Goal: Task Accomplishment & Management: Manage account settings

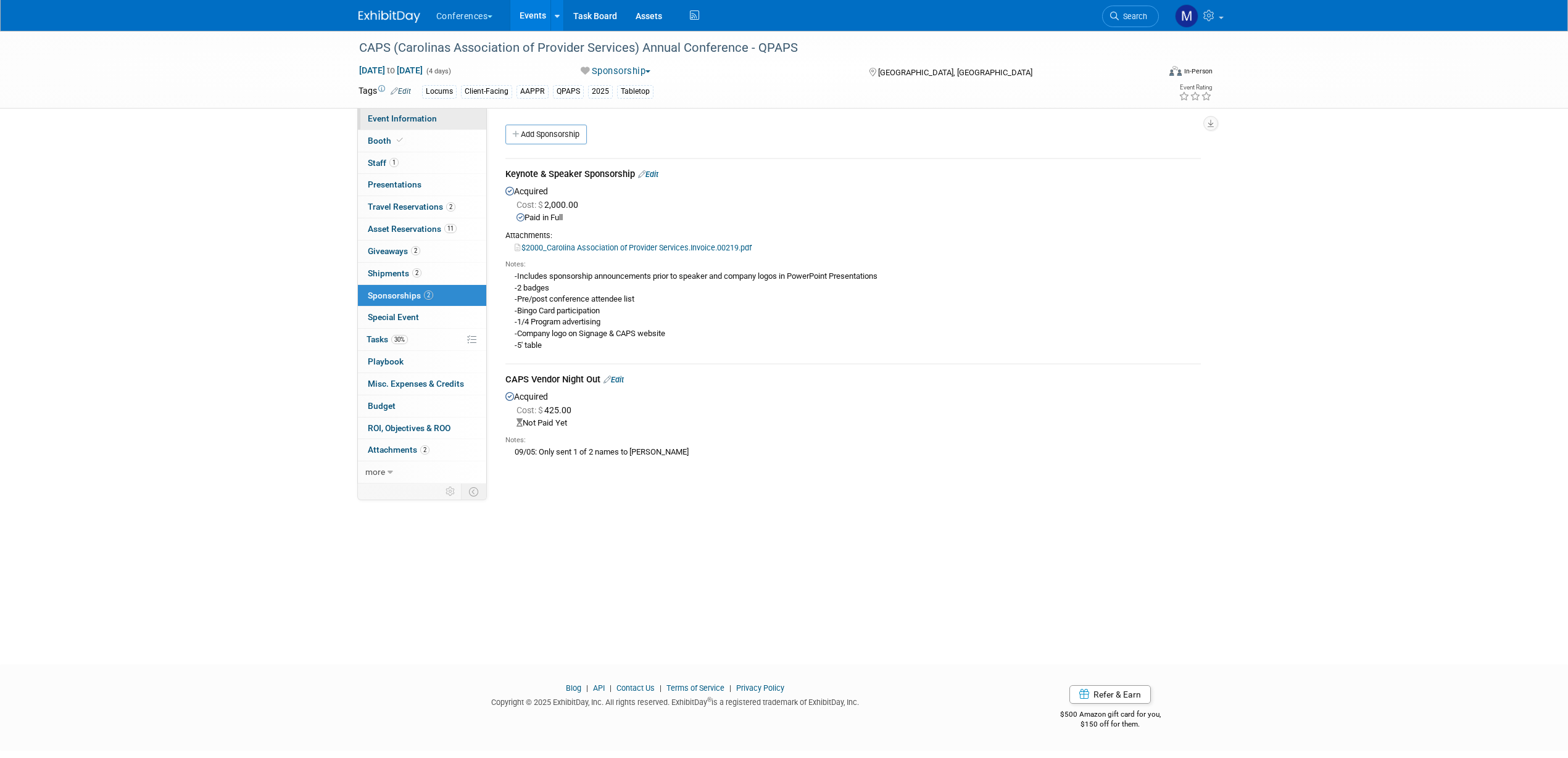
click at [396, 121] on span "Event Information" at bounding box center [402, 119] width 69 height 10
select select "Locums"
select select "Client-facing"
select select "[PERSON_NAME]"
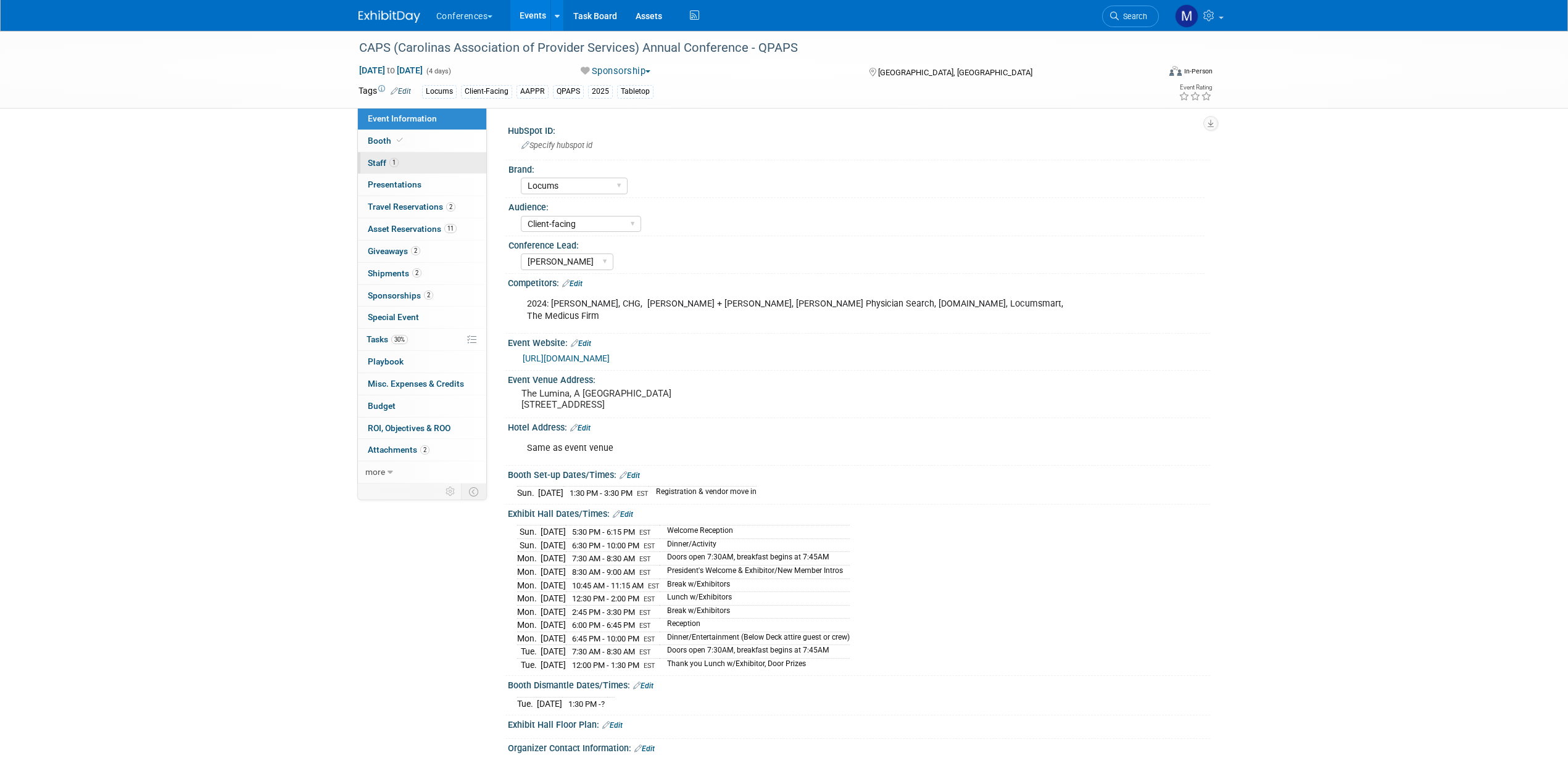
click at [404, 162] on link "1 Staff 1" at bounding box center [422, 163] width 128 height 21
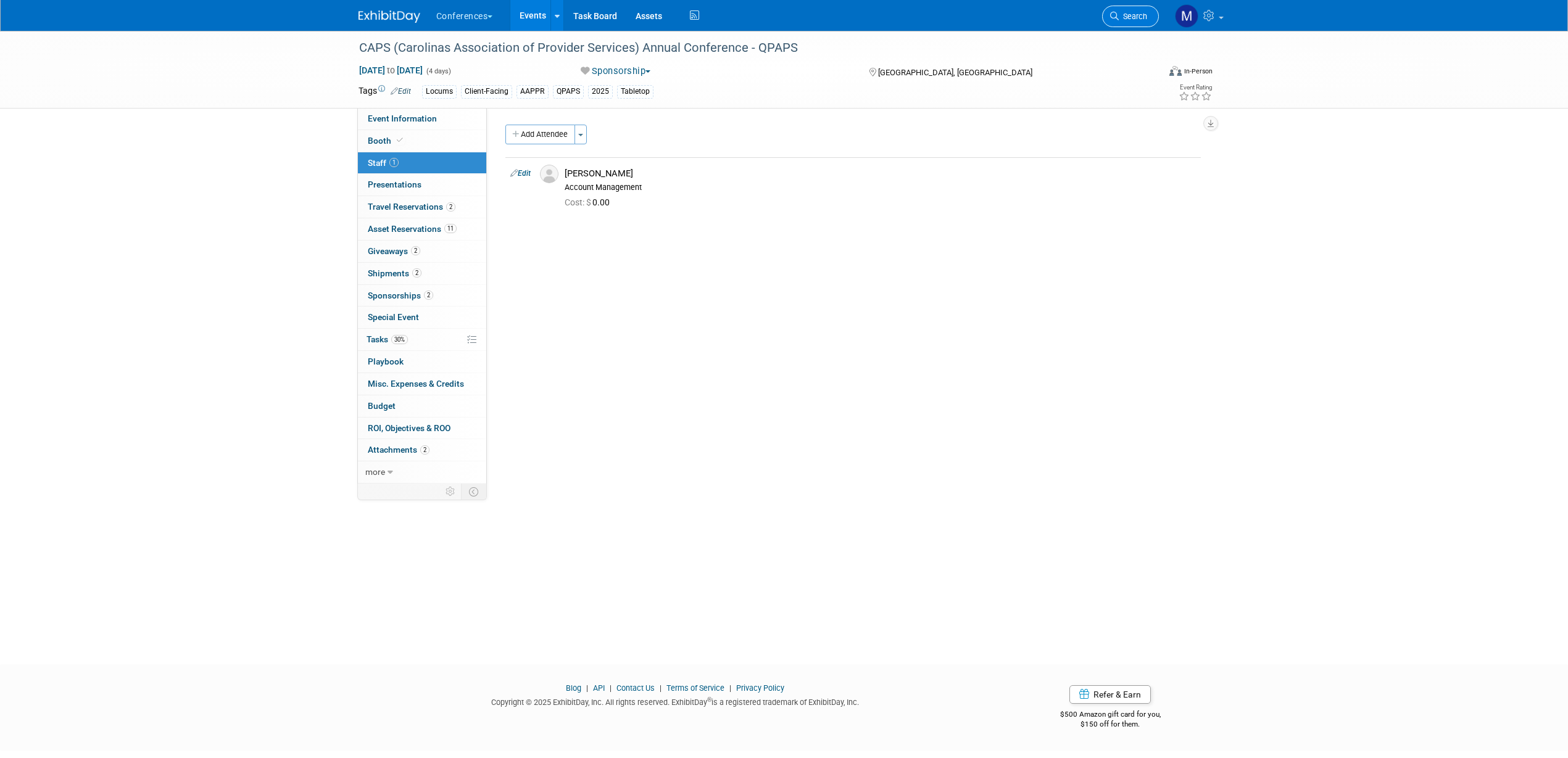
click at [1134, 10] on link "Search" at bounding box center [1130, 17] width 56 height 21
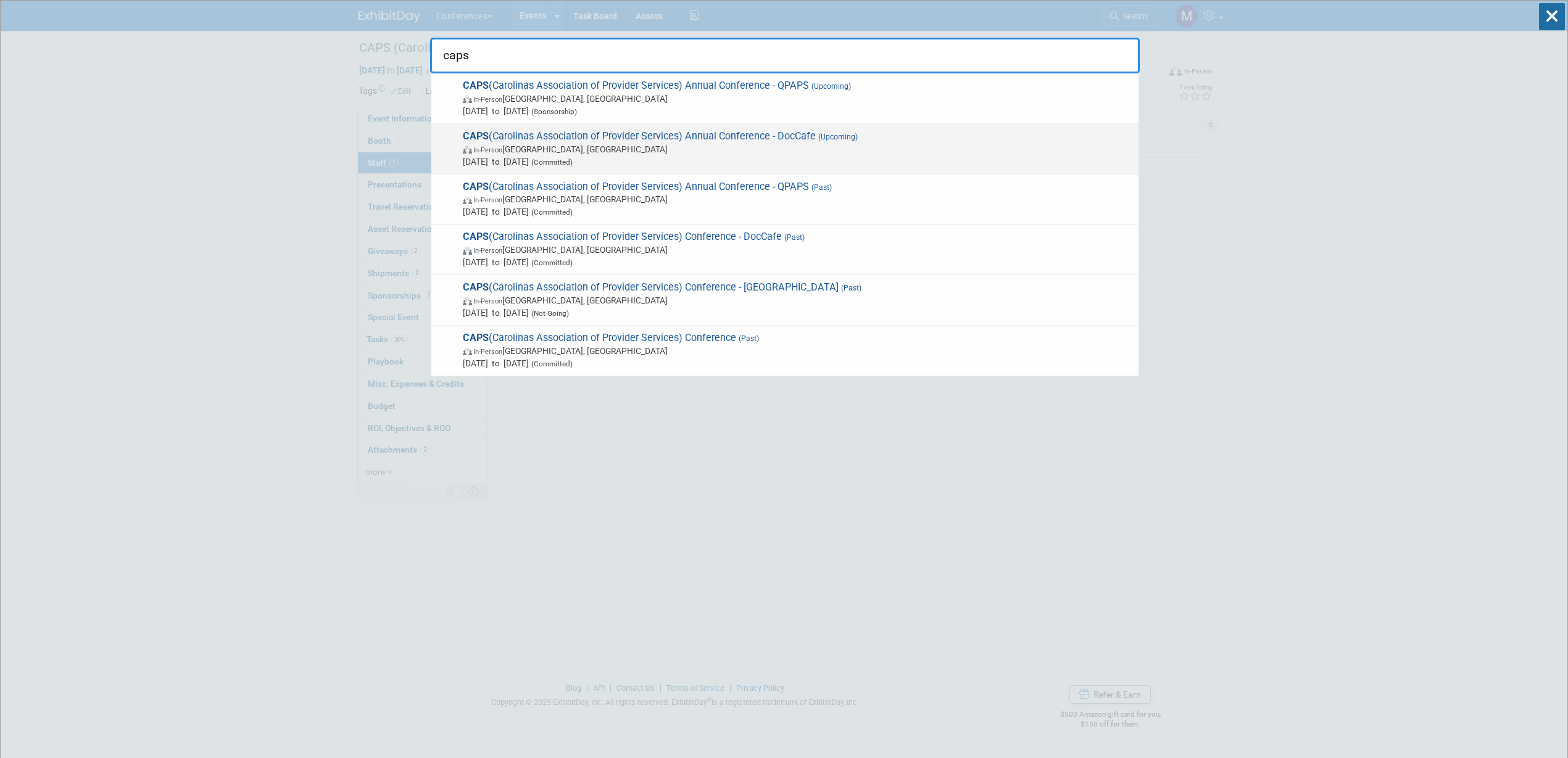
type input "caps"
click at [762, 156] on span "Nov 2, 2025 to Nov 4, 2025 (Committed)" at bounding box center [798, 162] width 669 height 13
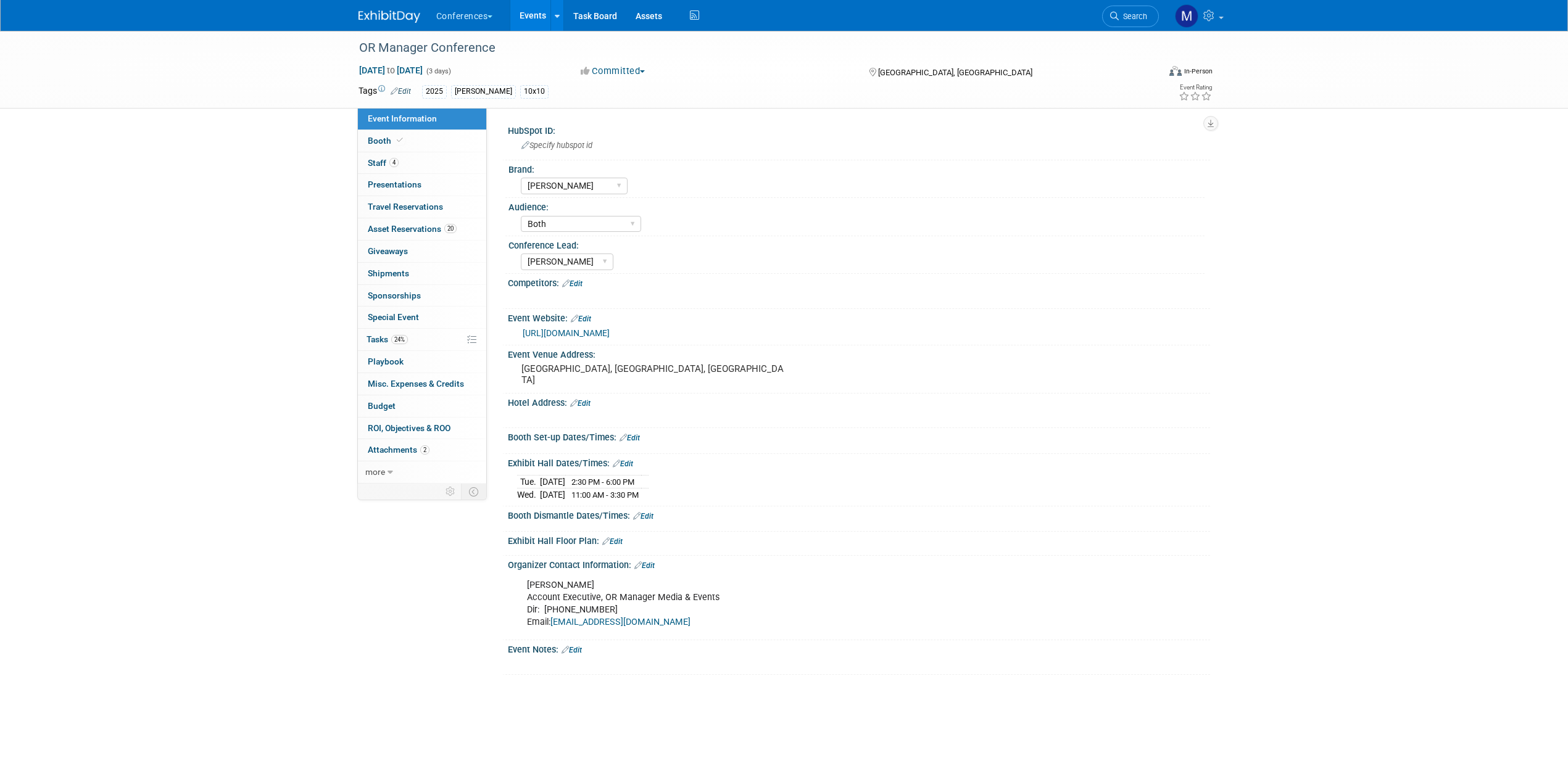
select select "[PERSON_NAME]"
select select "Both"
select select "[PERSON_NAME]"
drag, startPoint x: 198, startPoint y: 143, endPoint x: 208, endPoint y: 143, distance: 10.0
click at [198, 143] on div "OR Manager Conference Oct 28, 2025 to Oct 30, 2025 (3 days) Oct 28, 2025 to Oct…" at bounding box center [784, 366] width 1568 height 669
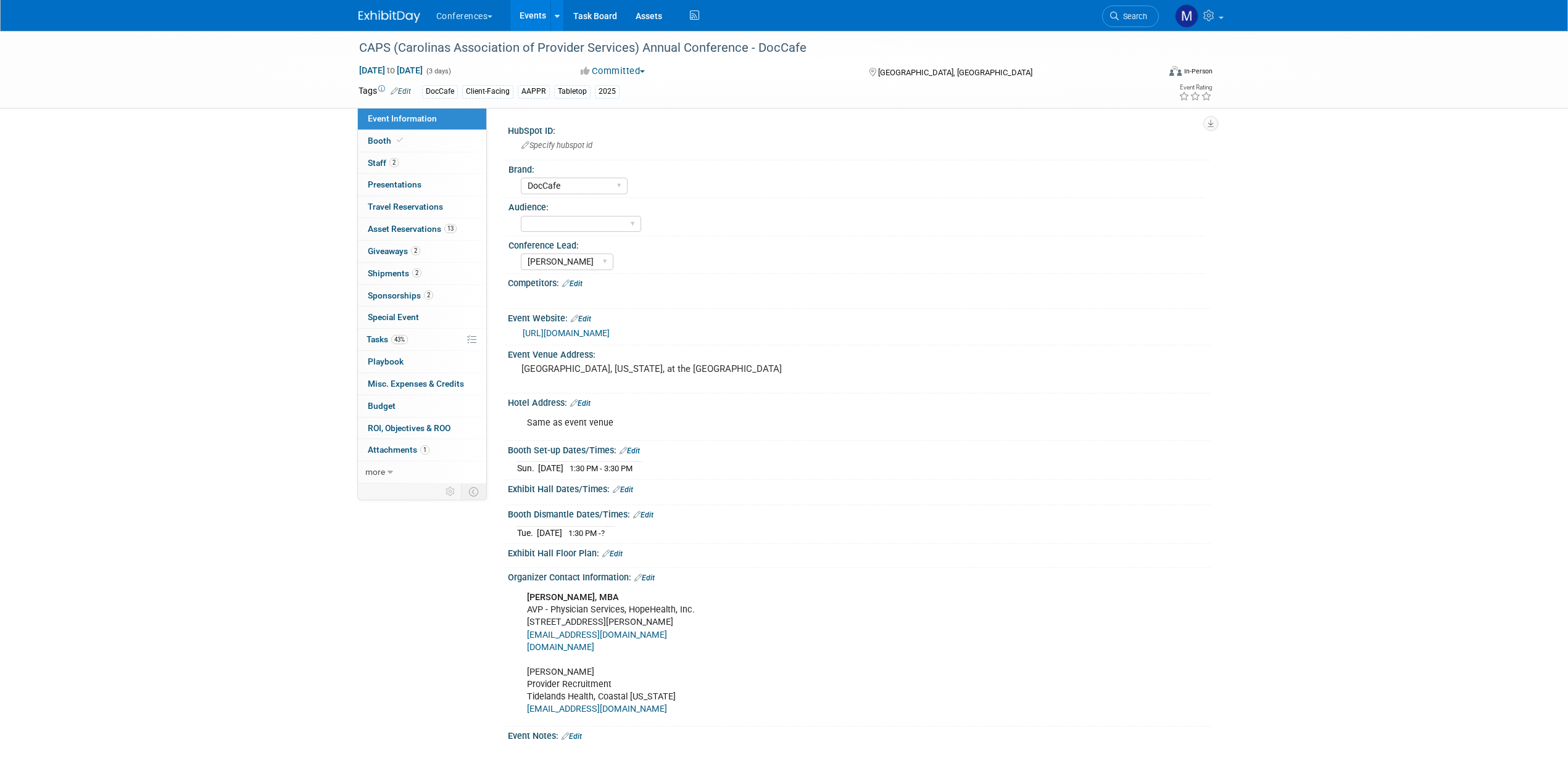
select select "DocCafe"
select select "[PERSON_NAME]"
click at [415, 166] on link "2 Staff 2" at bounding box center [422, 163] width 128 height 21
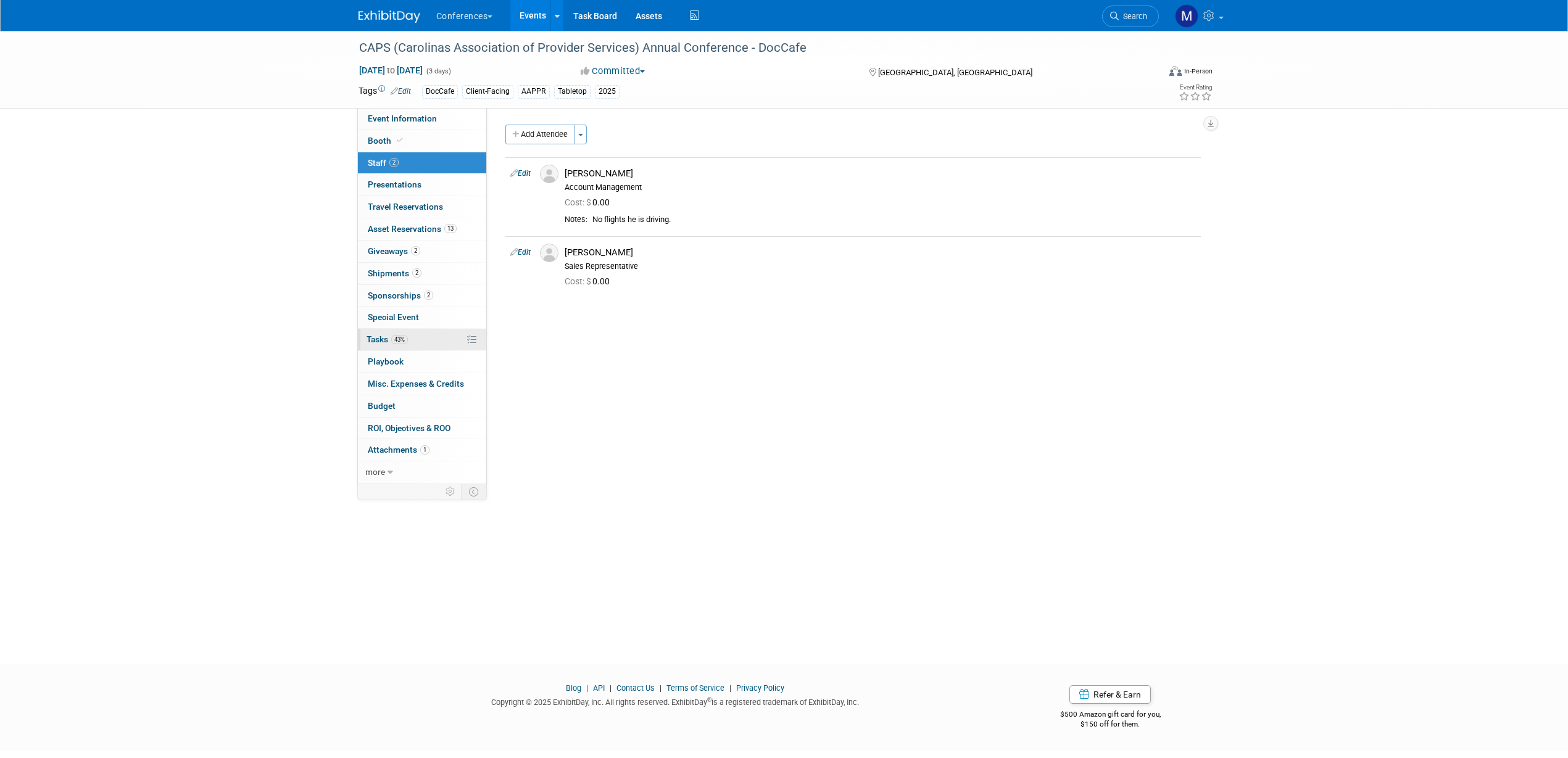
click at [410, 336] on link "43% Tasks 43%" at bounding box center [422, 340] width 128 height 21
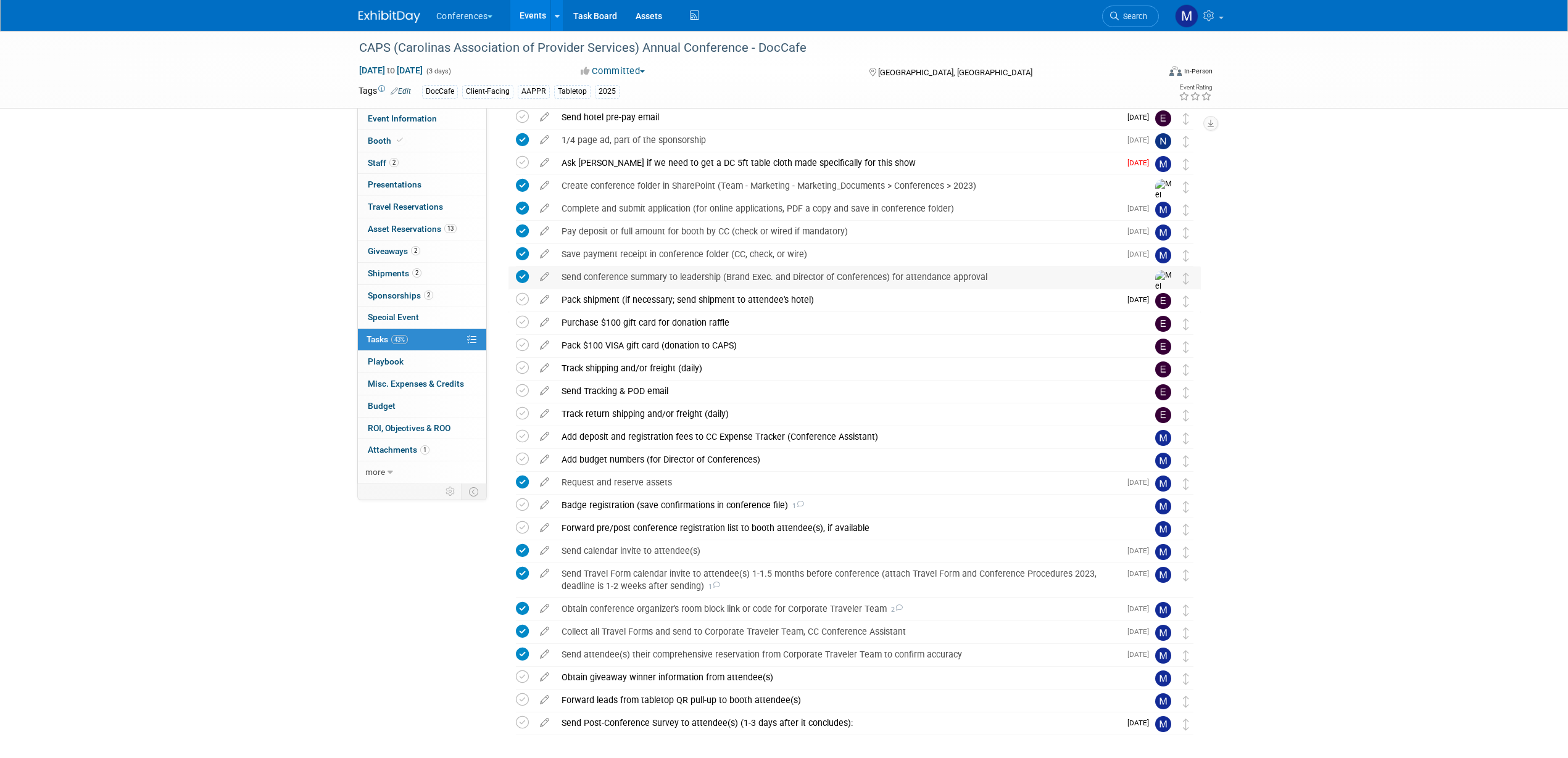
scroll to position [77, 0]
click at [613, 502] on div "Badge registration (save confirmations in conference file) 1" at bounding box center [842, 505] width 575 height 21
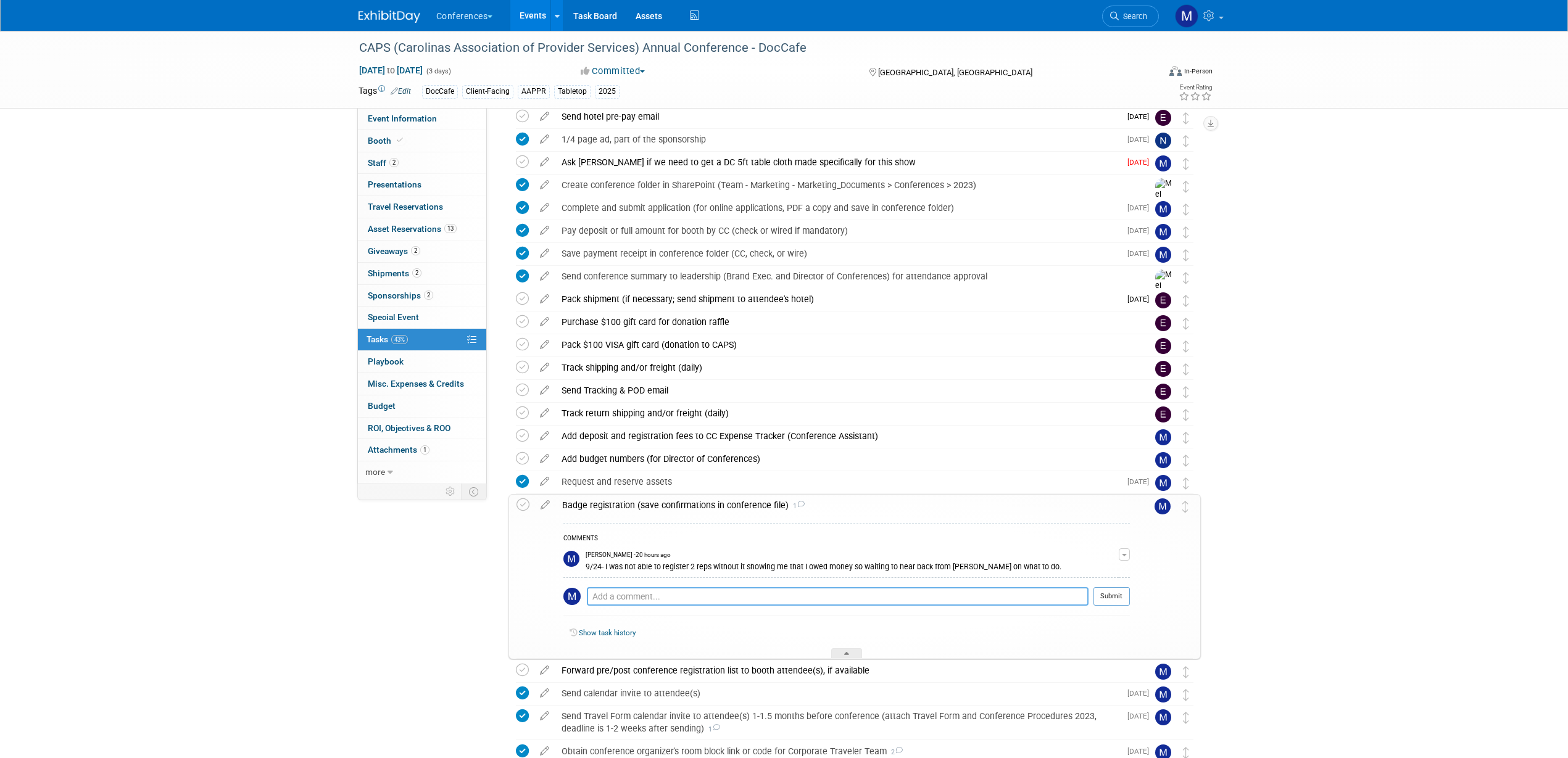
click at [633, 596] on textarea at bounding box center [837, 596] width 502 height 18
click at [592, 598] on textarea "Mark from CAPS had me email him our two reps." at bounding box center [837, 596] width 502 height 18
click at [944, 592] on textarea "9/25- Mark from CAPS had me email him our two reps." at bounding box center [837, 596] width 502 height 18
type textarea "9/25- Mark from CAPS had me email him our two reps. Damian and Chris"
click at [1106, 591] on button "Submit" at bounding box center [1111, 596] width 36 height 18
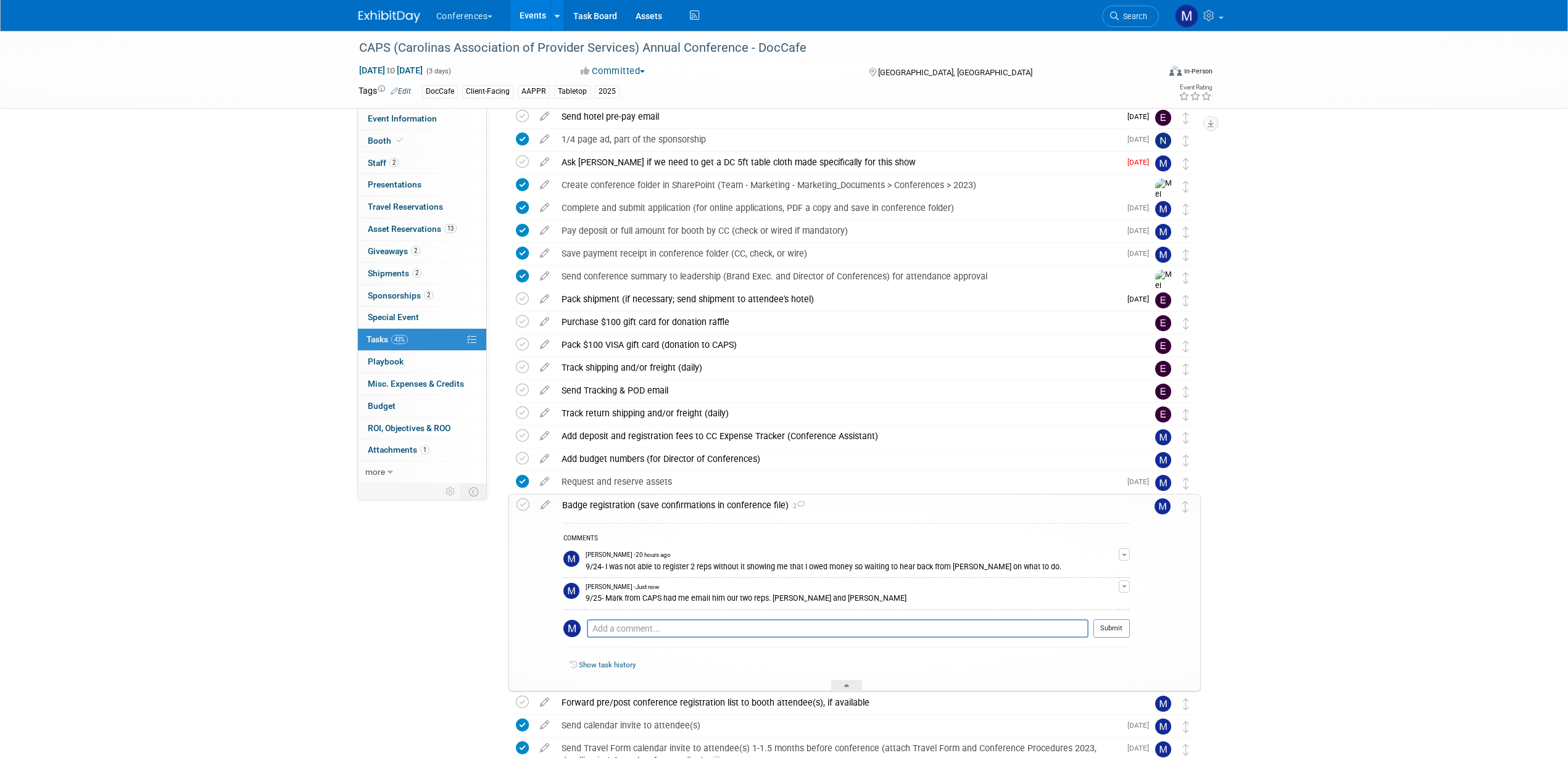
click at [665, 505] on div "Badge registration (save confirmations in conference file) 2" at bounding box center [842, 506] width 574 height 21
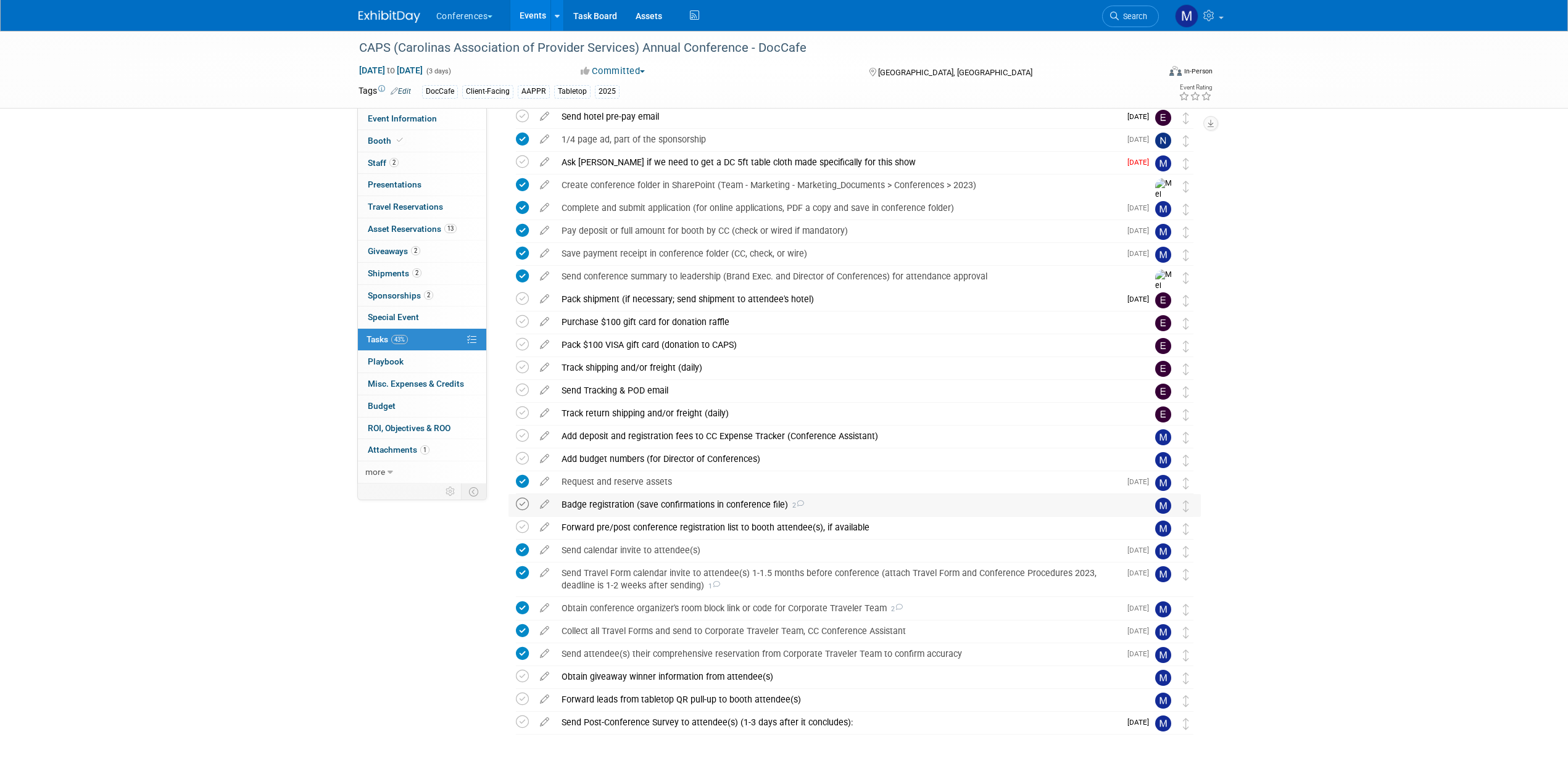
click at [526, 502] on icon at bounding box center [521, 504] width 13 height 13
click at [410, 292] on span "Sponsorships 2" at bounding box center [400, 296] width 65 height 10
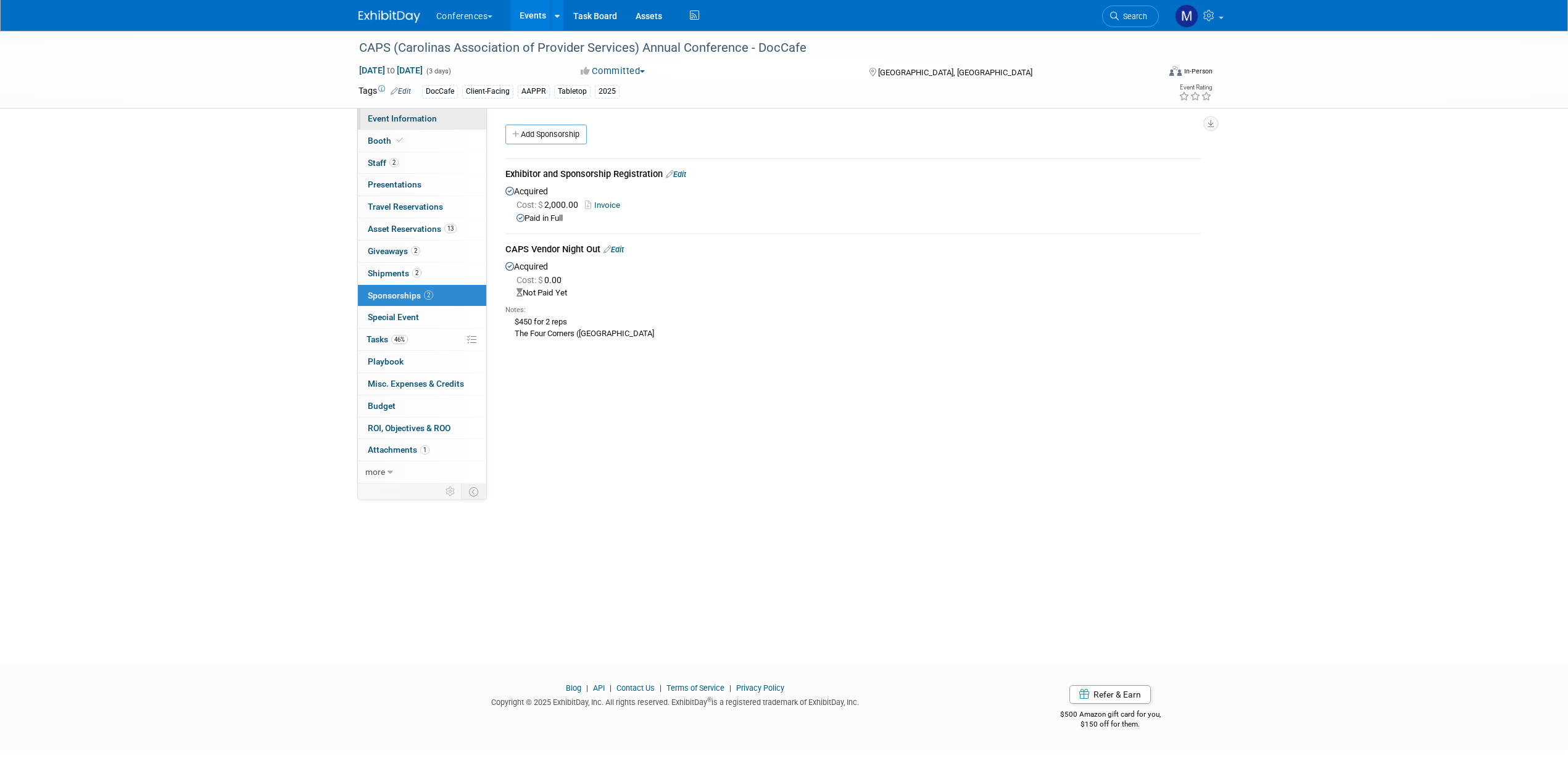
click at [435, 122] on link "Event Information" at bounding box center [422, 119] width 128 height 21
select select "DocCafe"
select select "[PERSON_NAME]"
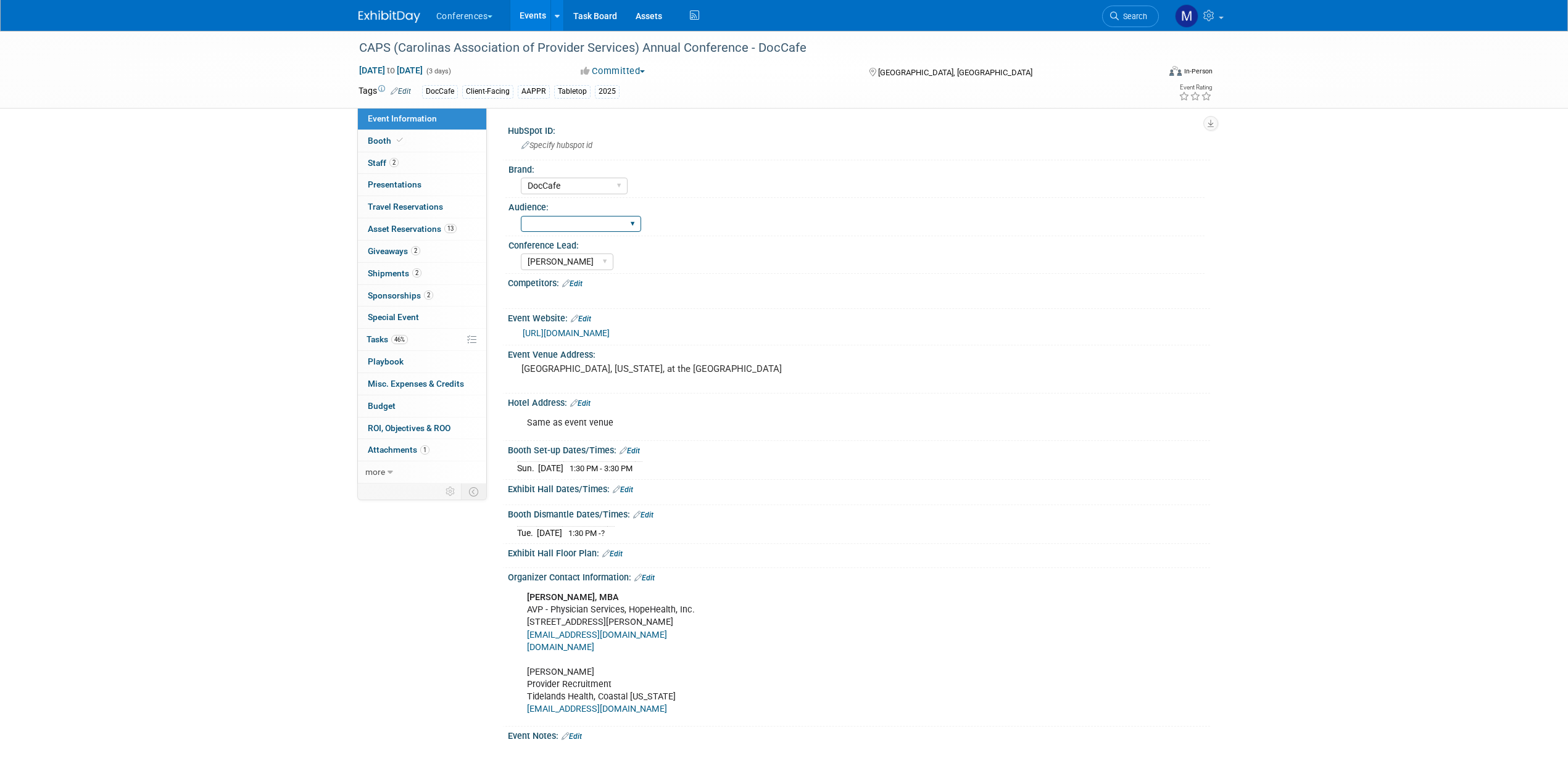
click at [544, 219] on select "Client-facing Clinician/Provider-facing Both N/a" at bounding box center [581, 224] width 121 height 17
select select "Client-facing"
click at [520, 216] on select "Client-facing Clinician/Provider-facing Both N/a" at bounding box center [581, 224] width 121 height 17
click at [1134, 18] on span "Search" at bounding box center [1132, 17] width 28 height 10
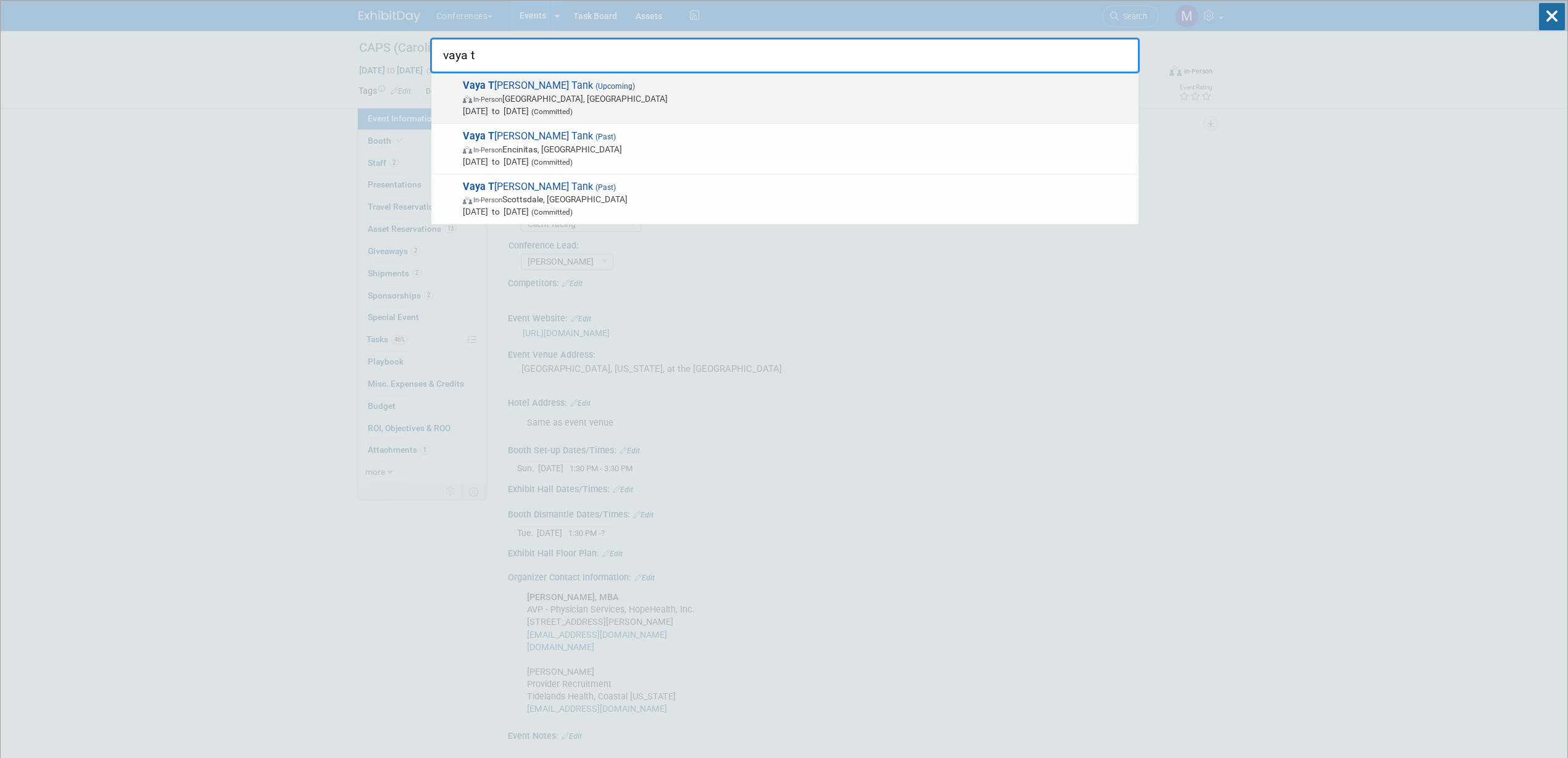
type input "vaya t"
click at [591, 118] on div "Vaya T hink Tank (Upcoming) In-Person Boulder, CO Nov 16, 2025 to Nov 18, 2025 …" at bounding box center [784, 98] width 707 height 51
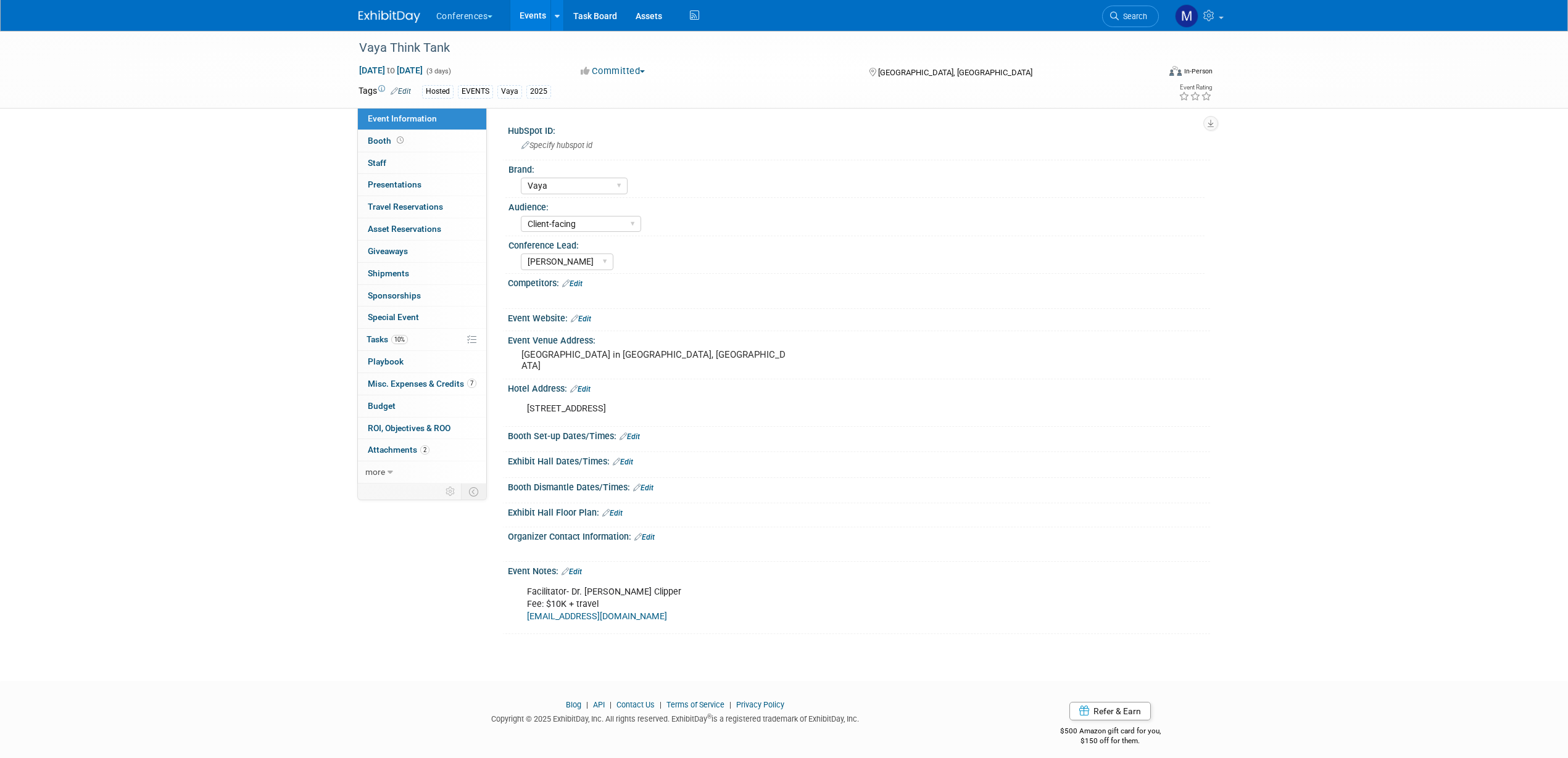
select select "Vaya"
select select "Client-facing"
select select "[PERSON_NAME]"
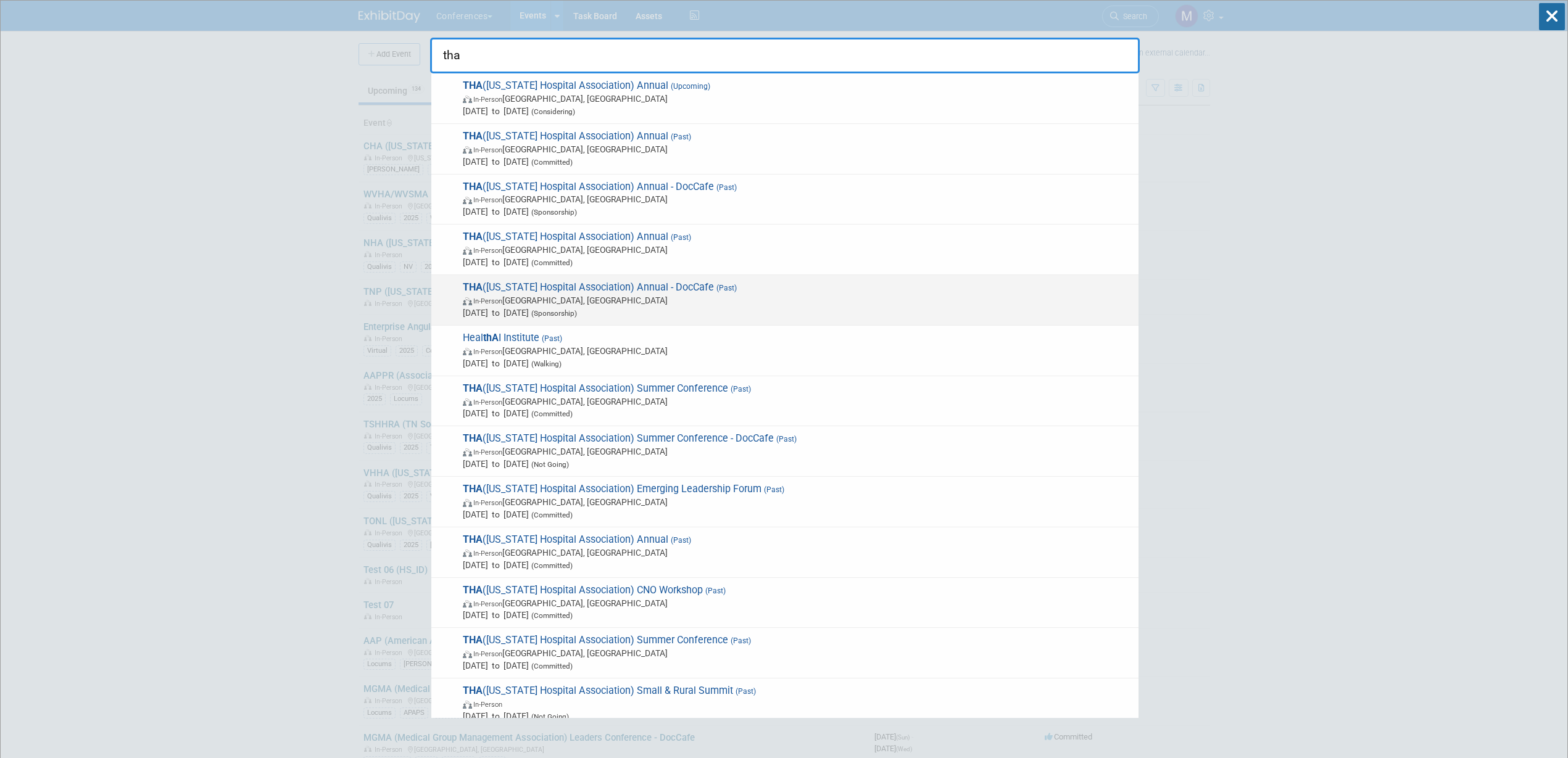
type input "tha"
click at [708, 289] on span "THA ([US_STATE] Hospital Association) Annual - DocCafe (Past) In-Person [GEOGRA…" at bounding box center [796, 300] width 673 height 38
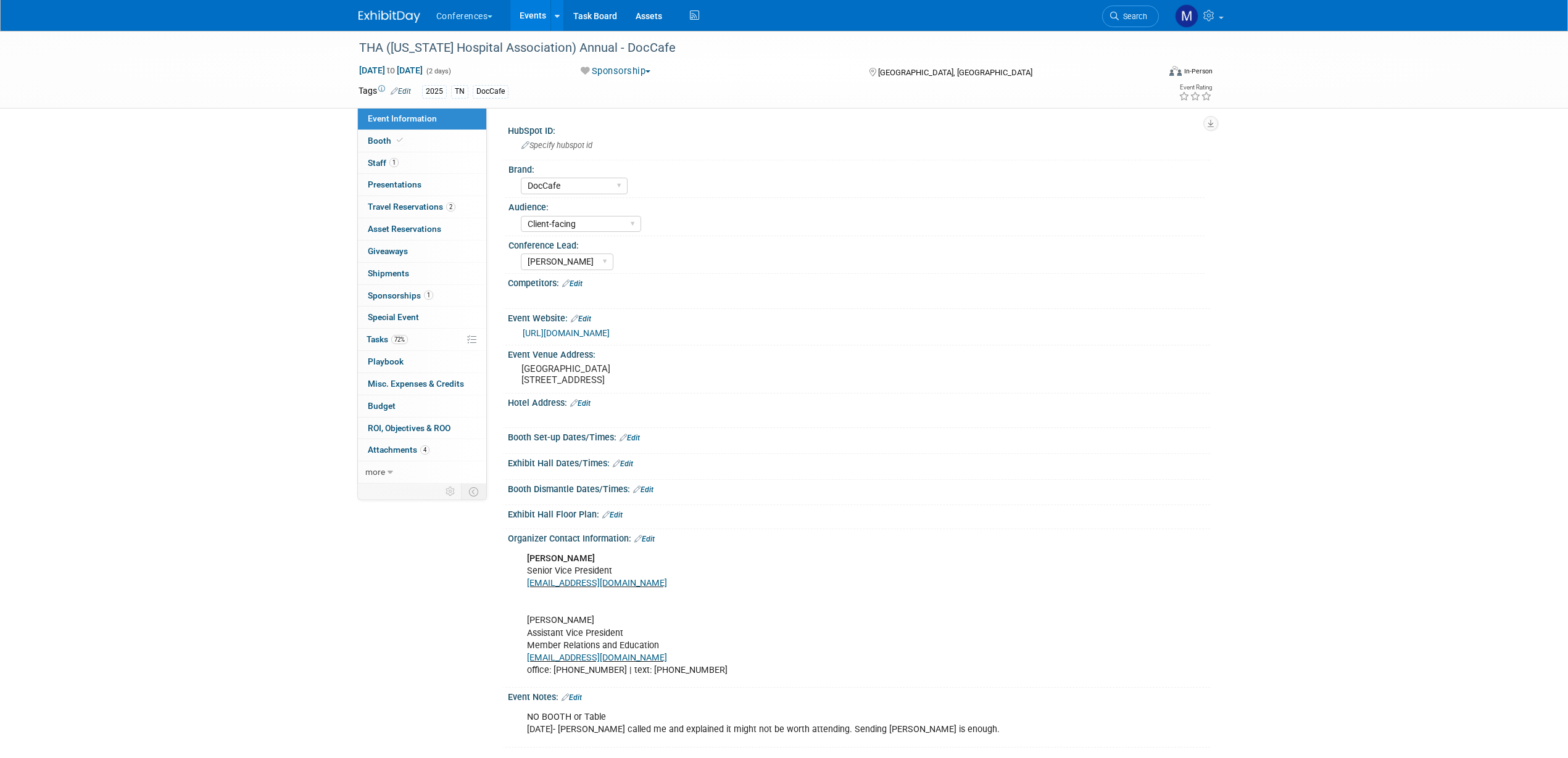
select select "DocCafe"
select select "Client-facing"
select select "[PERSON_NAME]"
click at [394, 338] on span "72%" at bounding box center [399, 340] width 17 height 10
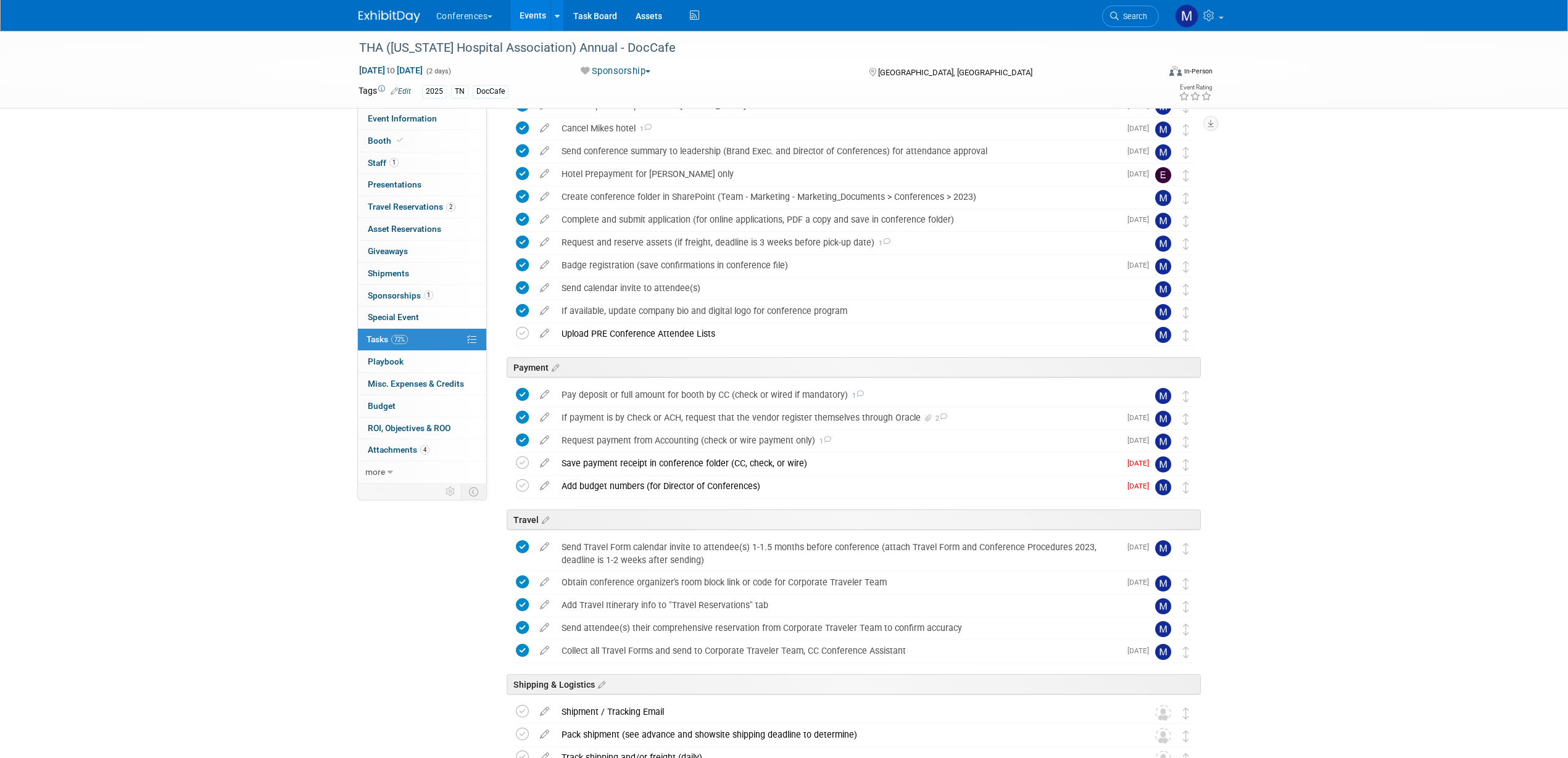
scroll to position [332, 0]
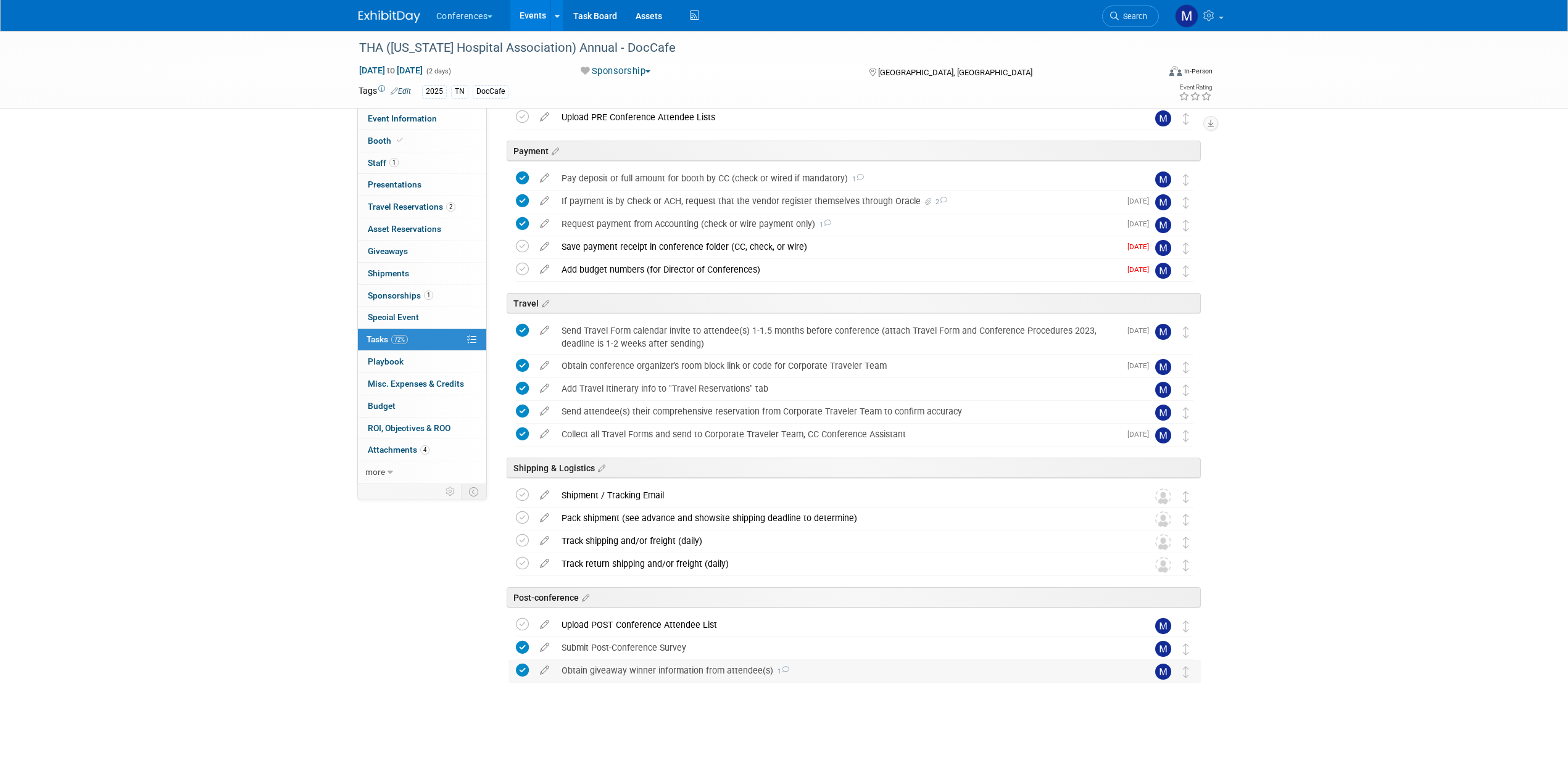
click at [719, 673] on div "Obtain giveaway winner information from attendee(s) 1" at bounding box center [842, 671] width 575 height 21
click at [1126, 14] on span "Search" at bounding box center [1132, 17] width 28 height 10
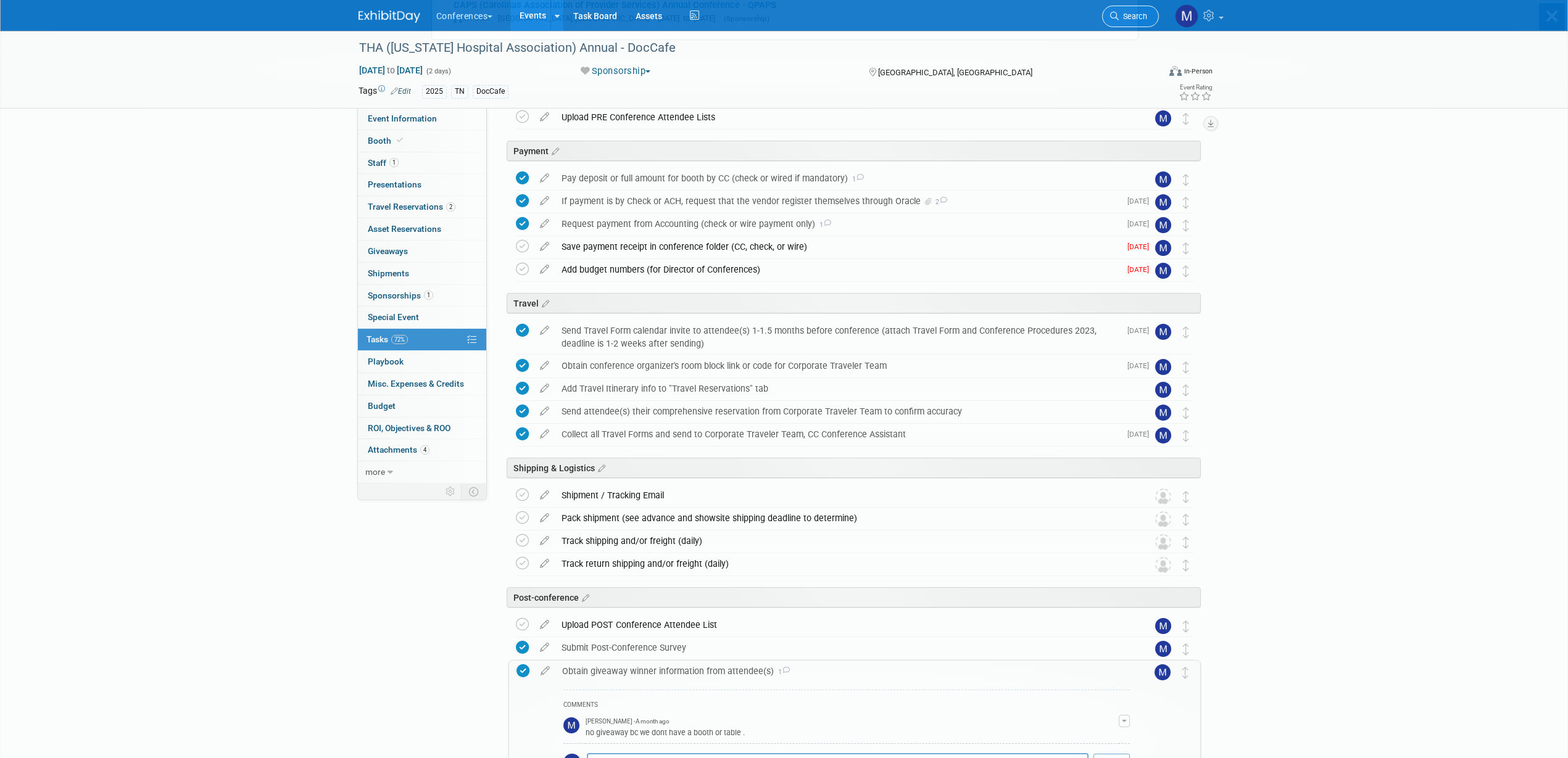
scroll to position [0, 0]
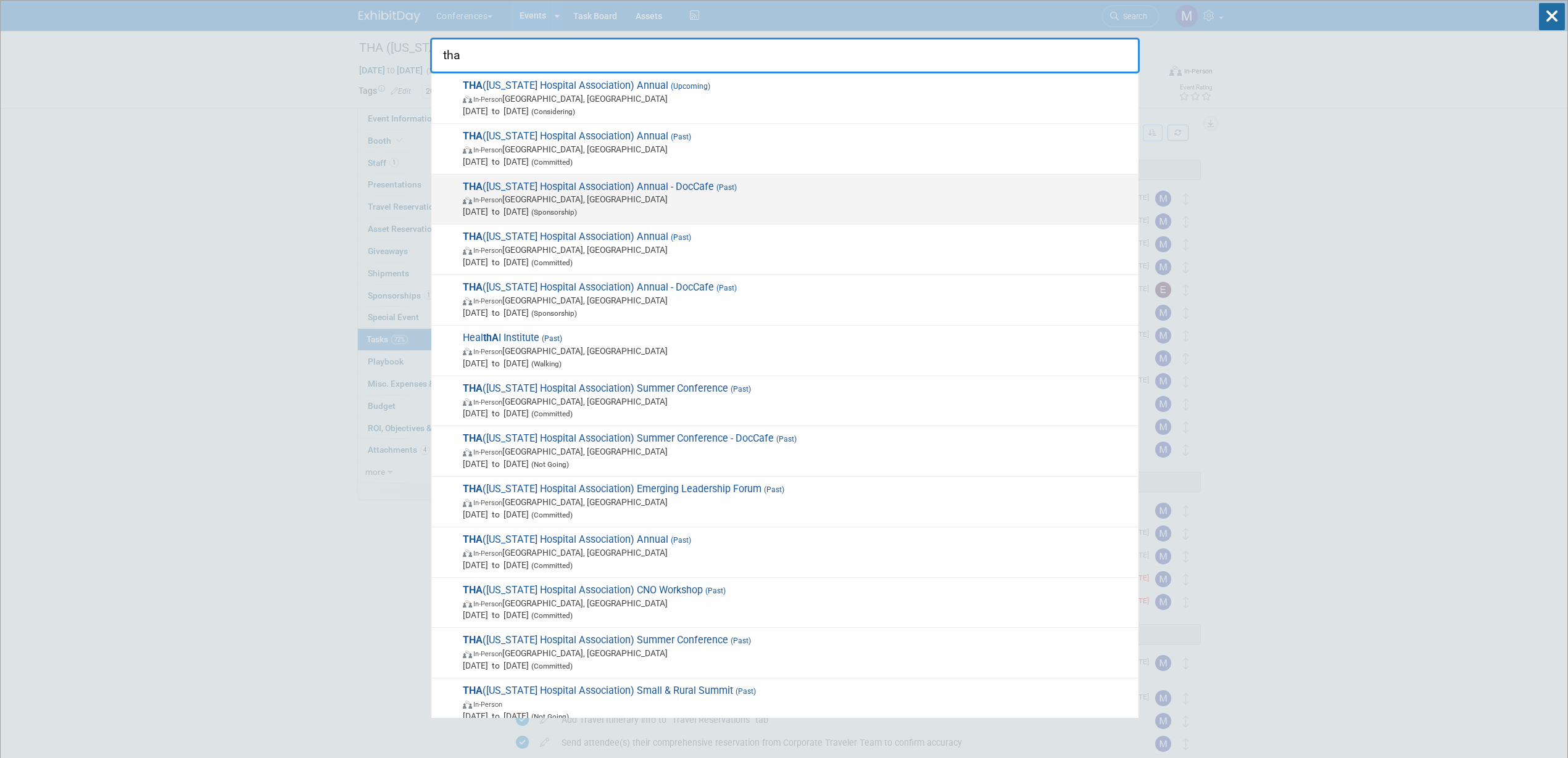
type input "tha"
click at [616, 194] on span "In-Person San Antonio, TX" at bounding box center [798, 199] width 669 height 13
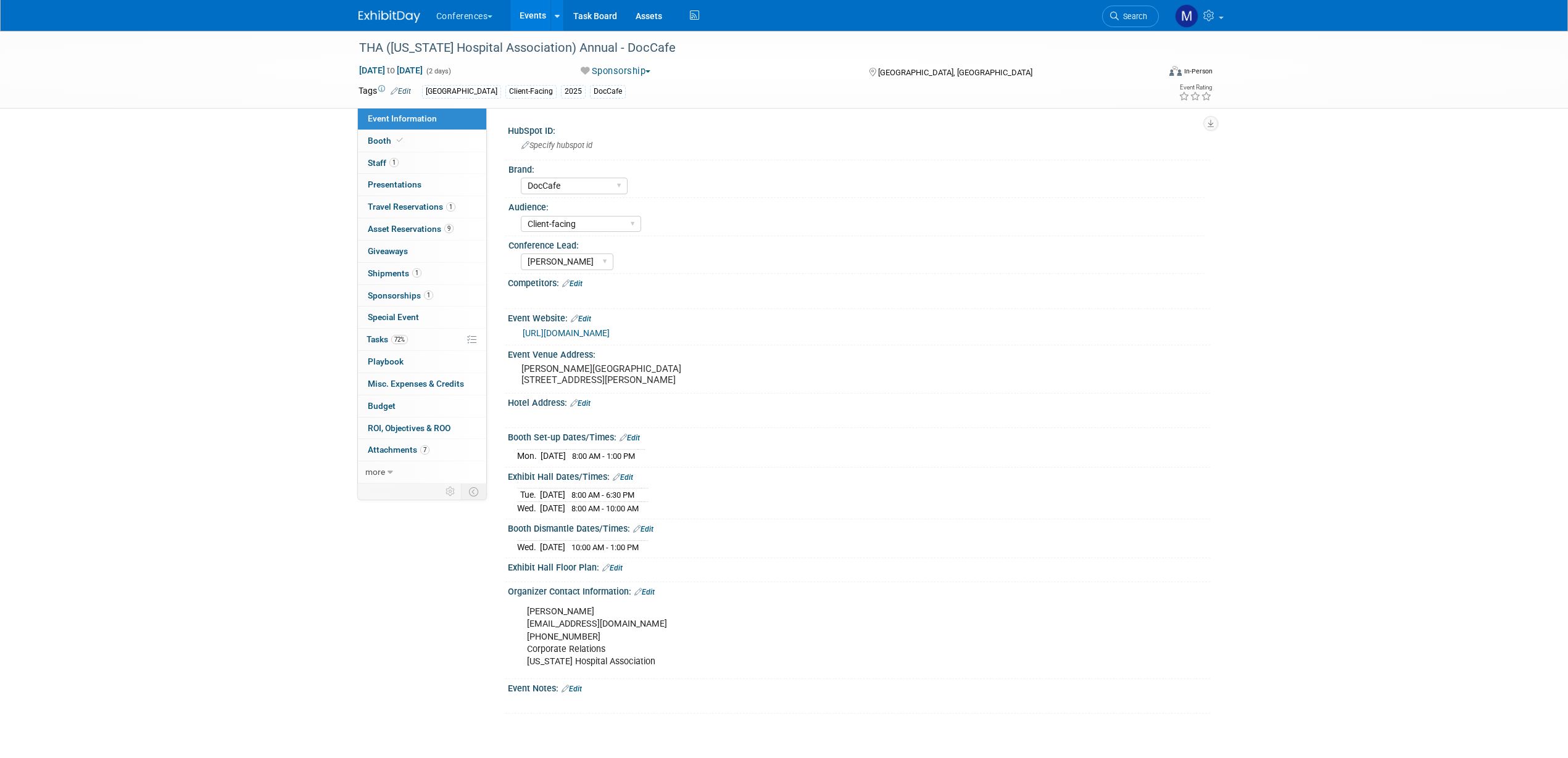
select select "DocCafe"
select select "Client-facing"
select select "[PERSON_NAME]"
click at [399, 339] on span "72%" at bounding box center [399, 340] width 17 height 10
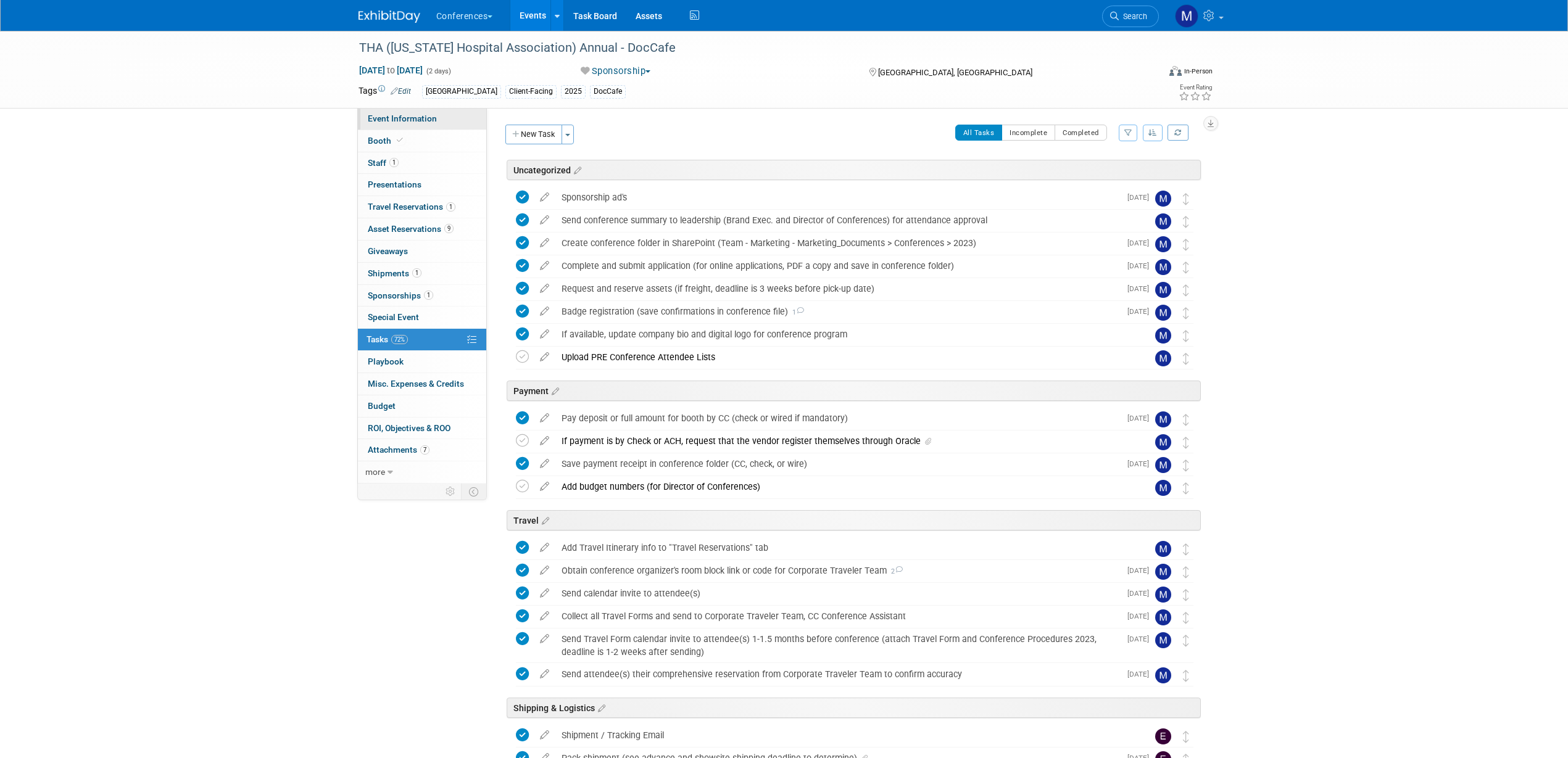
click at [417, 115] on span "Event Information" at bounding box center [402, 119] width 69 height 10
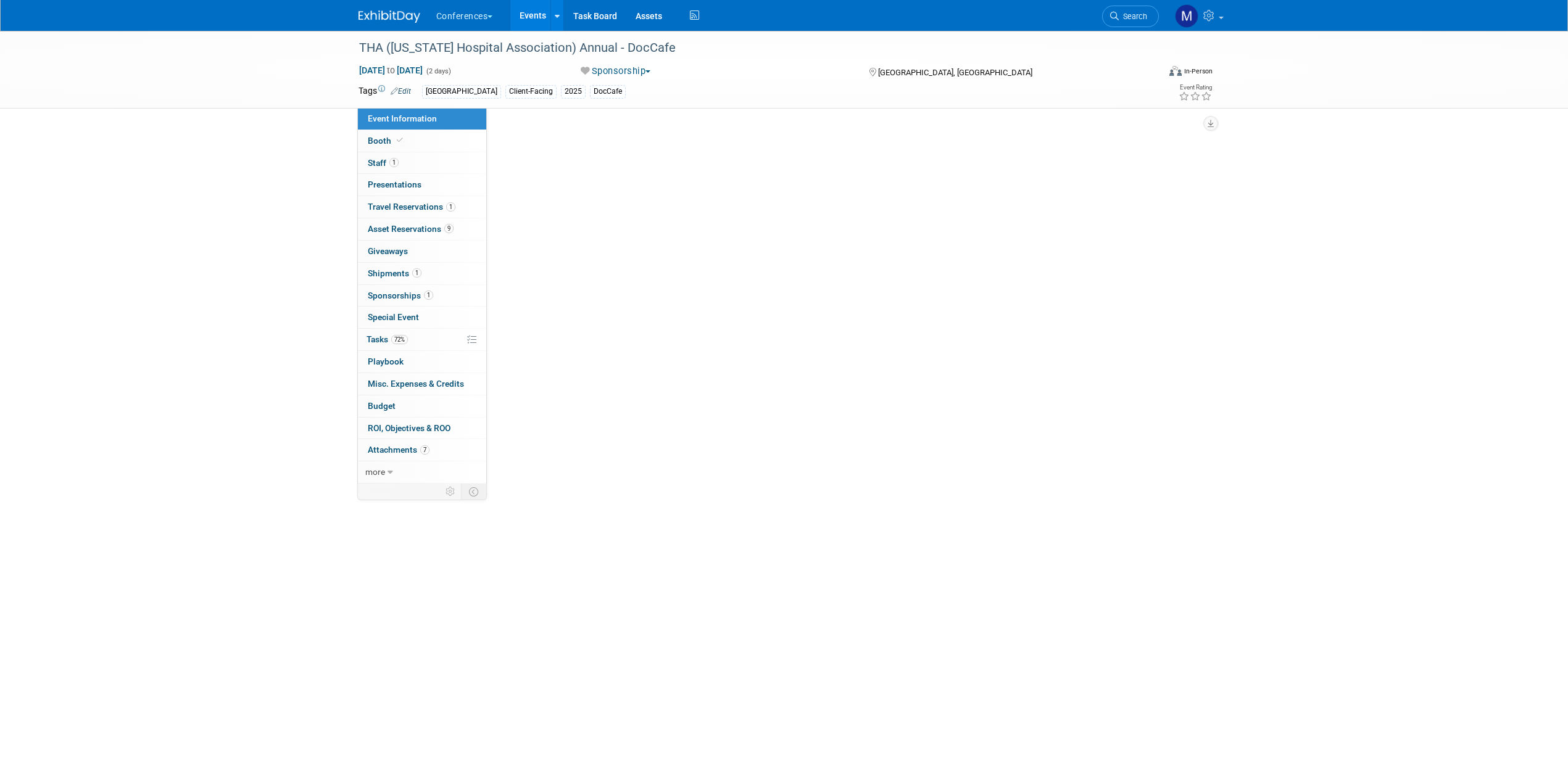
select select "DocCafe"
select select "Client-facing"
select select "[PERSON_NAME]"
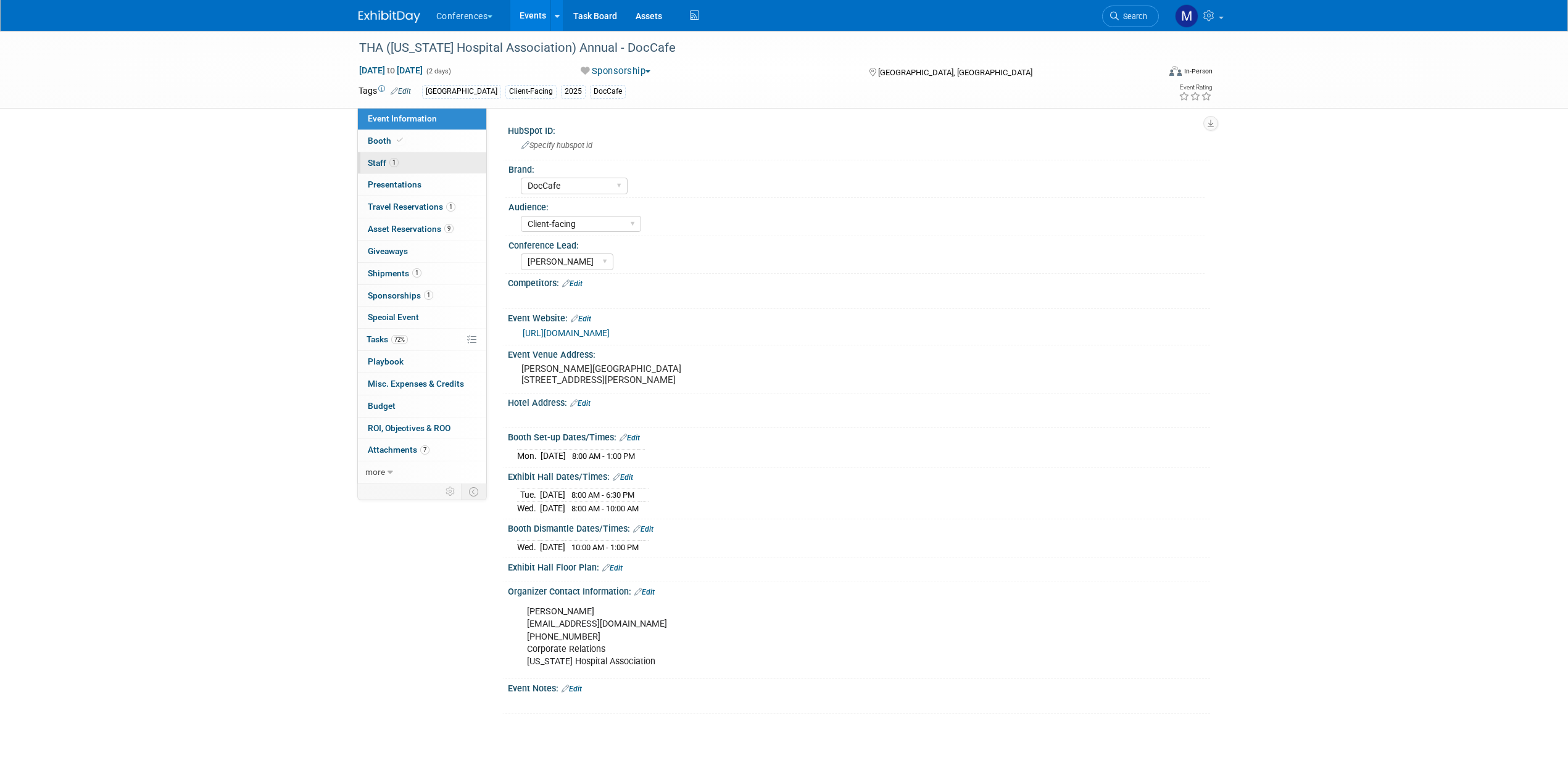
click at [404, 164] on link "1 Staff 1" at bounding box center [422, 163] width 128 height 21
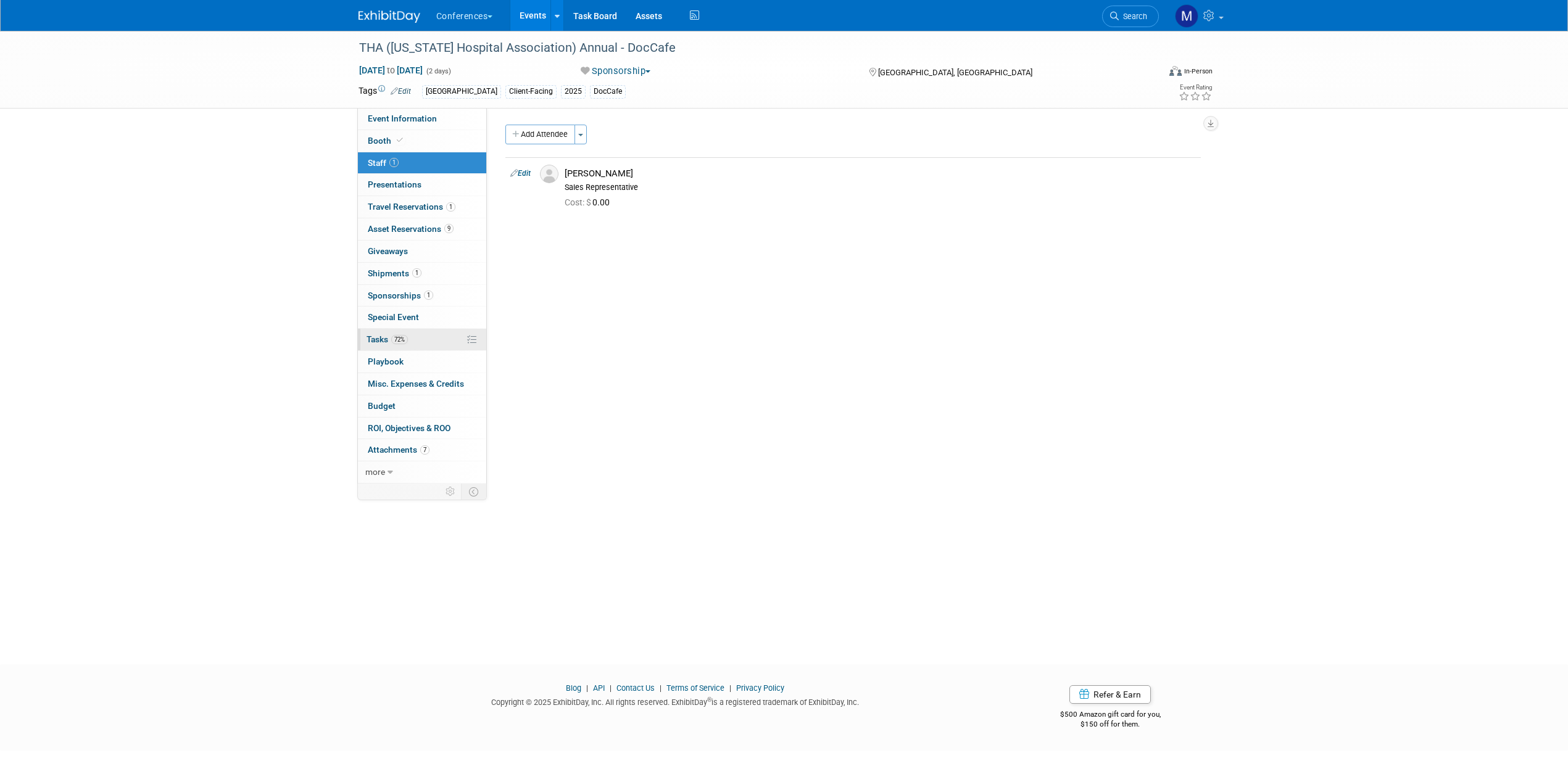
click at [417, 342] on link "72% Tasks 72%" at bounding box center [422, 340] width 128 height 21
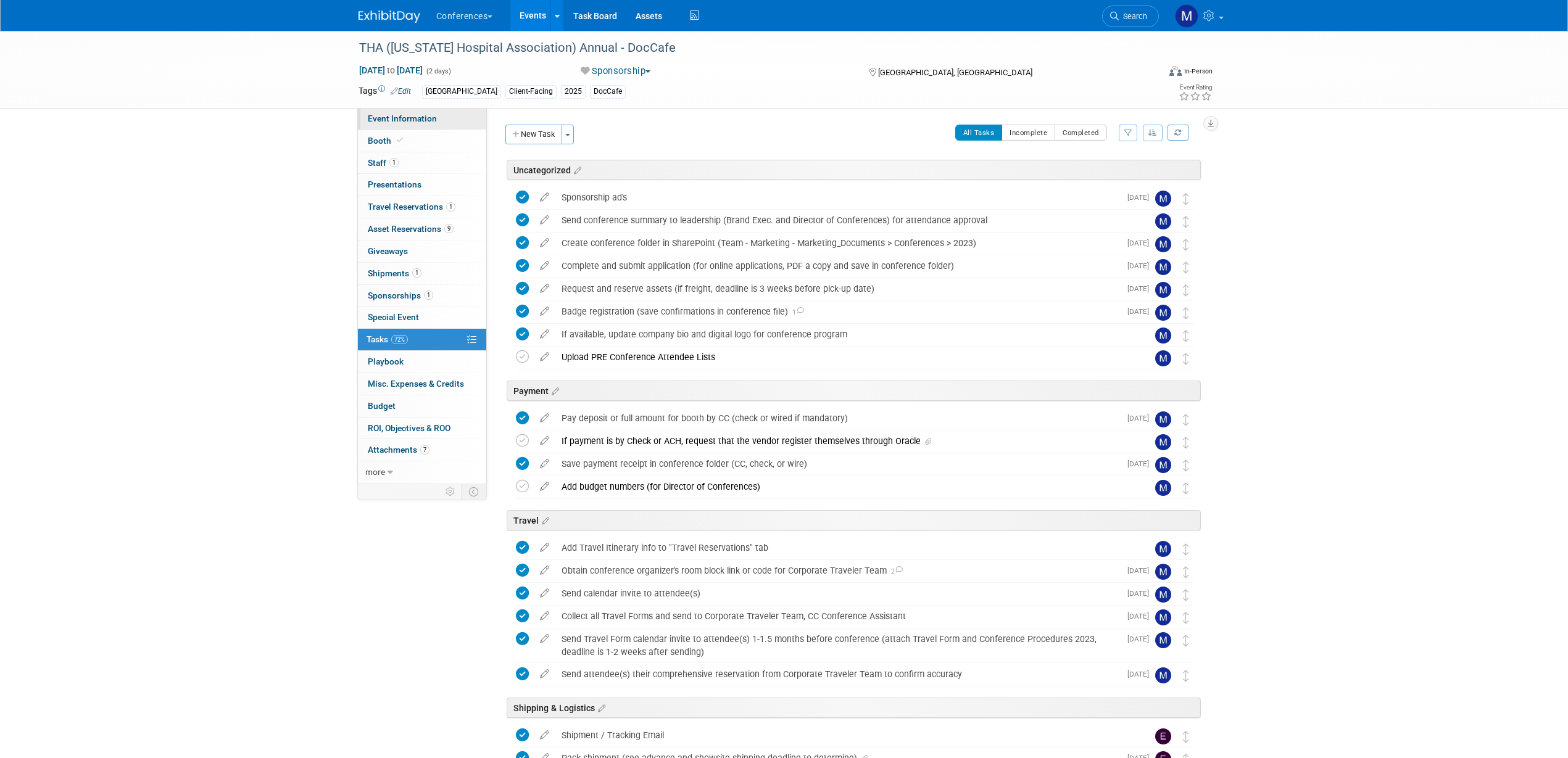
click at [451, 123] on link "Event Information" at bounding box center [422, 119] width 128 height 21
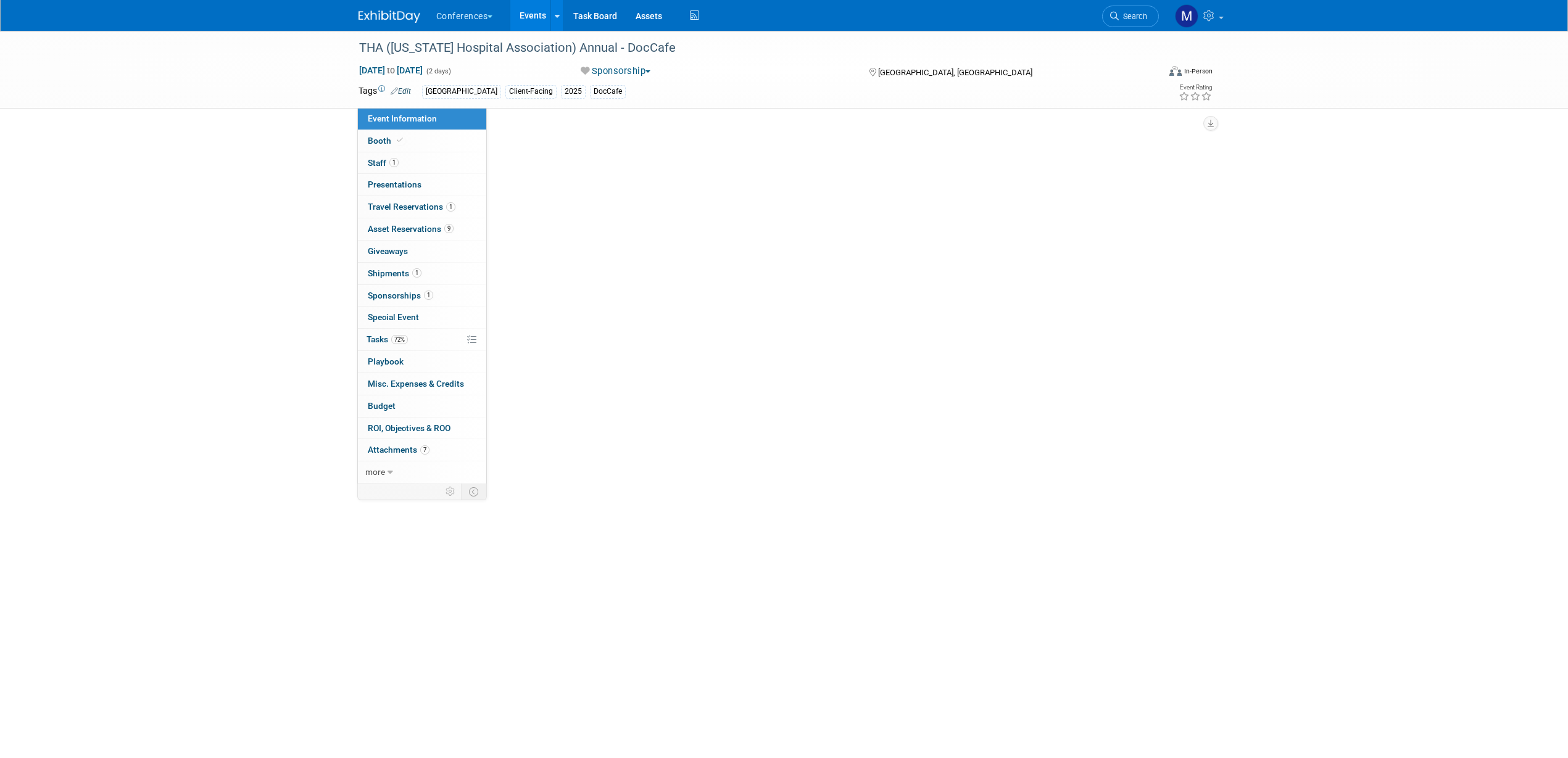
select select "DocCafe"
select select "Client-facing"
select select "[PERSON_NAME]"
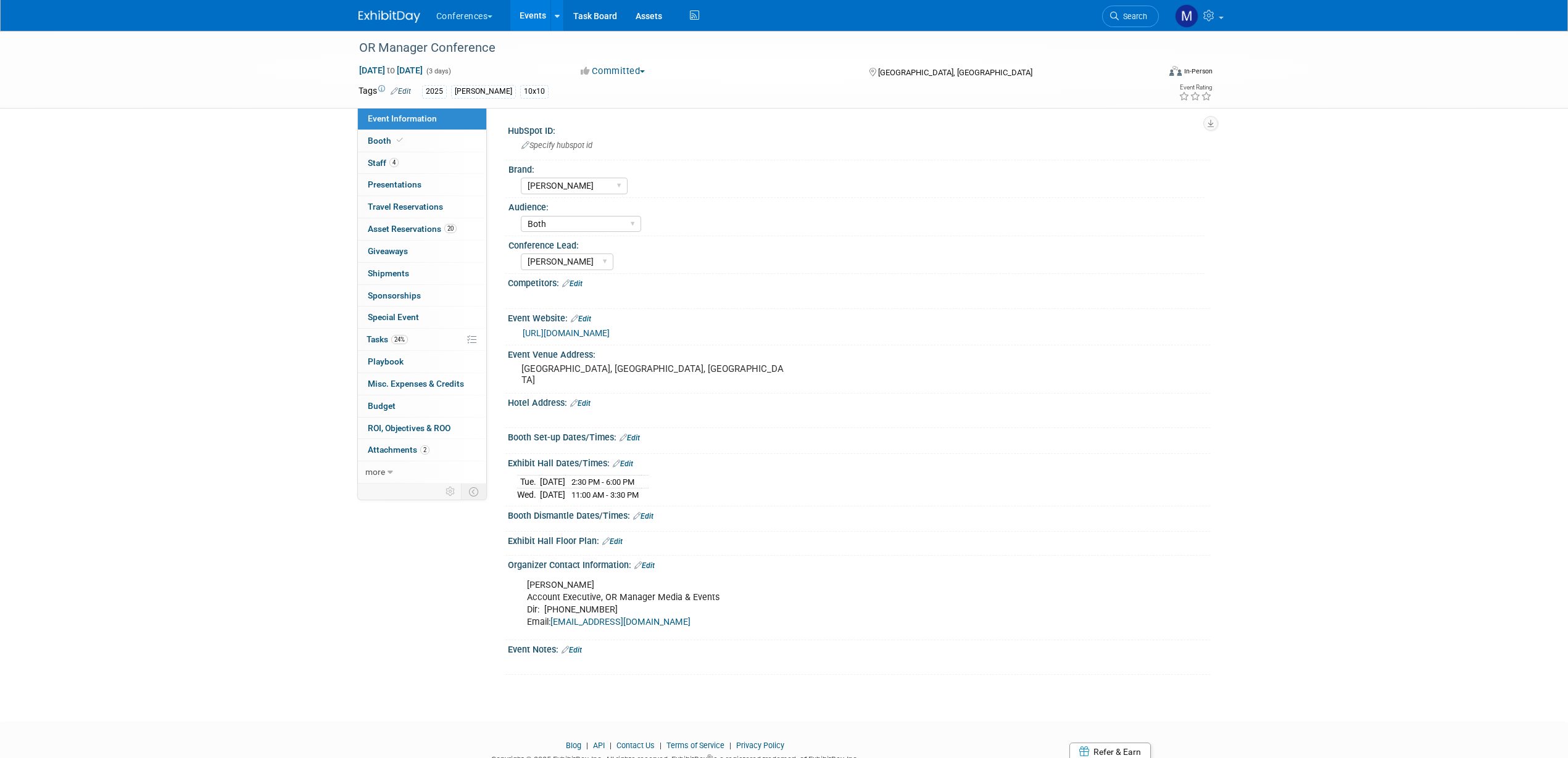
select select "[PERSON_NAME]"
select select "Both"
select select "[PERSON_NAME]"
click at [1123, 18] on span "Search" at bounding box center [1132, 17] width 28 height 10
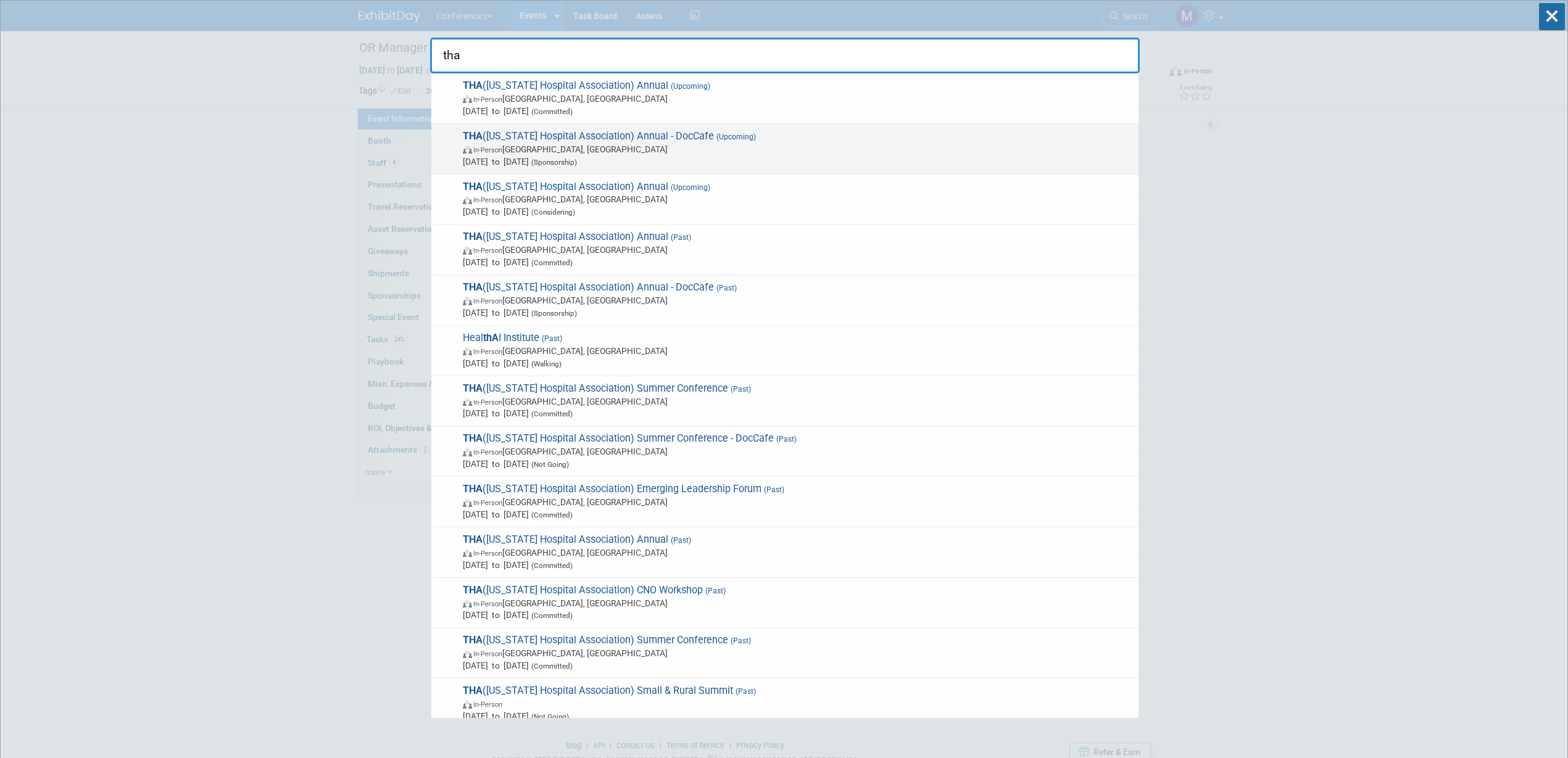
type input "tha"
click at [573, 138] on span "THA ([US_STATE] Hospital Association) Annual - DocCafe (Upcoming) In-Person [GE…" at bounding box center [796, 149] width 673 height 38
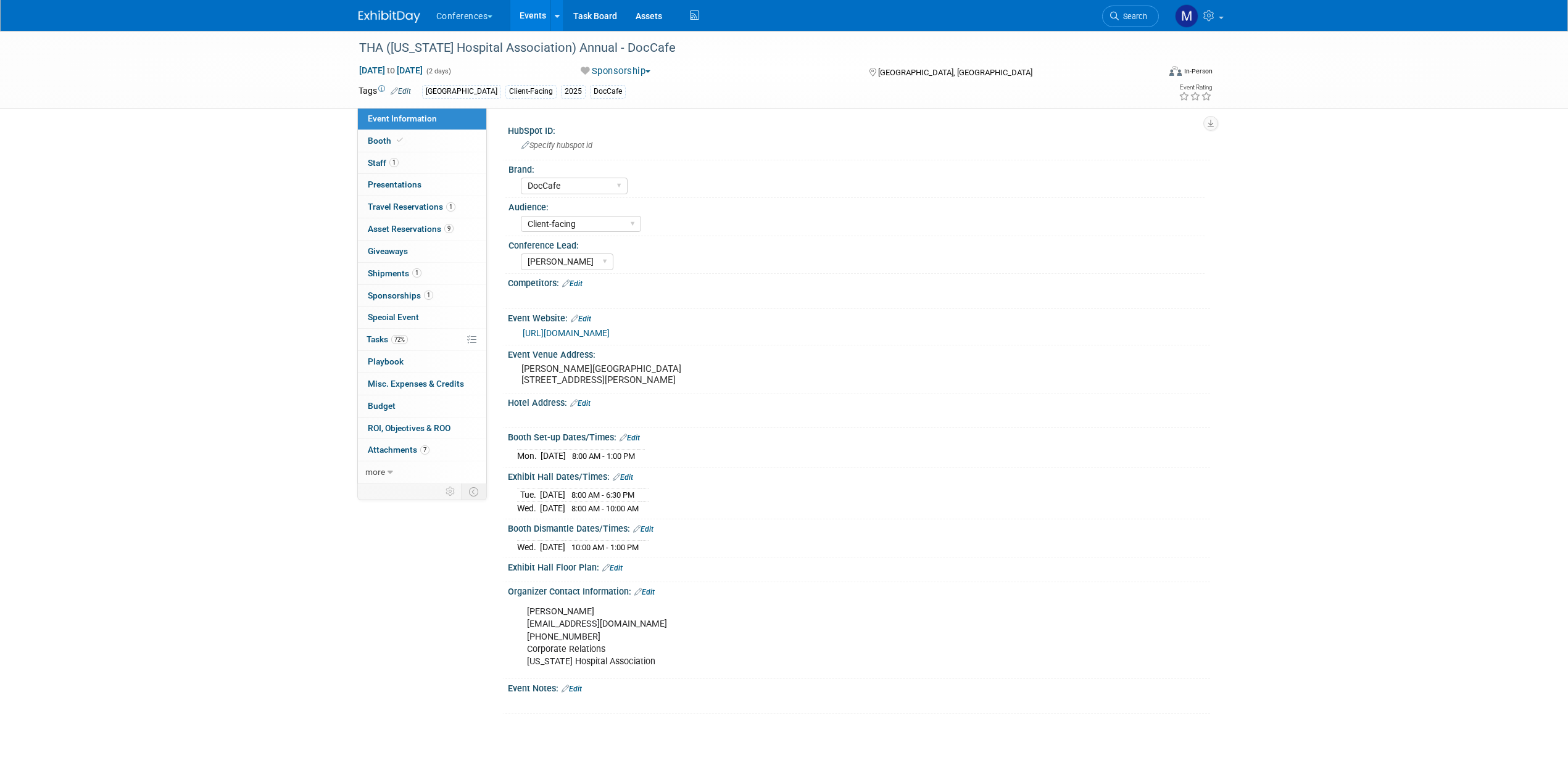
select select "DocCafe"
select select "Client-facing"
select select "[PERSON_NAME]"
drag, startPoint x: 403, startPoint y: 340, endPoint x: 271, endPoint y: 515, distance: 219.2
click at [403, 339] on span "72%" at bounding box center [399, 340] width 17 height 10
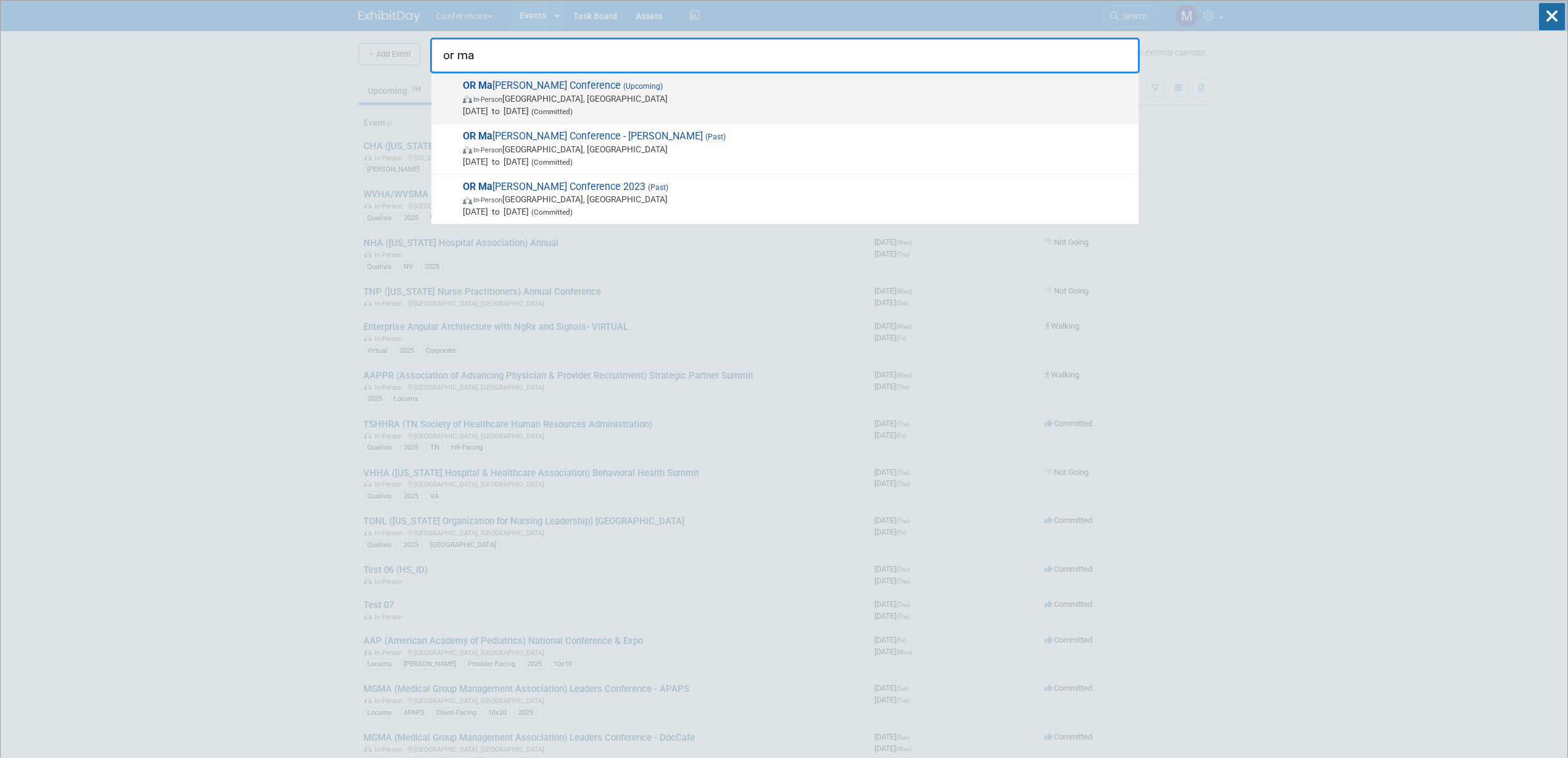
type input "or ma"
click at [509, 97] on span "In-Person Anaheim, CA" at bounding box center [798, 98] width 669 height 13
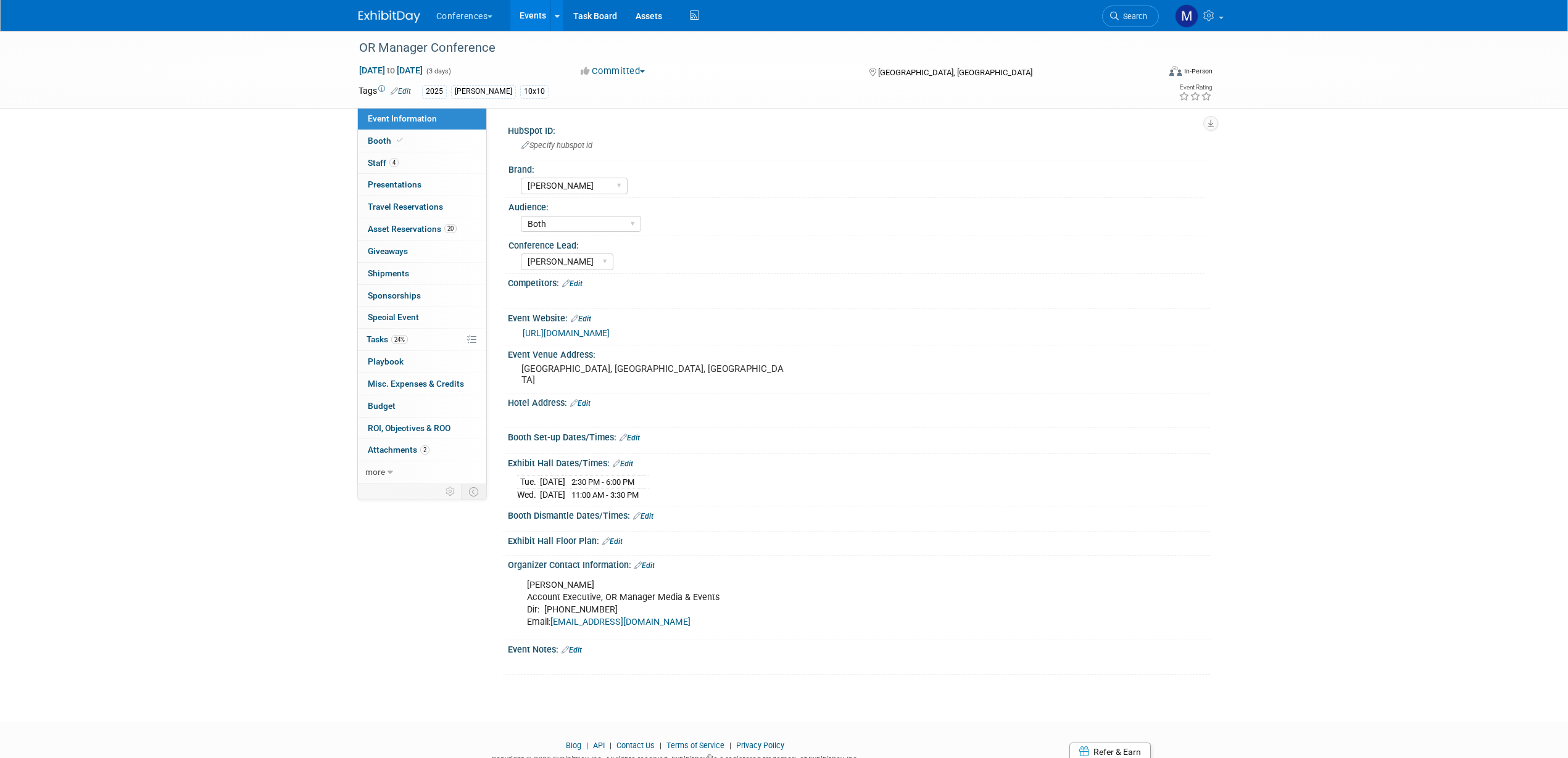
select select "[PERSON_NAME]"
select select "Both"
select select "[PERSON_NAME]"
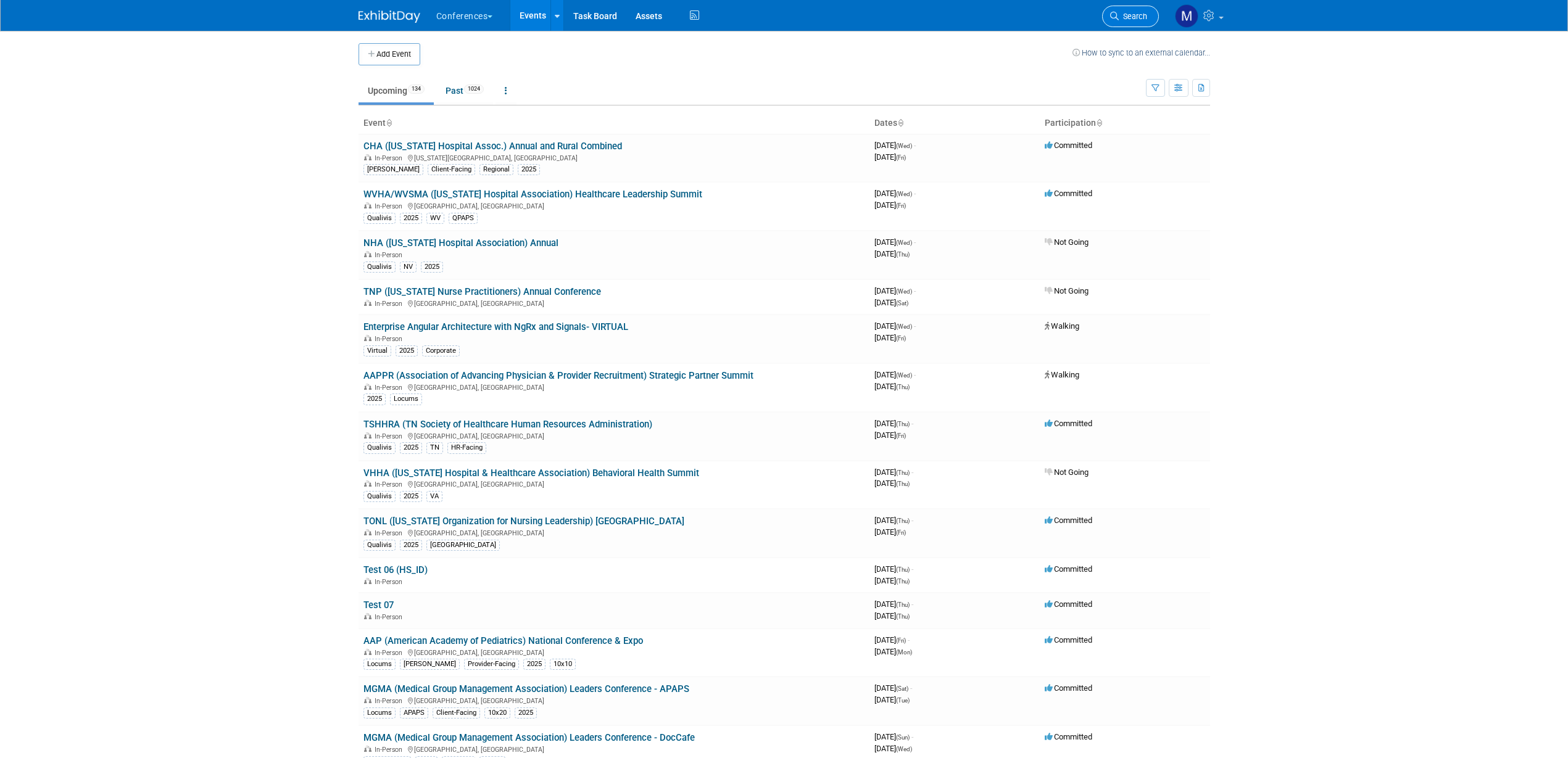
click at [1129, 18] on span "Search" at bounding box center [1132, 17] width 28 height 10
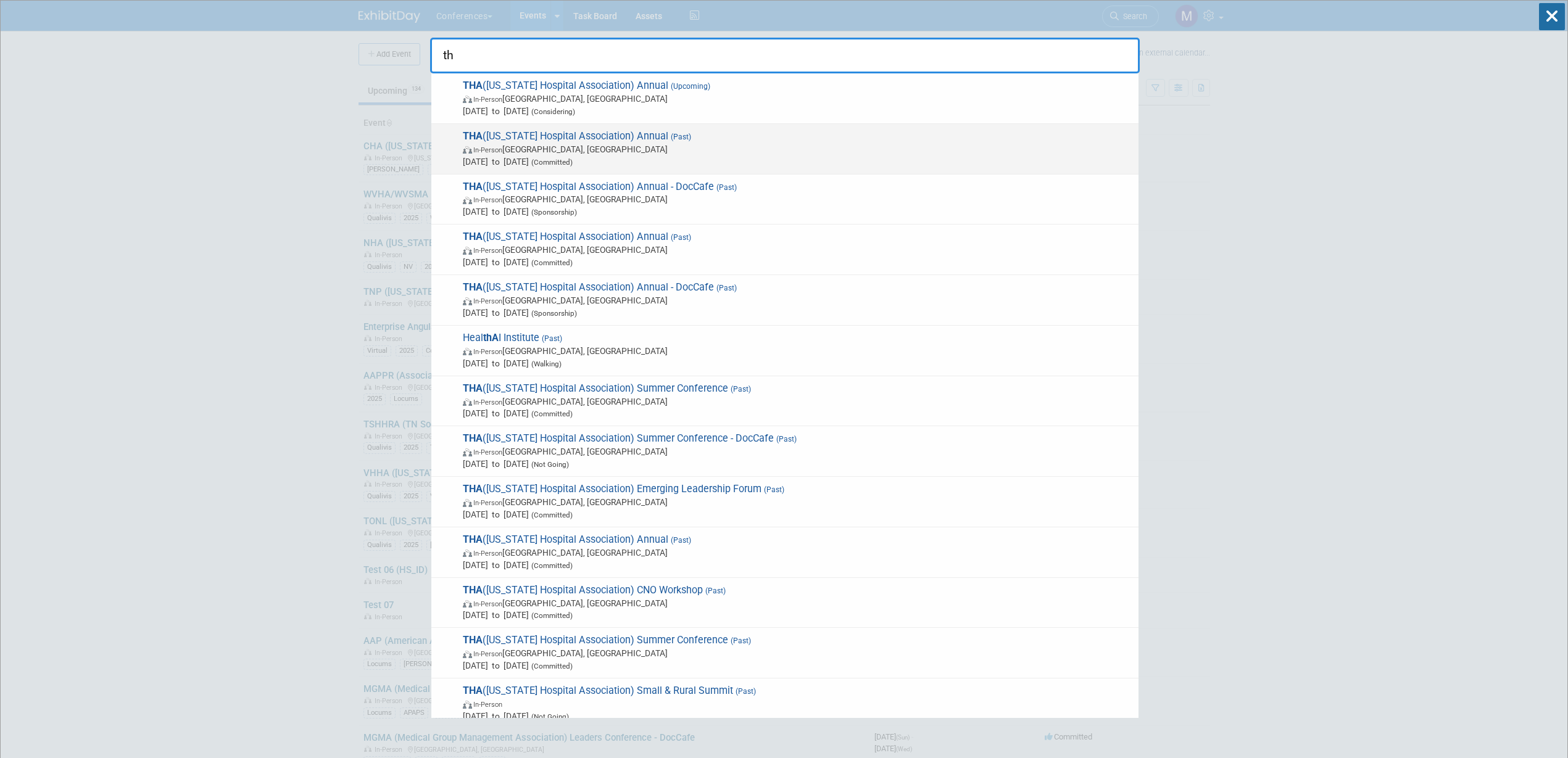
type input "t"
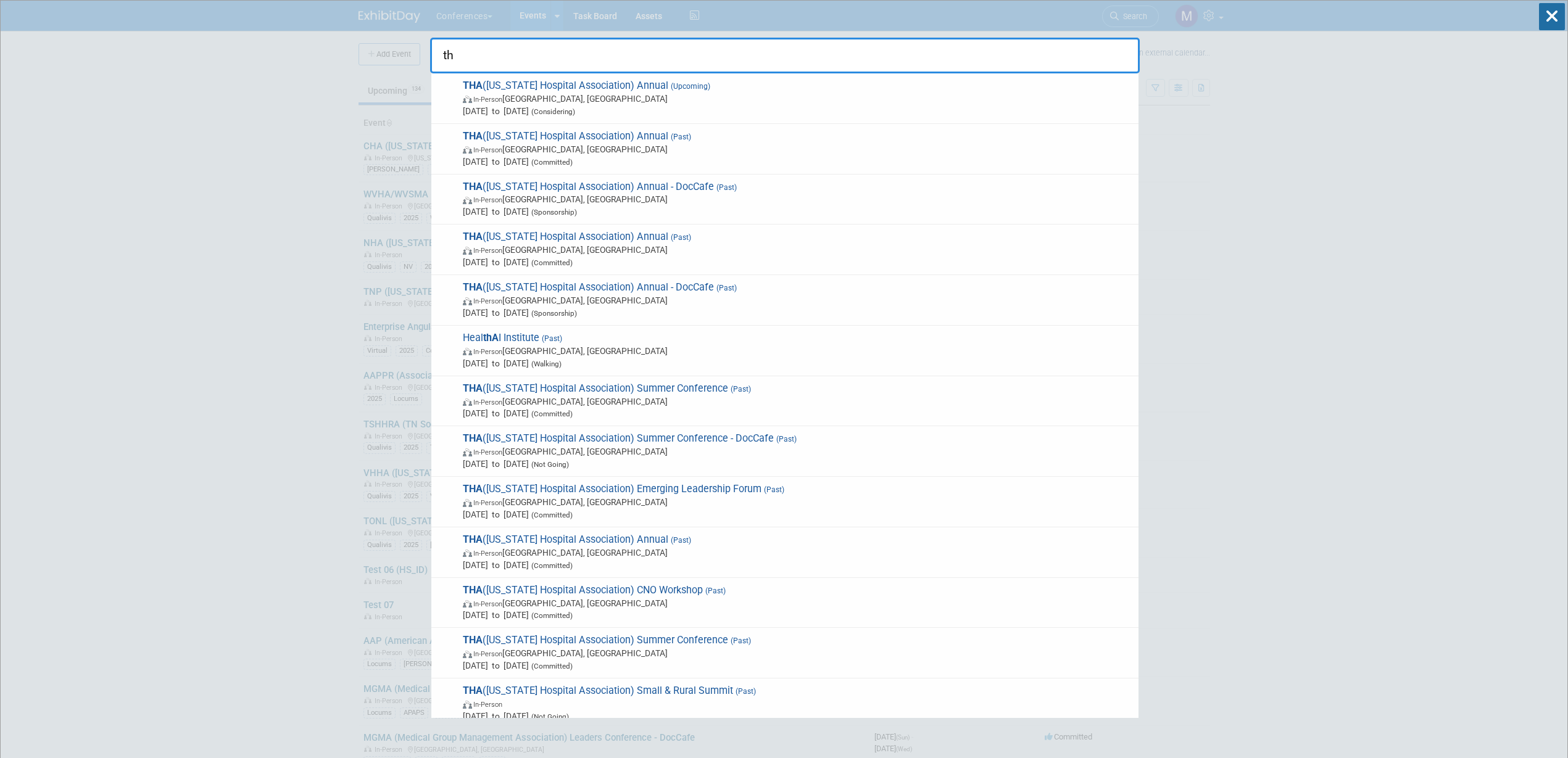
type input "t"
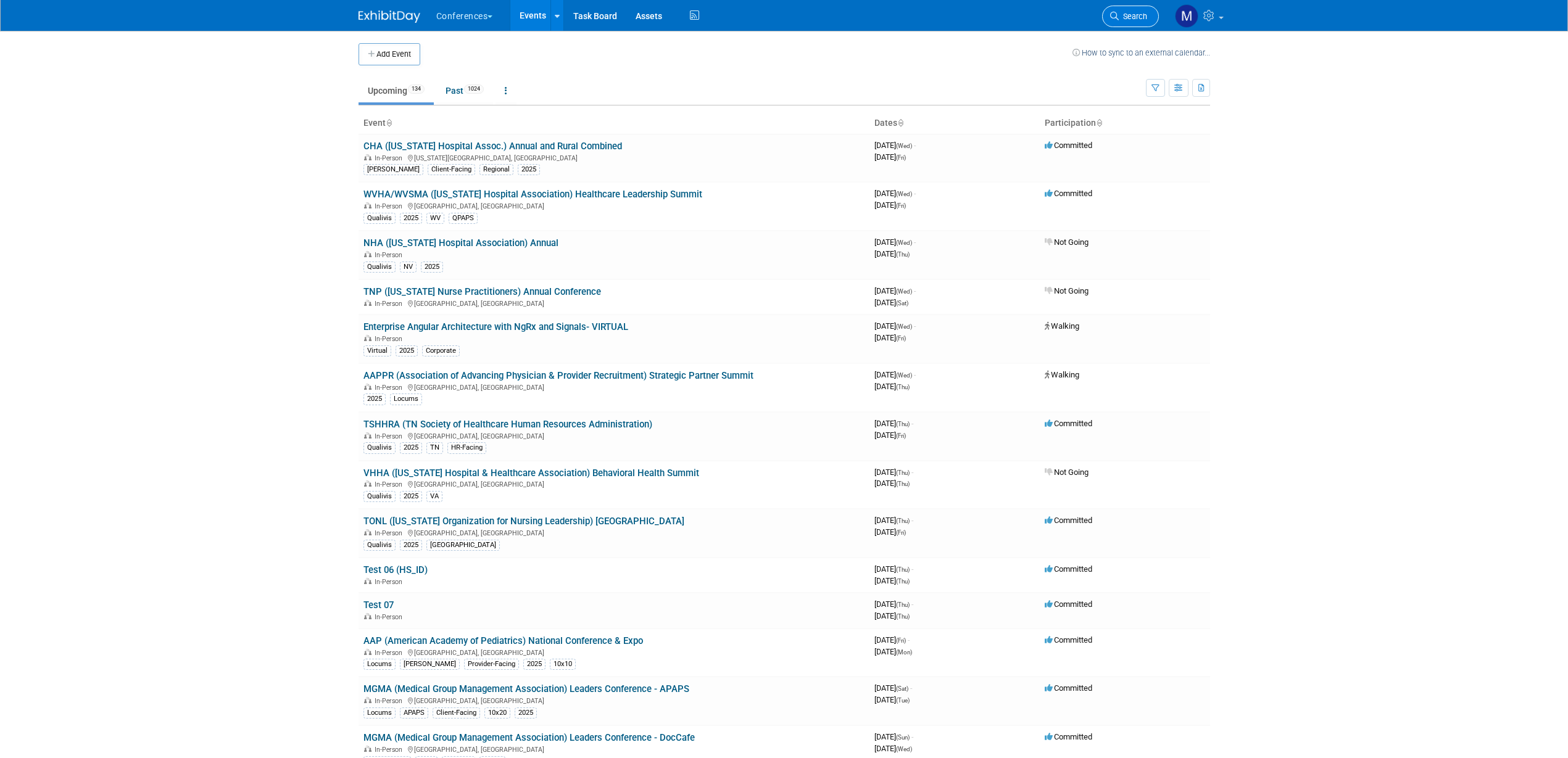
click at [1128, 21] on link "Search" at bounding box center [1130, 17] width 56 height 21
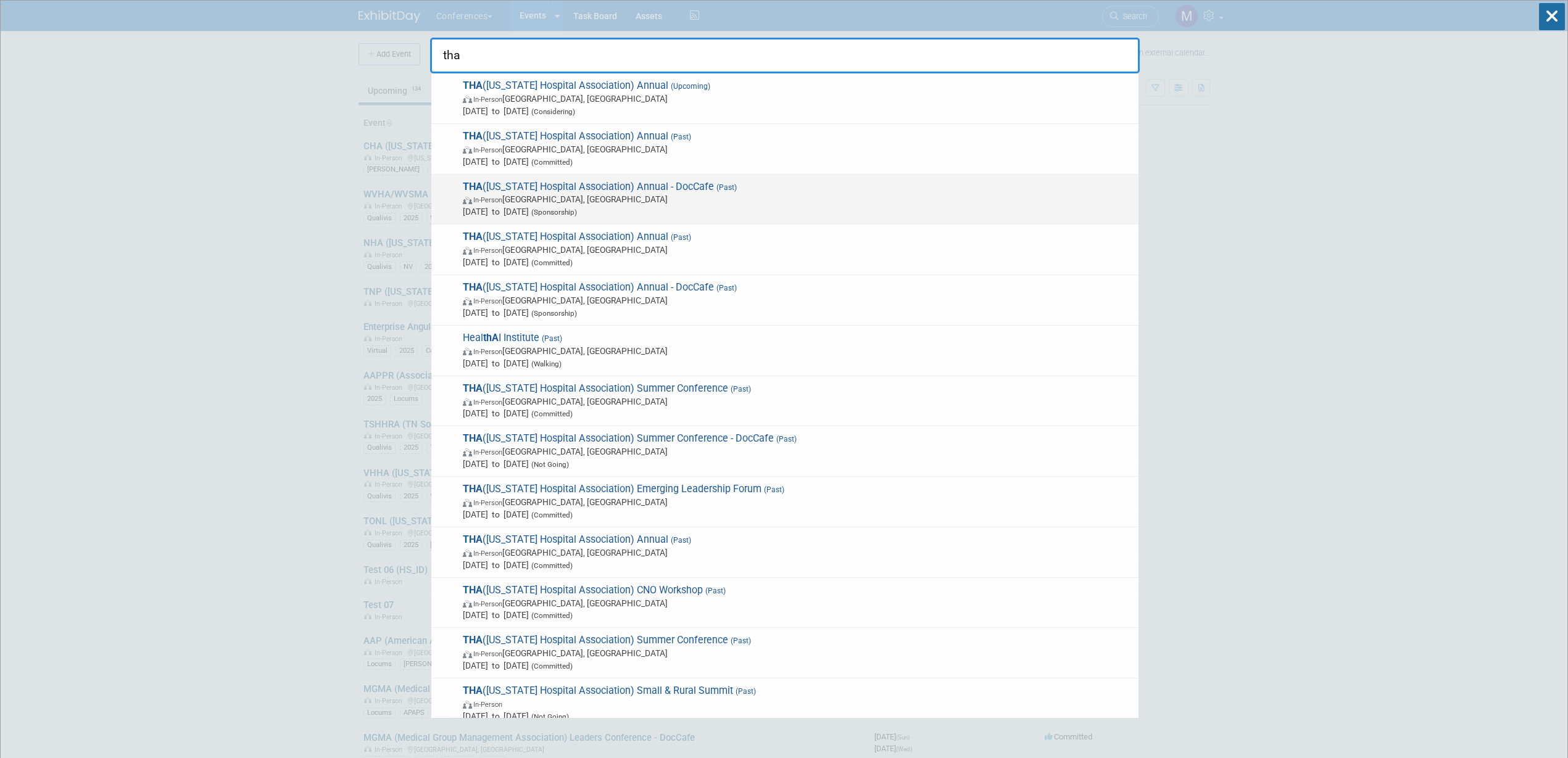
type input "tha"
click at [577, 208] on span "(Sponsorship)" at bounding box center [552, 212] width 48 height 9
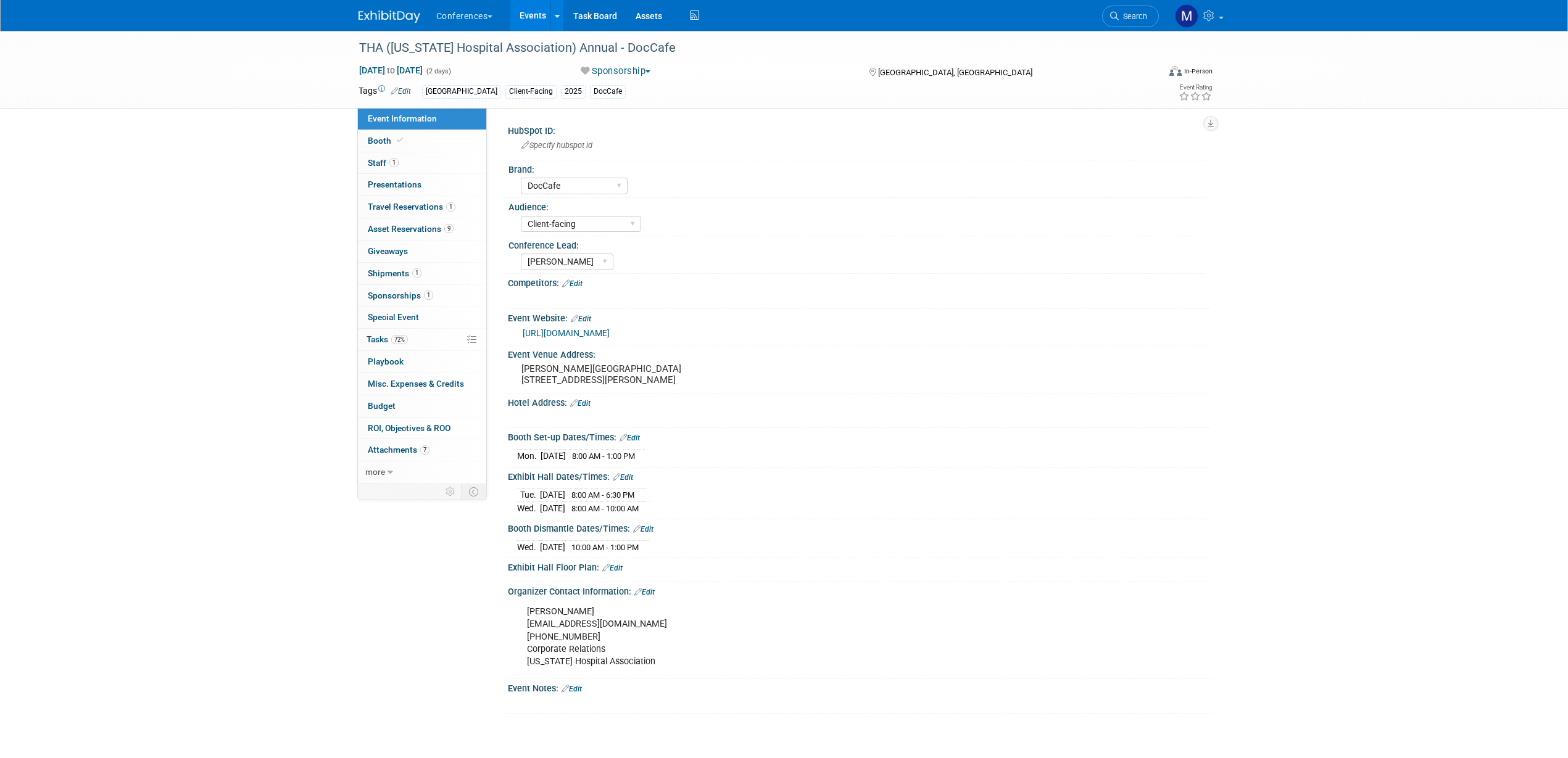
select select "DocCafe"
select select "Client-facing"
select select "[PERSON_NAME]"
click at [406, 340] on span "72%" at bounding box center [399, 340] width 17 height 10
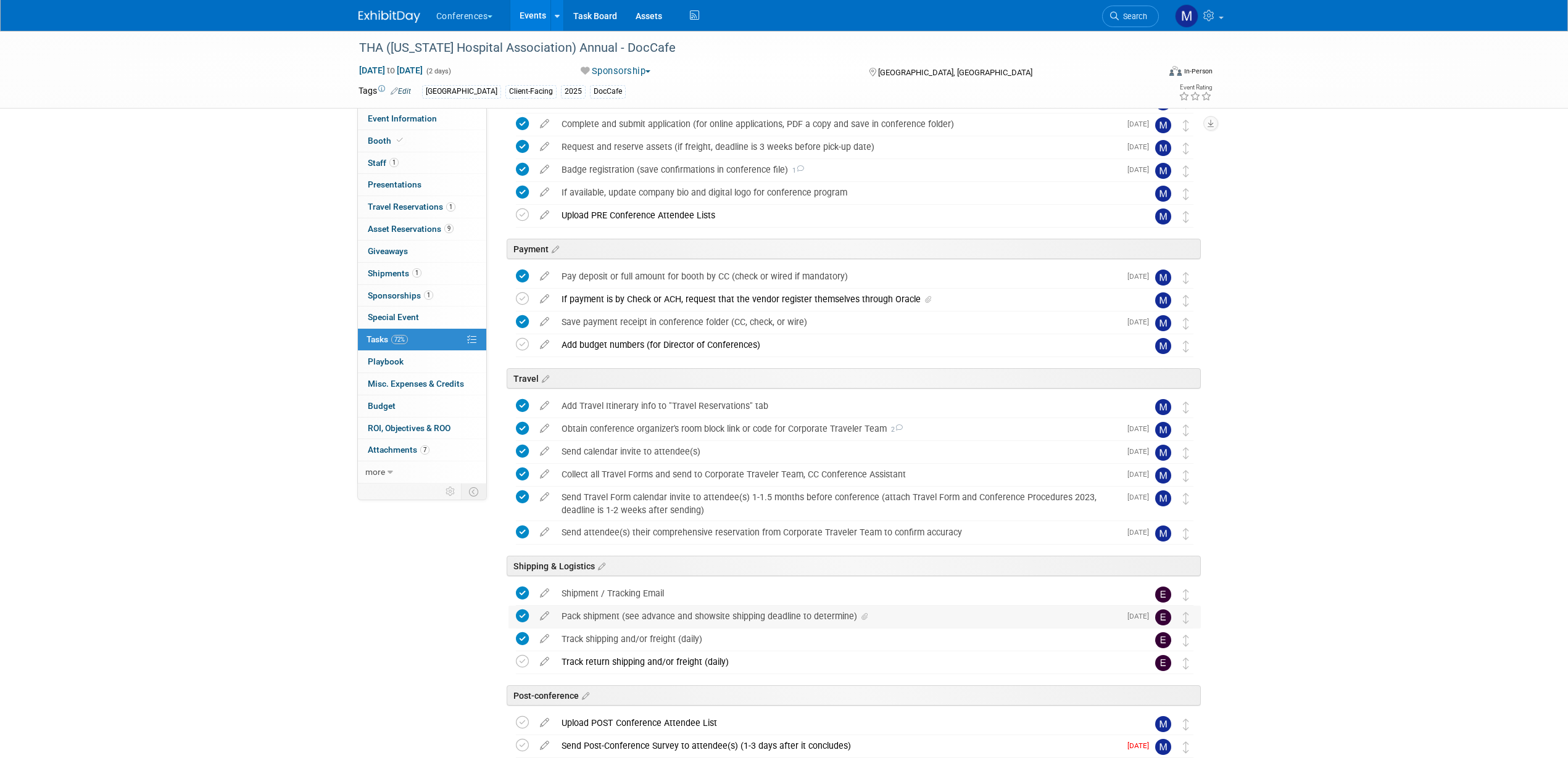
scroll to position [240, 0]
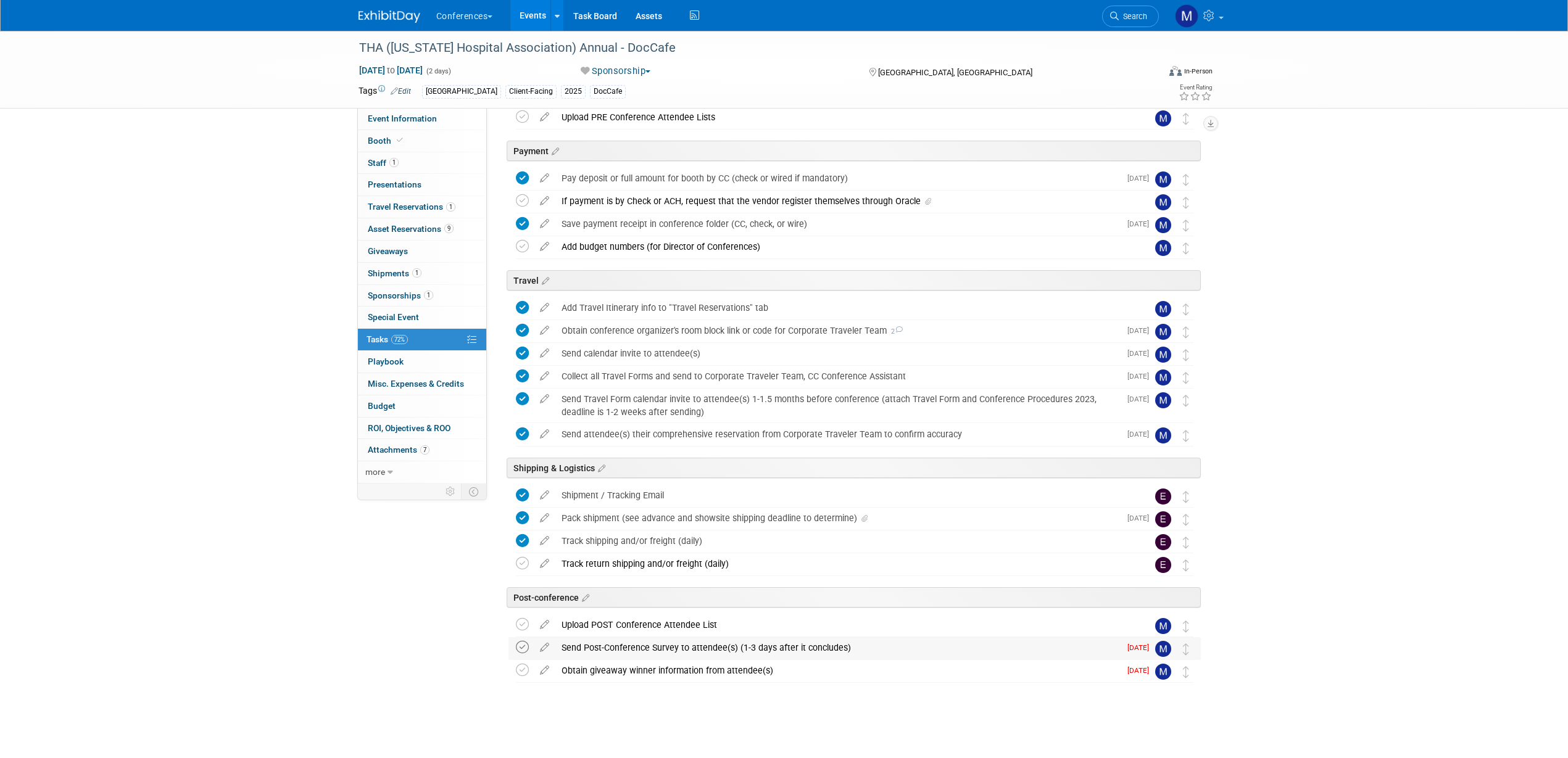
click at [521, 650] on icon at bounding box center [521, 647] width 13 height 13
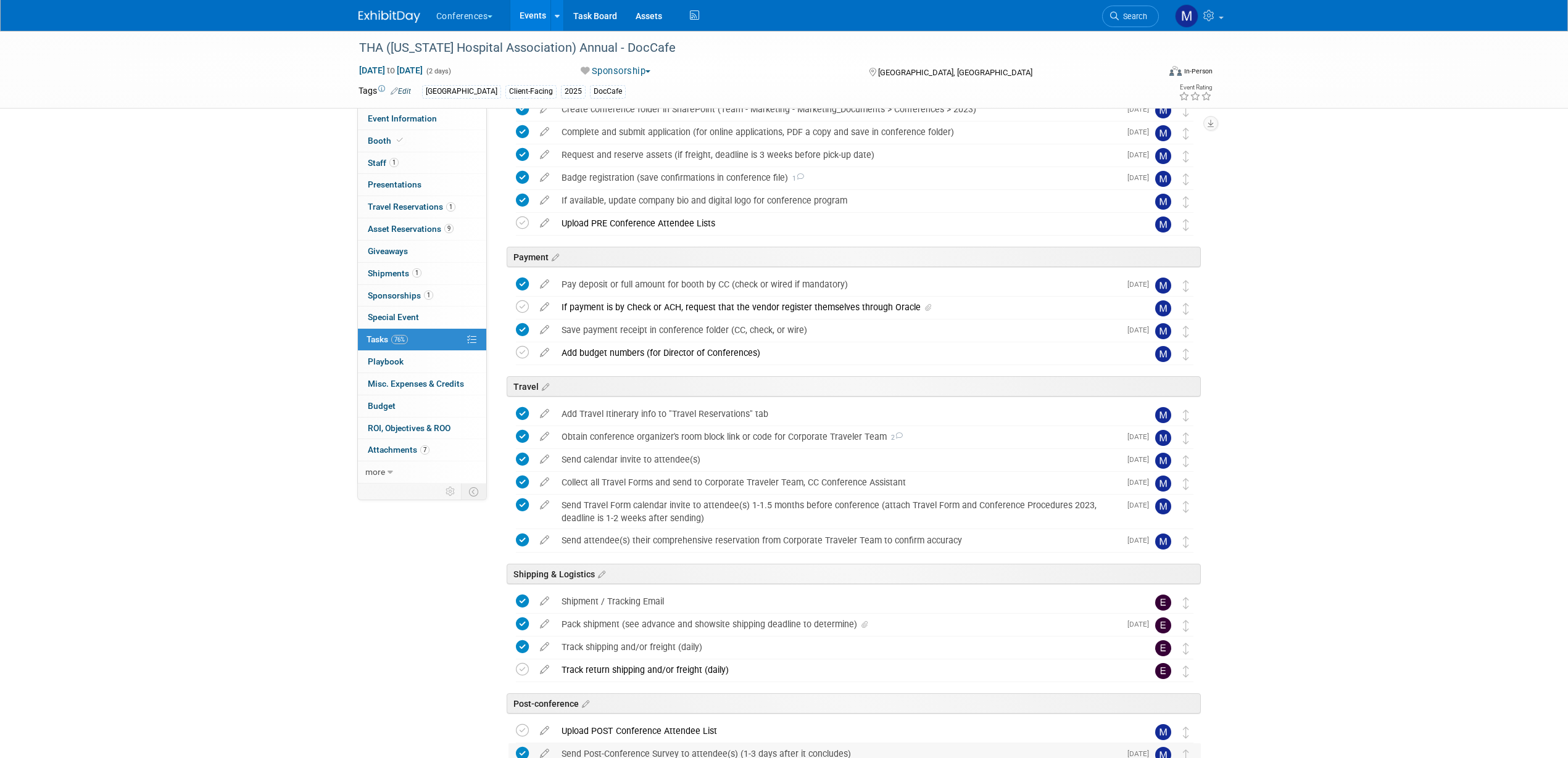
scroll to position [0, 0]
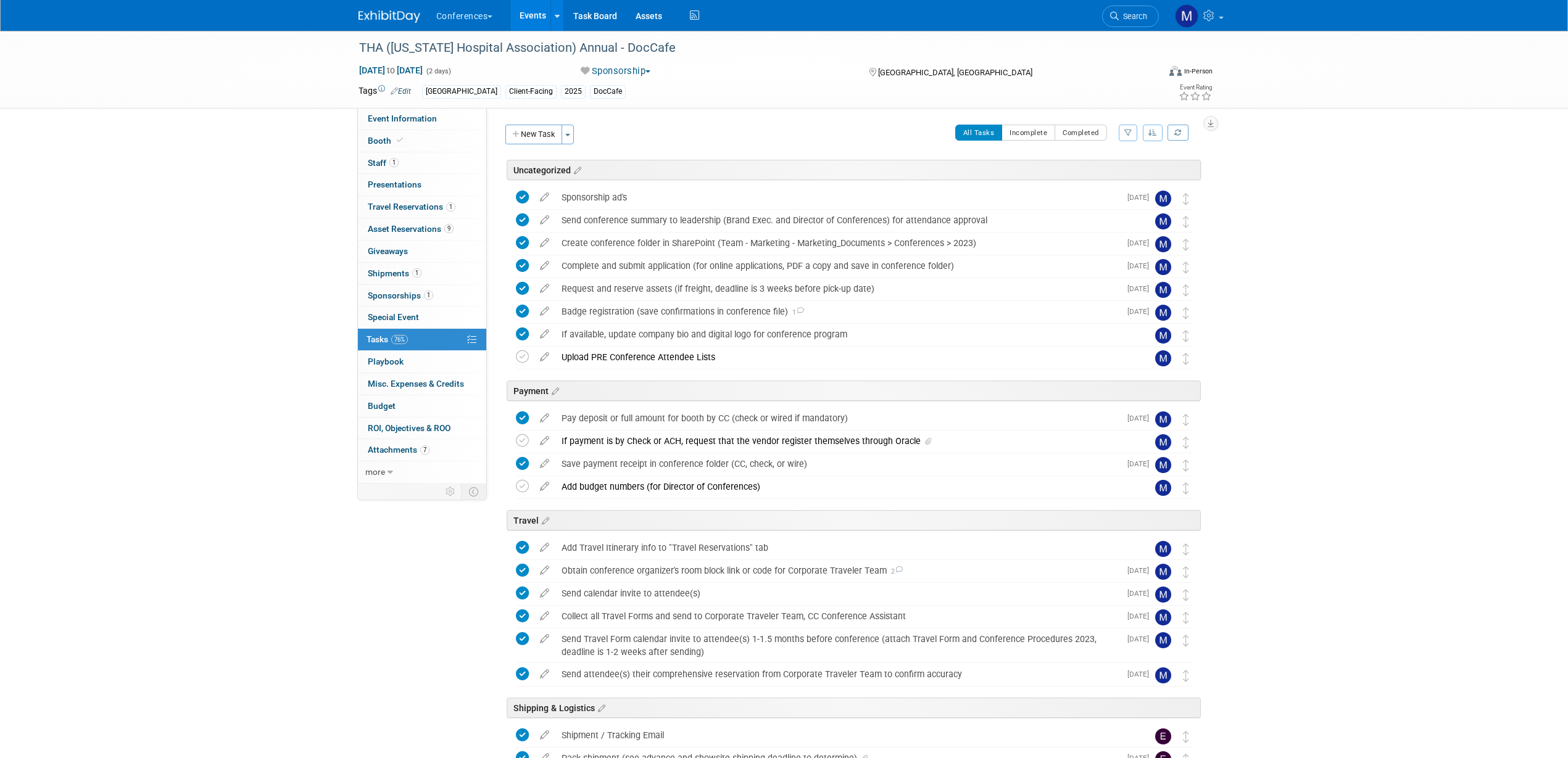
click at [542, 136] on button "New Task" at bounding box center [533, 134] width 56 height 19
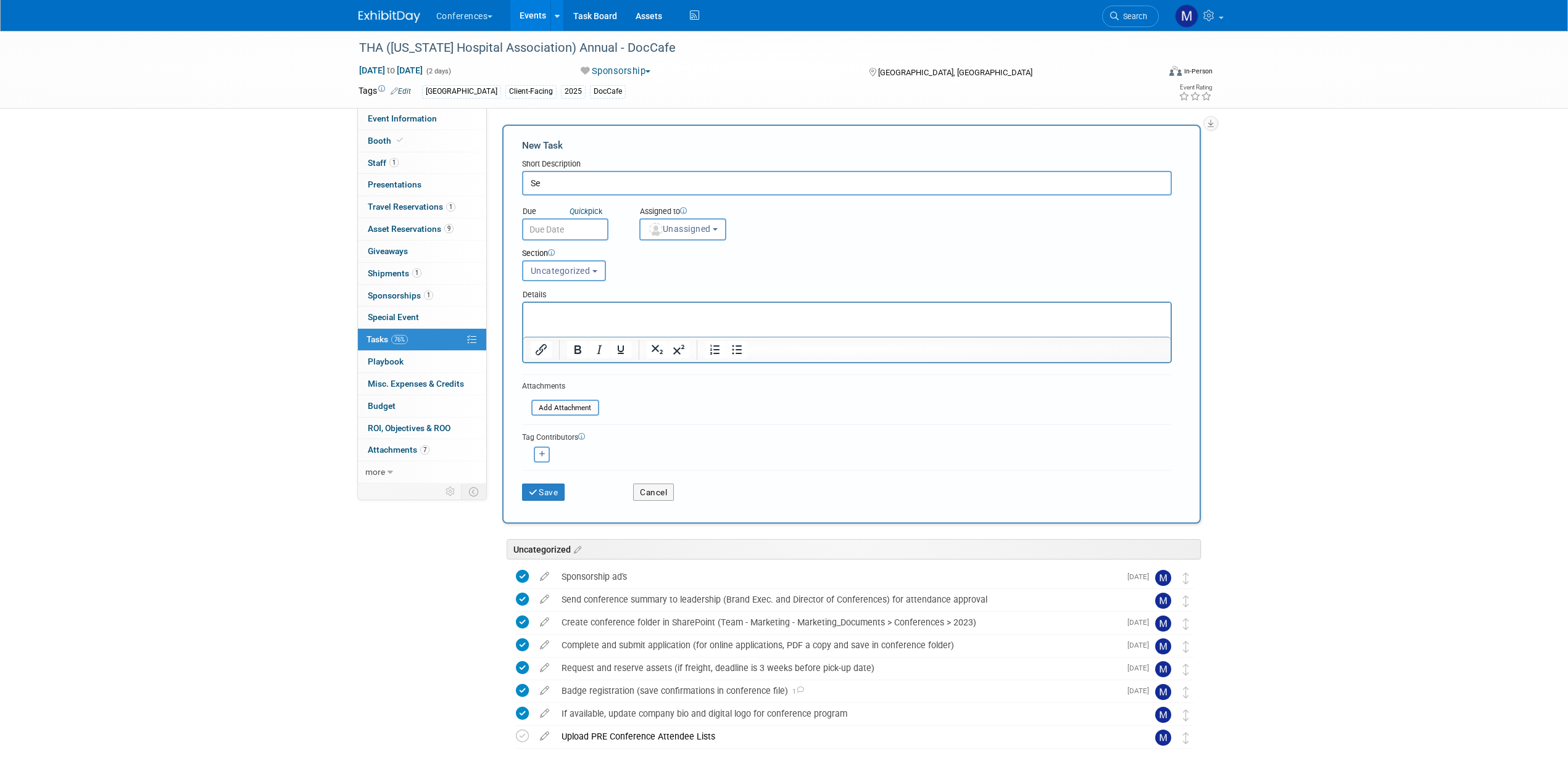
type input "S"
type input "Email QR scans list"
click at [678, 227] on span "Unassigned" at bounding box center [679, 229] width 63 height 10
click at [689, 249] on input "text" at bounding box center [704, 260] width 124 height 21
type input "mar"
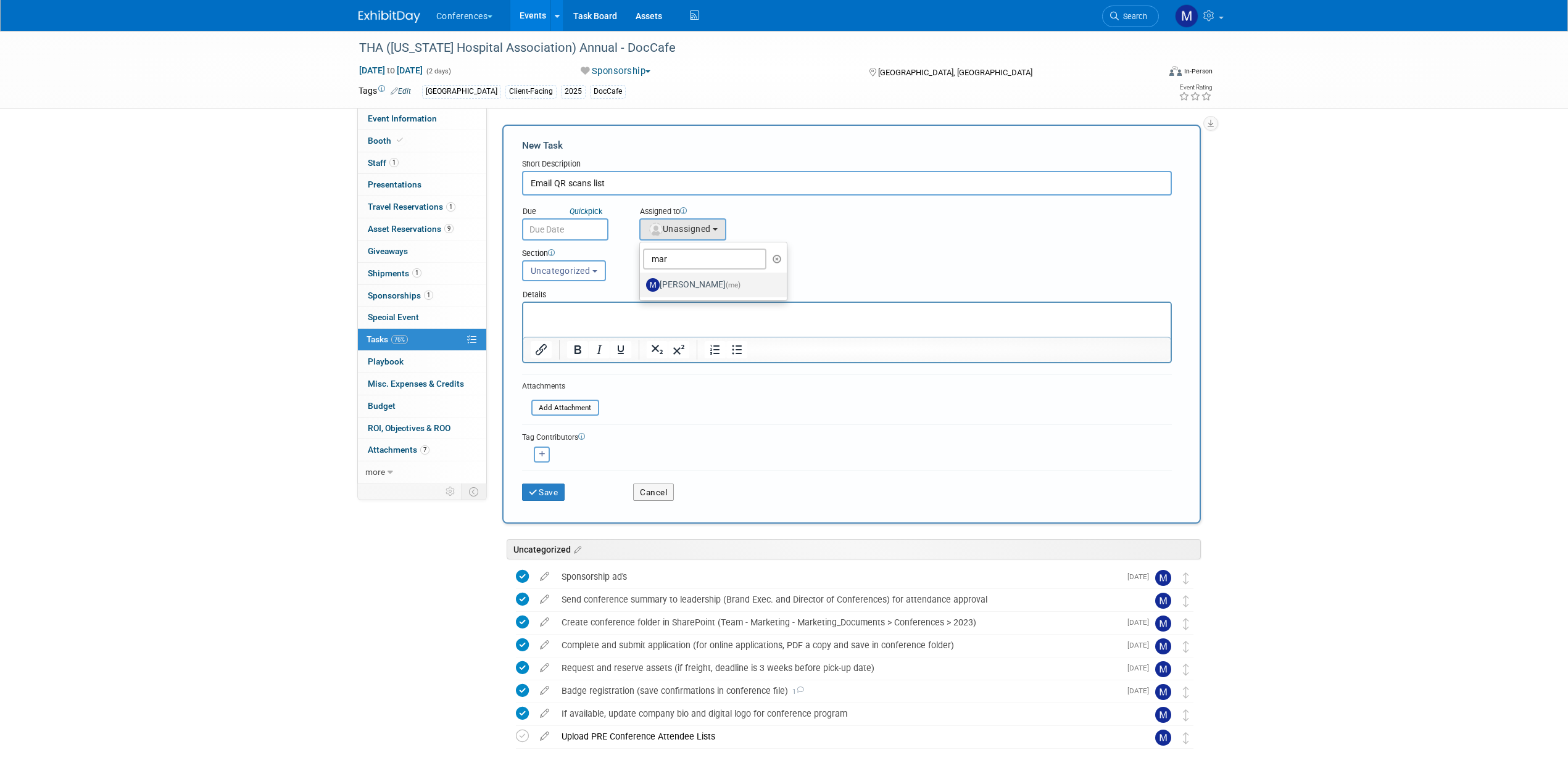
click at [697, 278] on label "[PERSON_NAME] (me)" at bounding box center [710, 285] width 129 height 19
click at [642, 279] on input "[PERSON_NAME] (me)" at bounding box center [637, 283] width 8 height 8
select select "44aca64b-5a90-4919-a819-d2f91ad54103"
click at [550, 230] on input "text" at bounding box center [565, 230] width 87 height 22
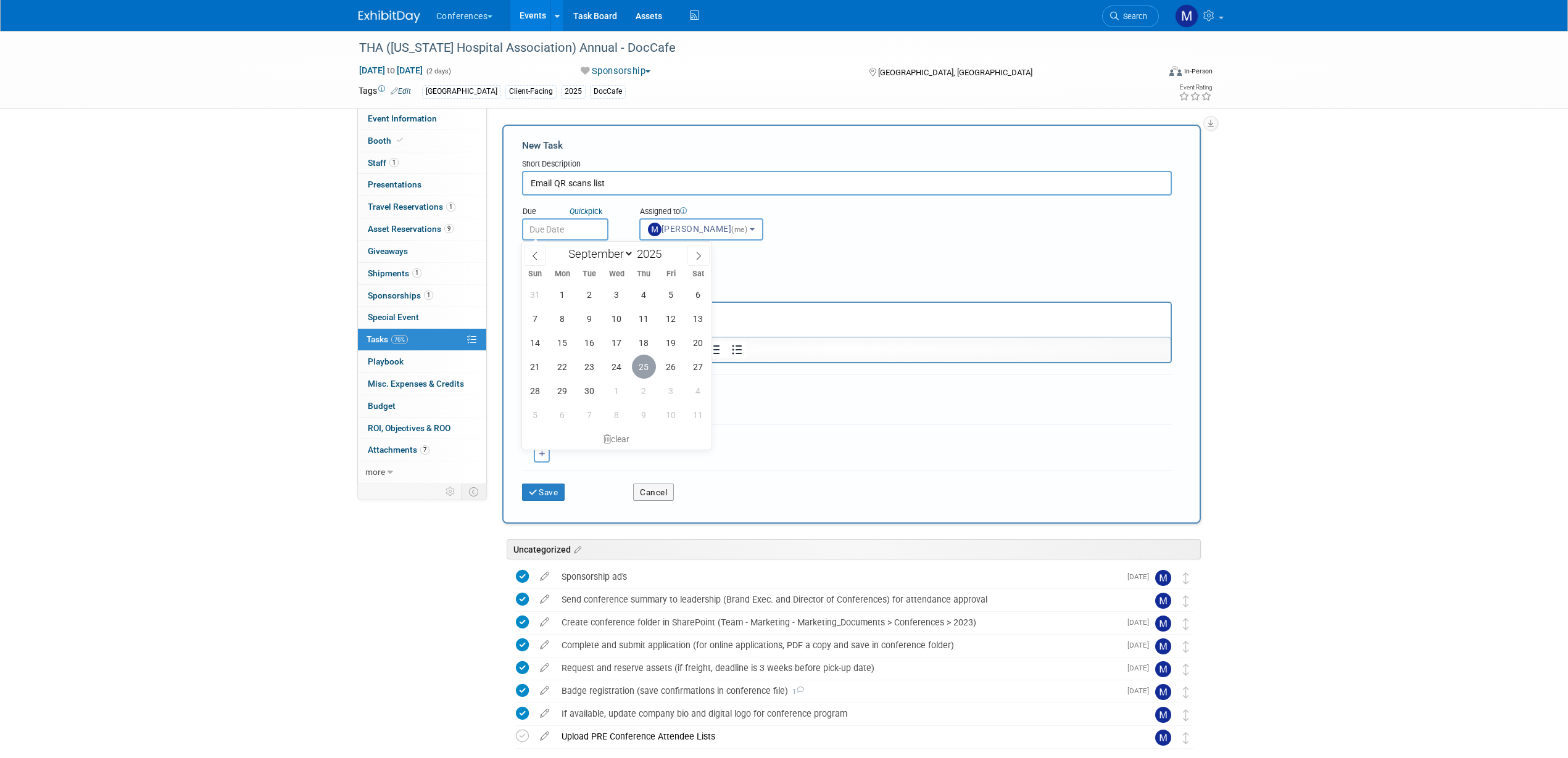
click at [640, 369] on span "25" at bounding box center [643, 367] width 24 height 24
type input "[DATE]"
click at [557, 494] on button "Save" at bounding box center [544, 492] width 43 height 18
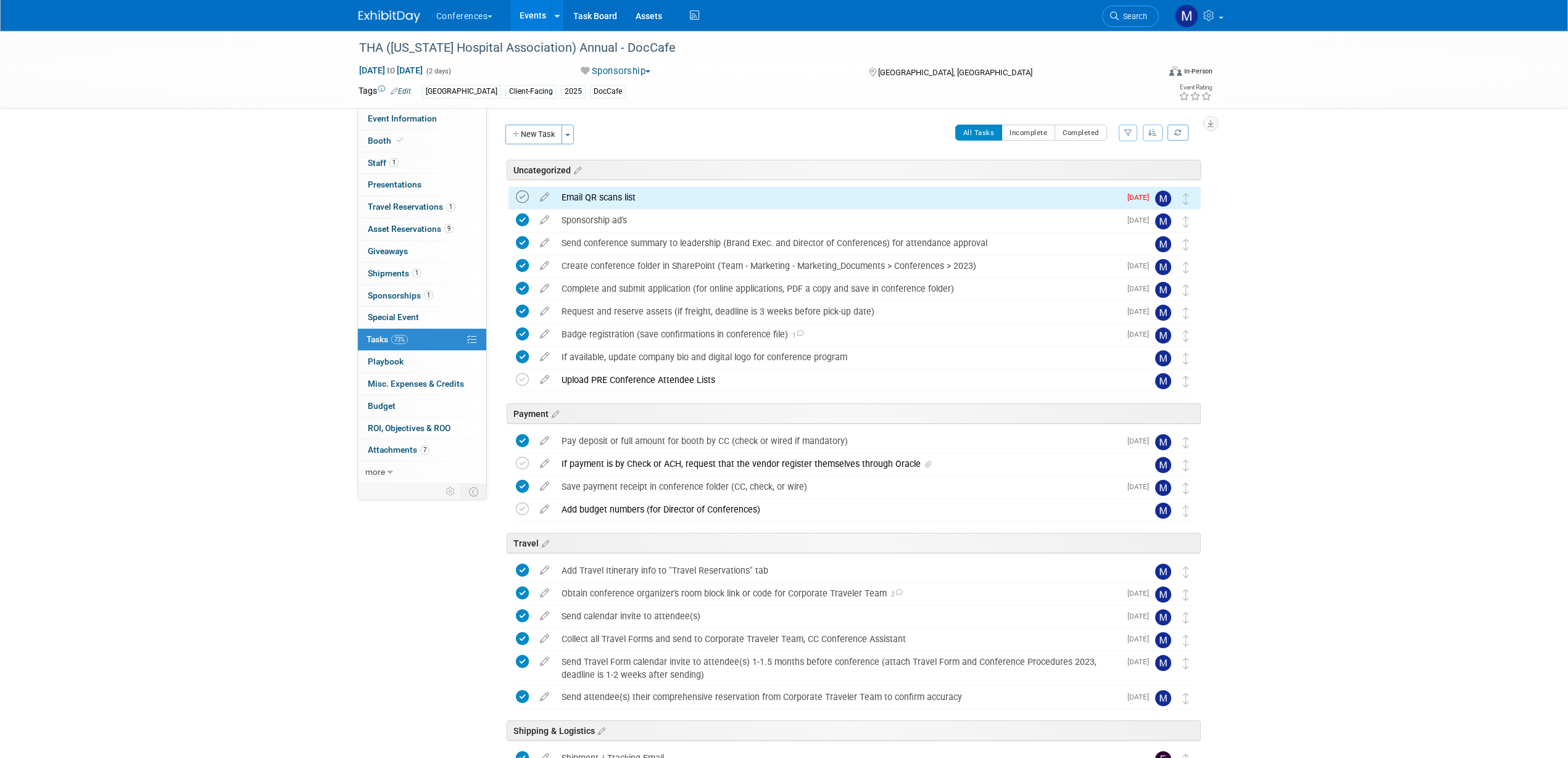
click at [519, 199] on icon at bounding box center [521, 197] width 13 height 13
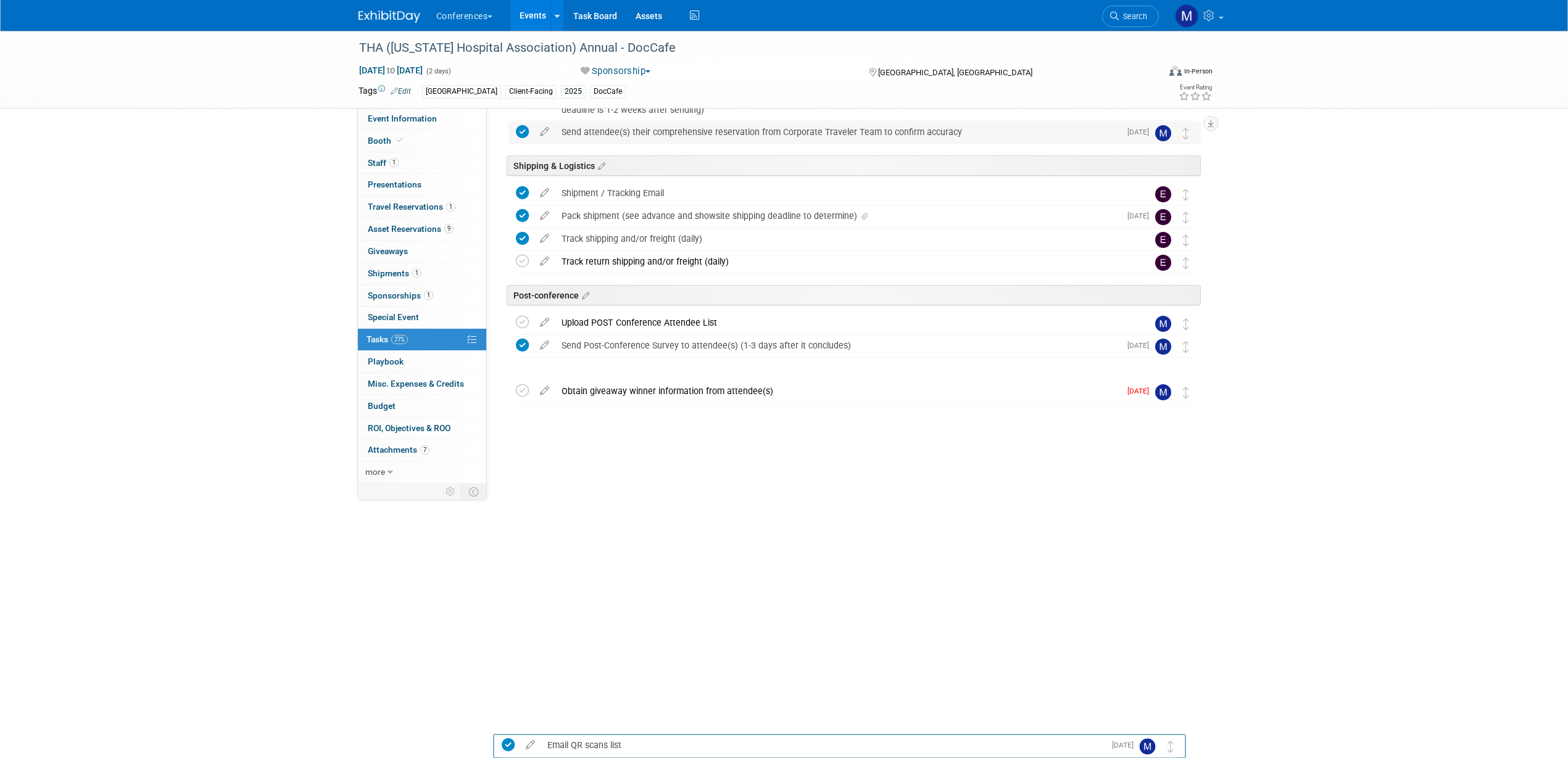
scroll to position [263, 0]
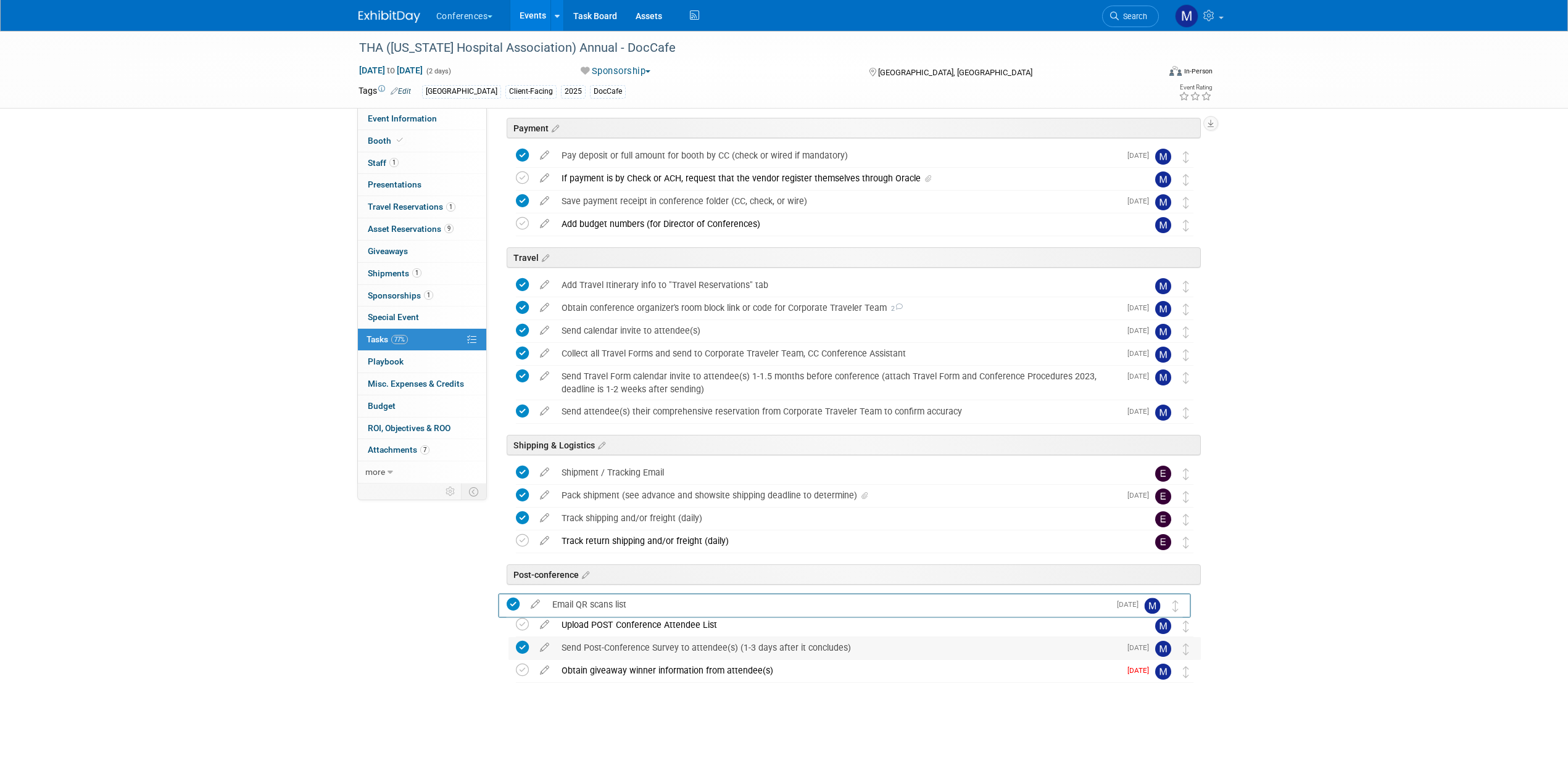
drag, startPoint x: 1184, startPoint y: 222, endPoint x: 1190, endPoint y: 656, distance: 434.0
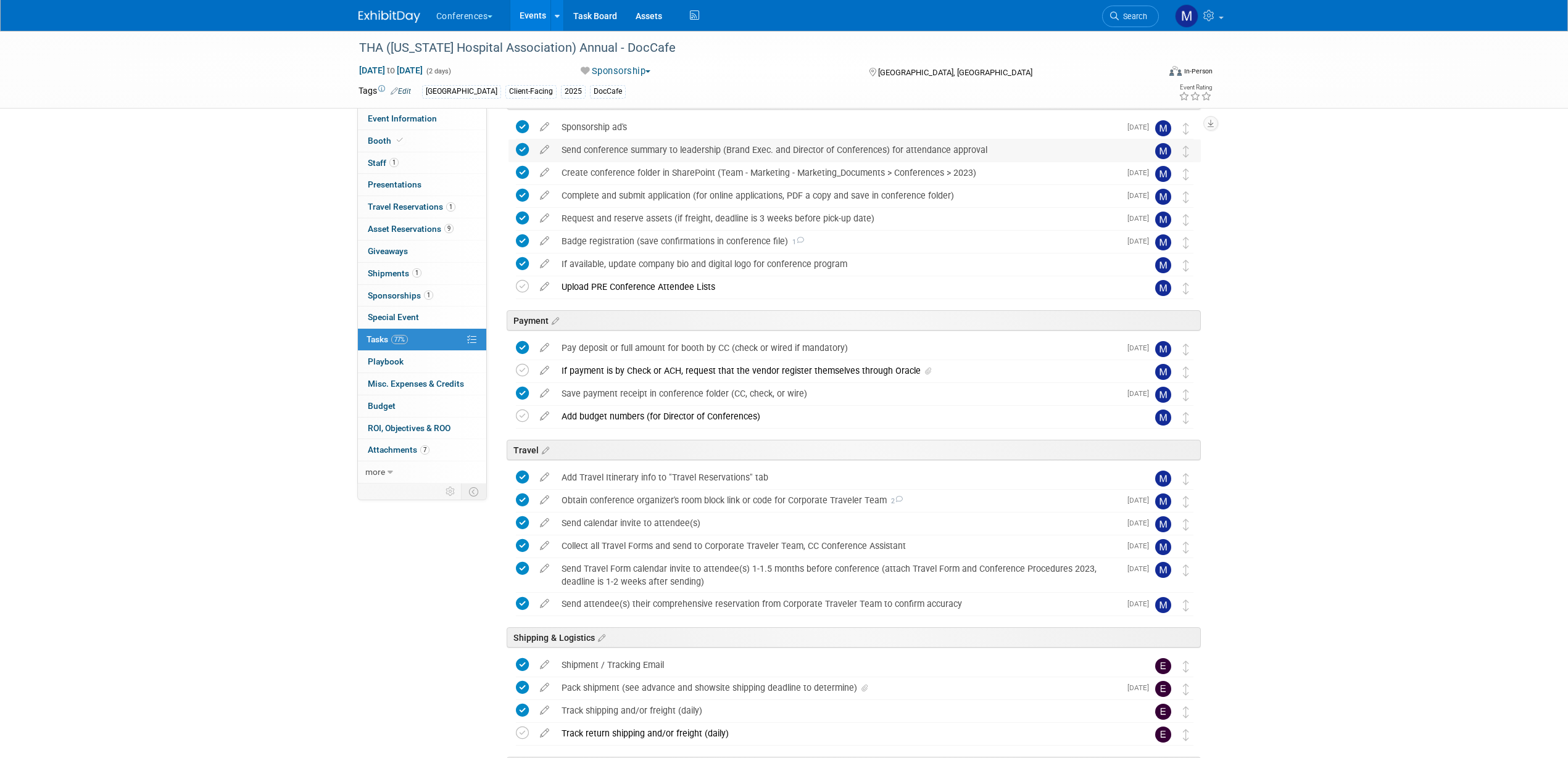
scroll to position [0, 0]
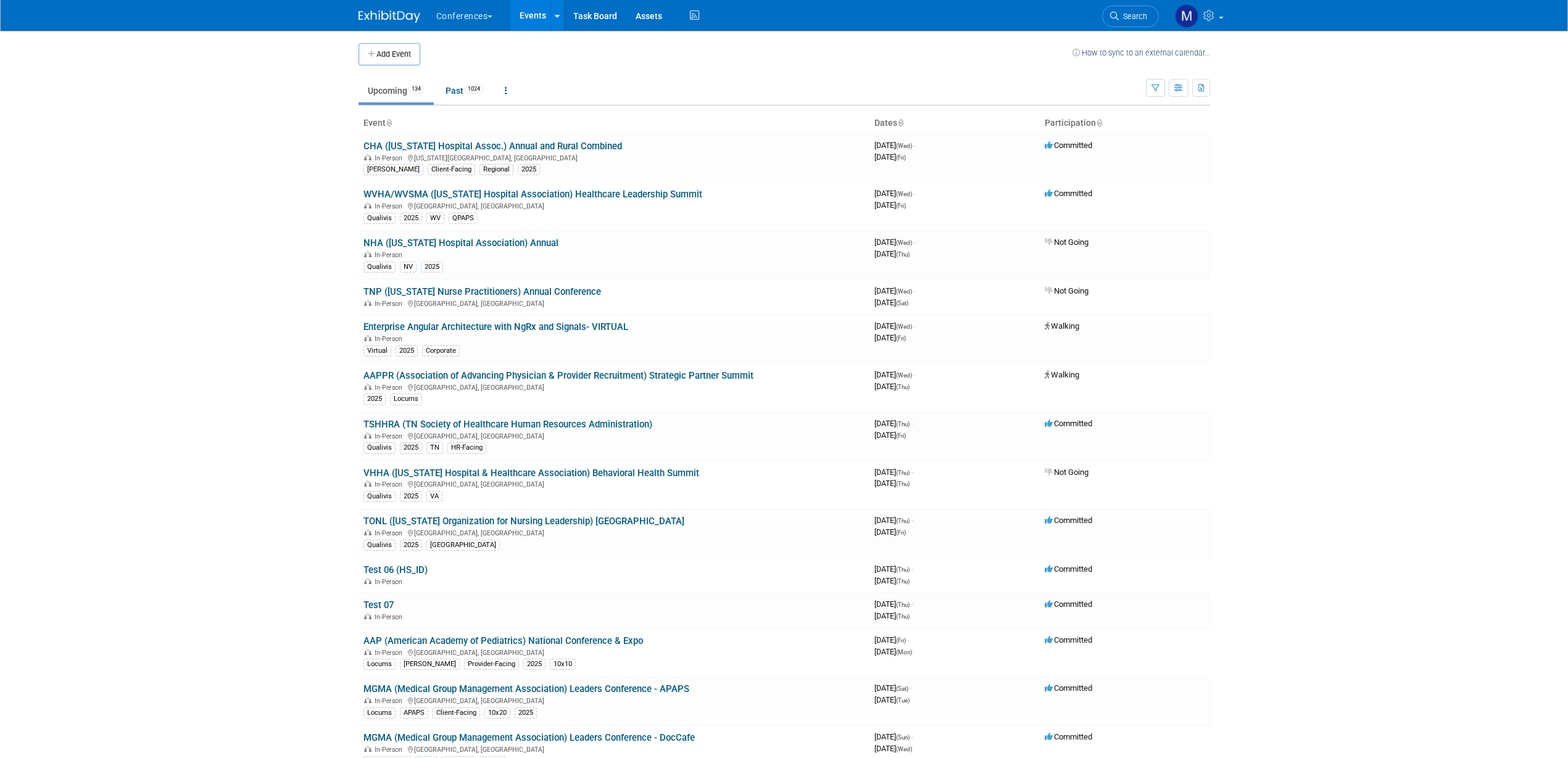
click at [1155, 11] on link "Search" at bounding box center [1130, 17] width 56 height 21
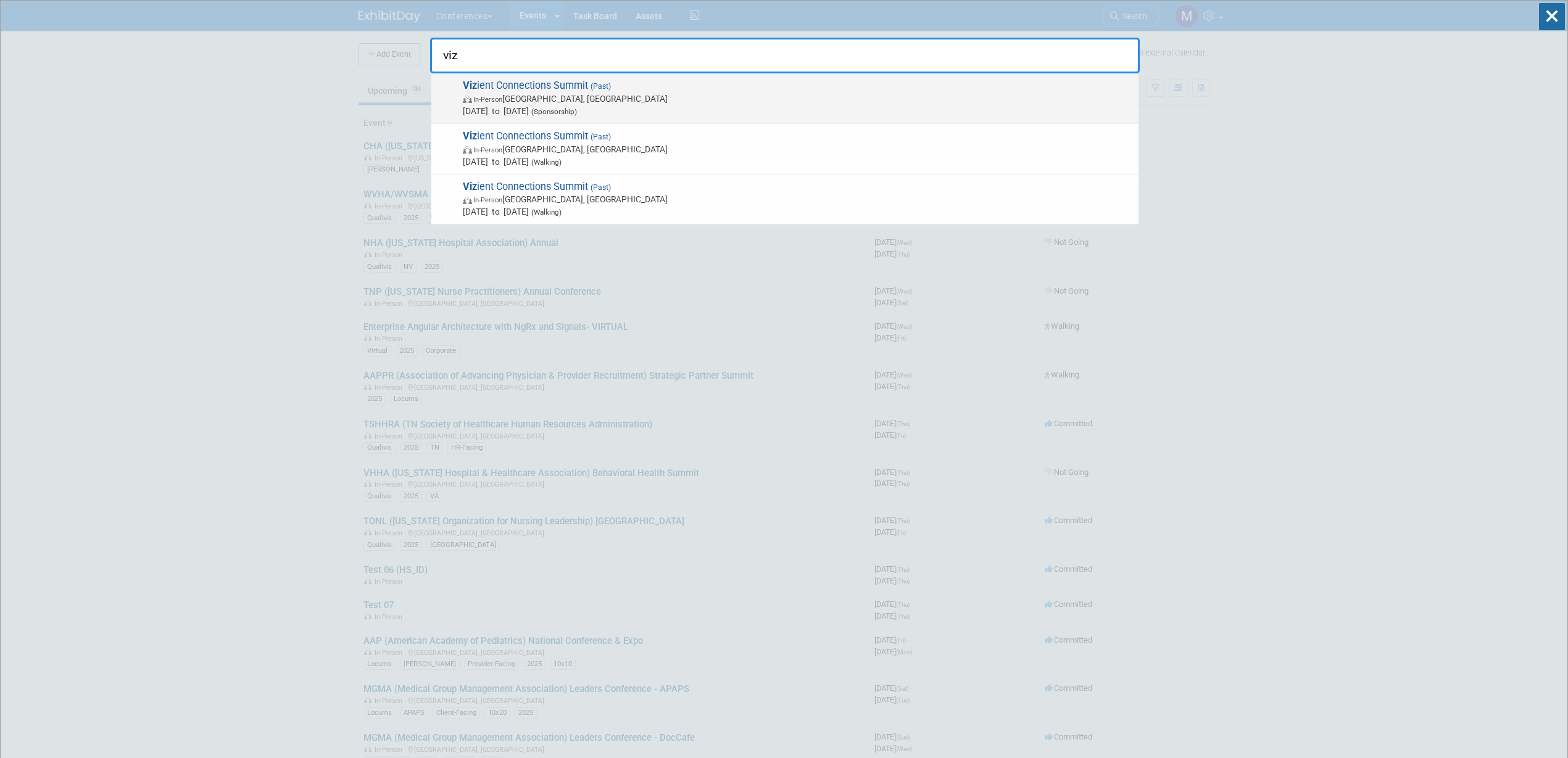
type input "viz"
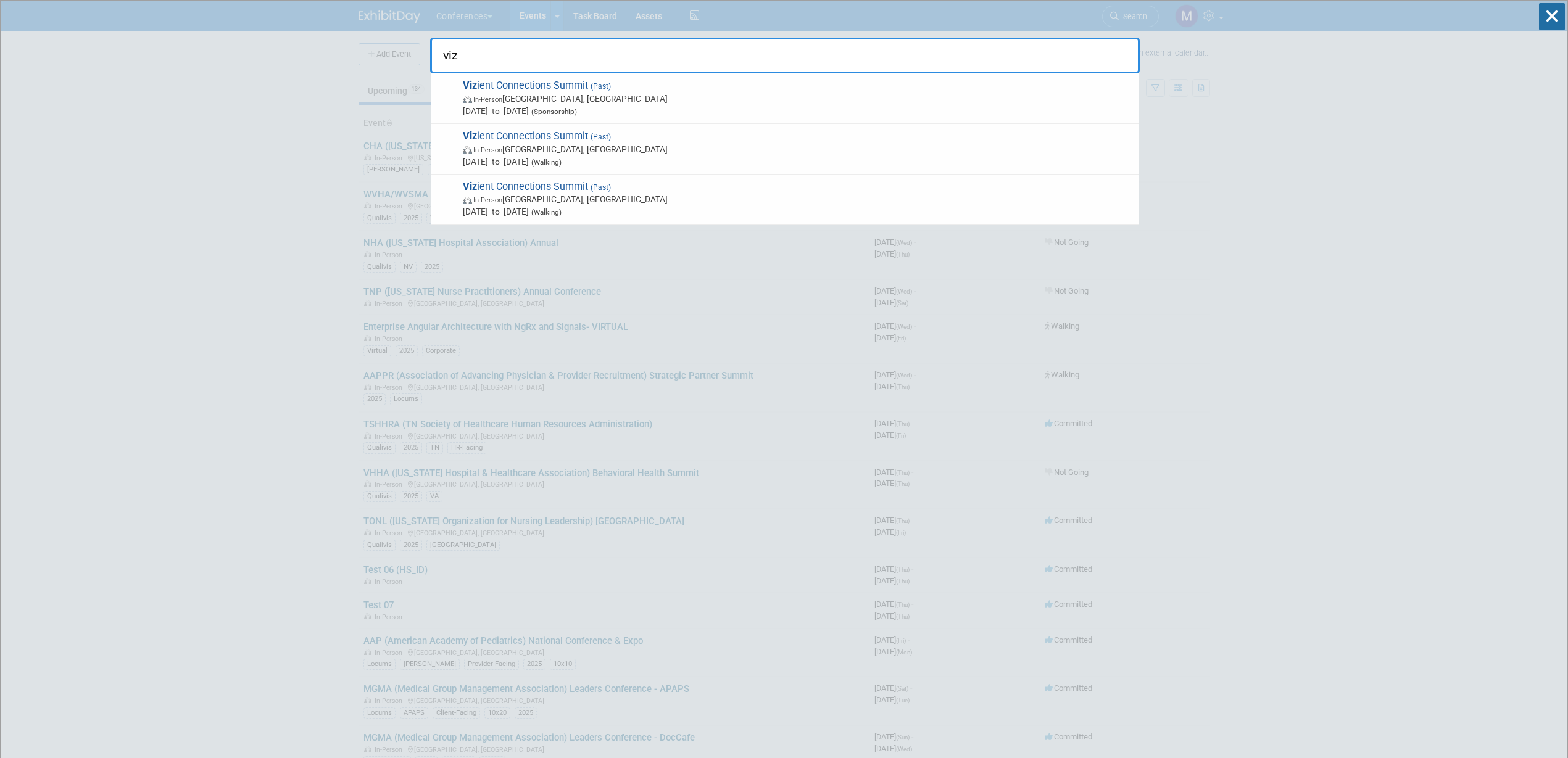
click at [512, 104] on span "In-Person Las Vegas, NV" at bounding box center [798, 98] width 669 height 13
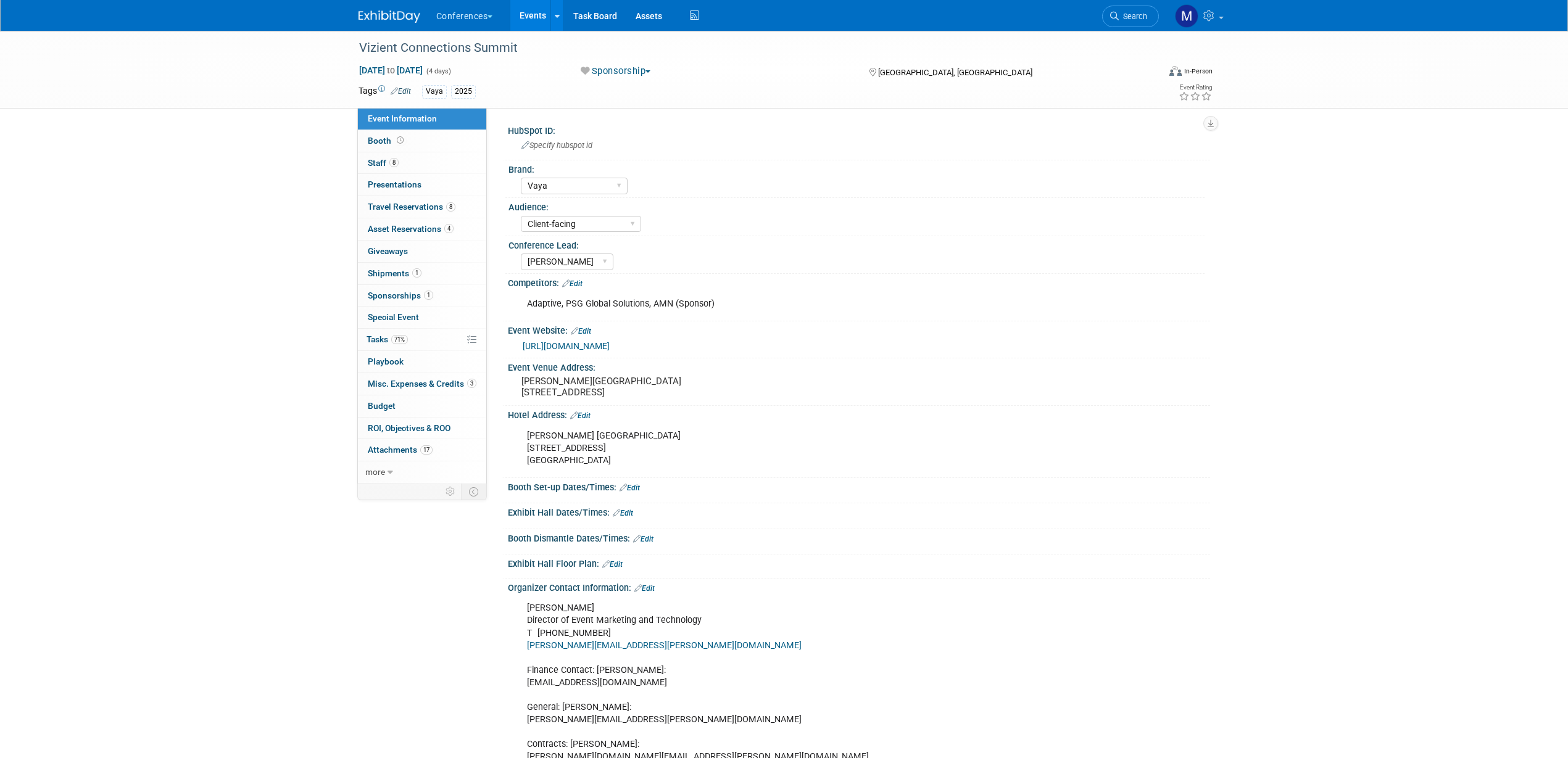
select select "Vaya"
select select "Client-facing"
select select "[PERSON_NAME]"
click at [1138, 14] on span "Search" at bounding box center [1132, 17] width 28 height 10
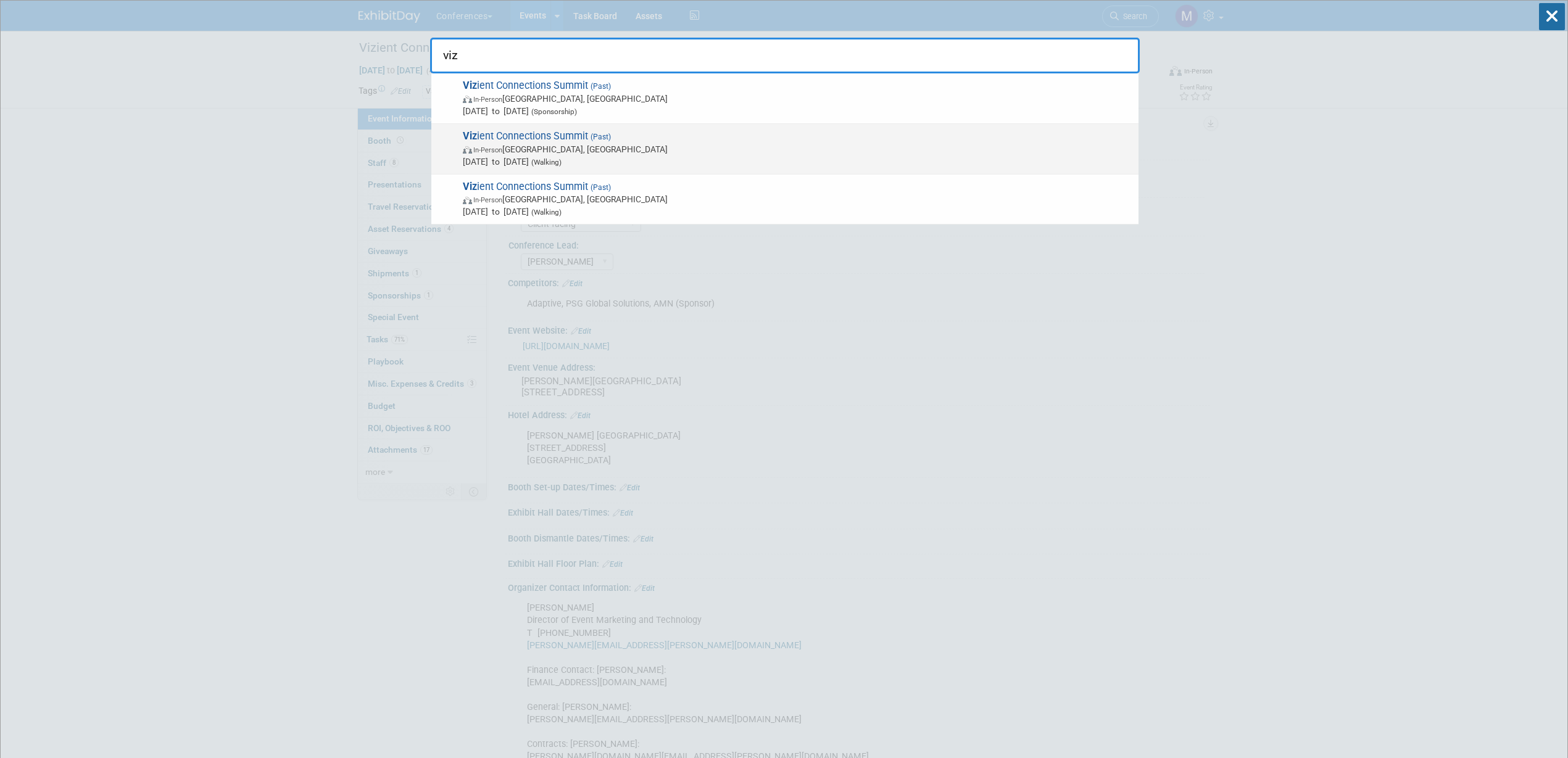
type input "viz"
click at [619, 128] on div "Viz ient Connections Summit (Past) In-Person [GEOGRAPHIC_DATA], [GEOGRAPHIC_DAT…" at bounding box center [784, 149] width 707 height 51
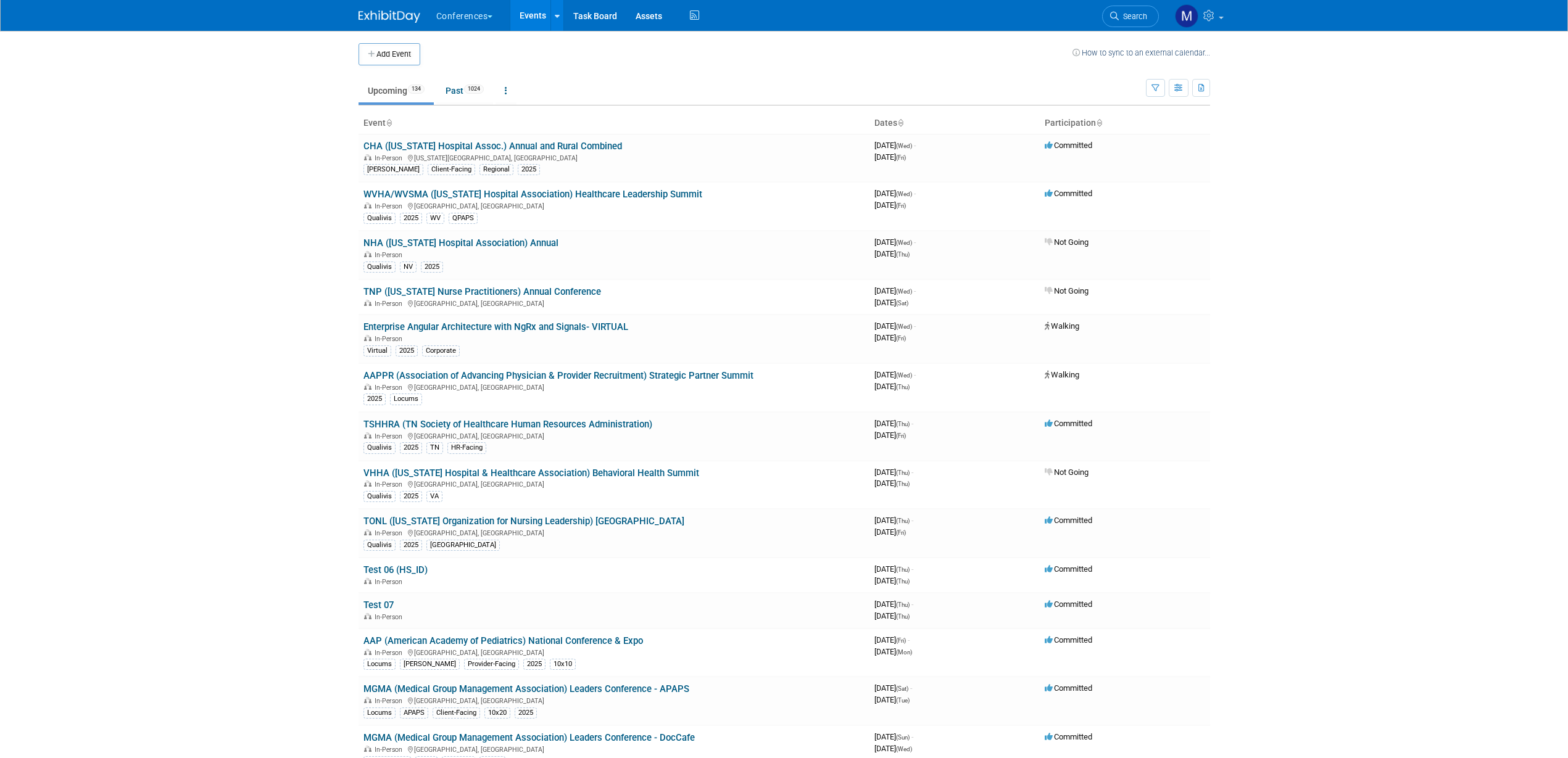
click at [1126, 18] on span "Search" at bounding box center [1132, 17] width 28 height 10
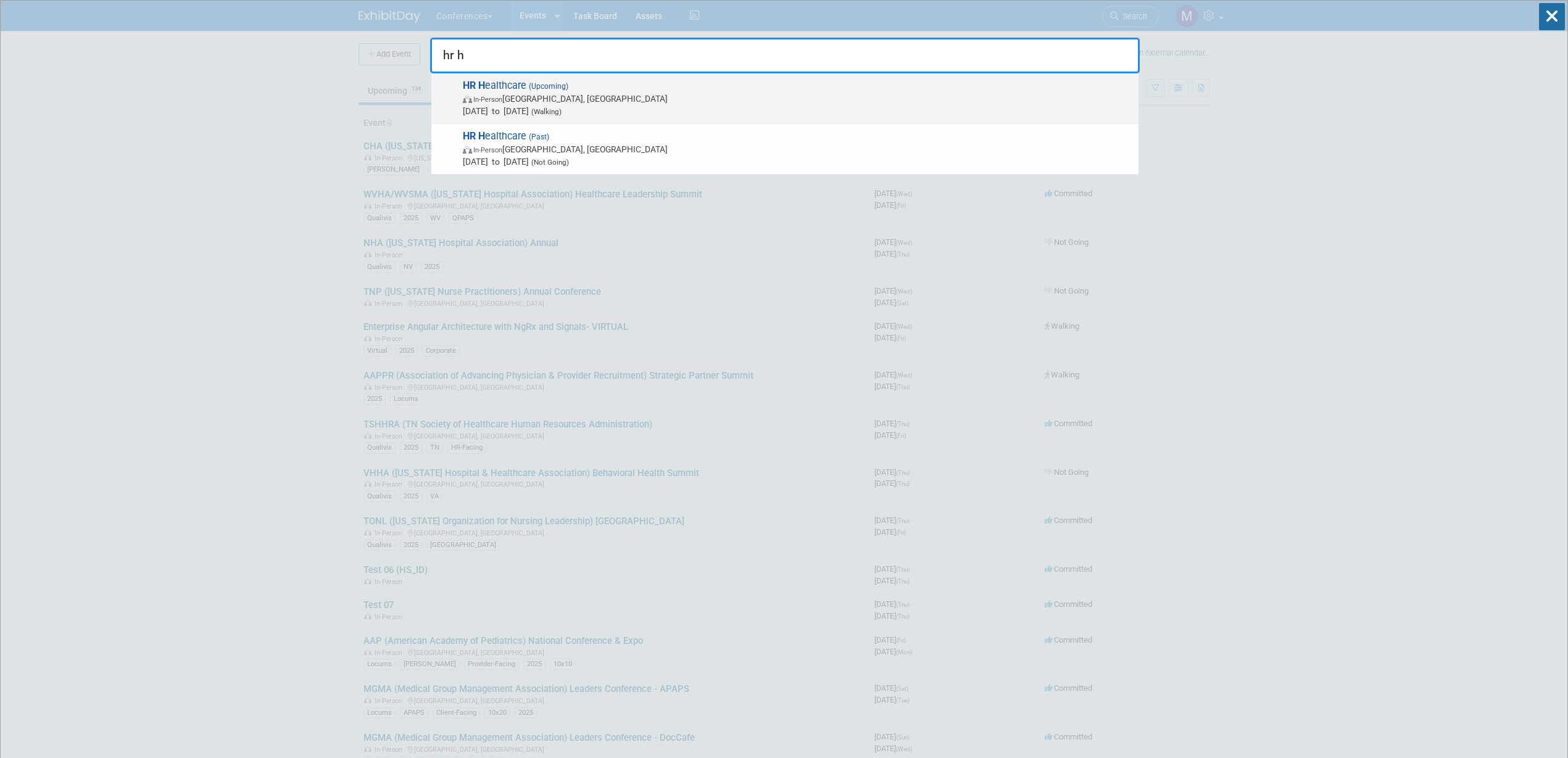
type input "hr h"
click at [644, 109] on span "[DATE] to [DATE] (Walking)" at bounding box center [798, 111] width 669 height 13
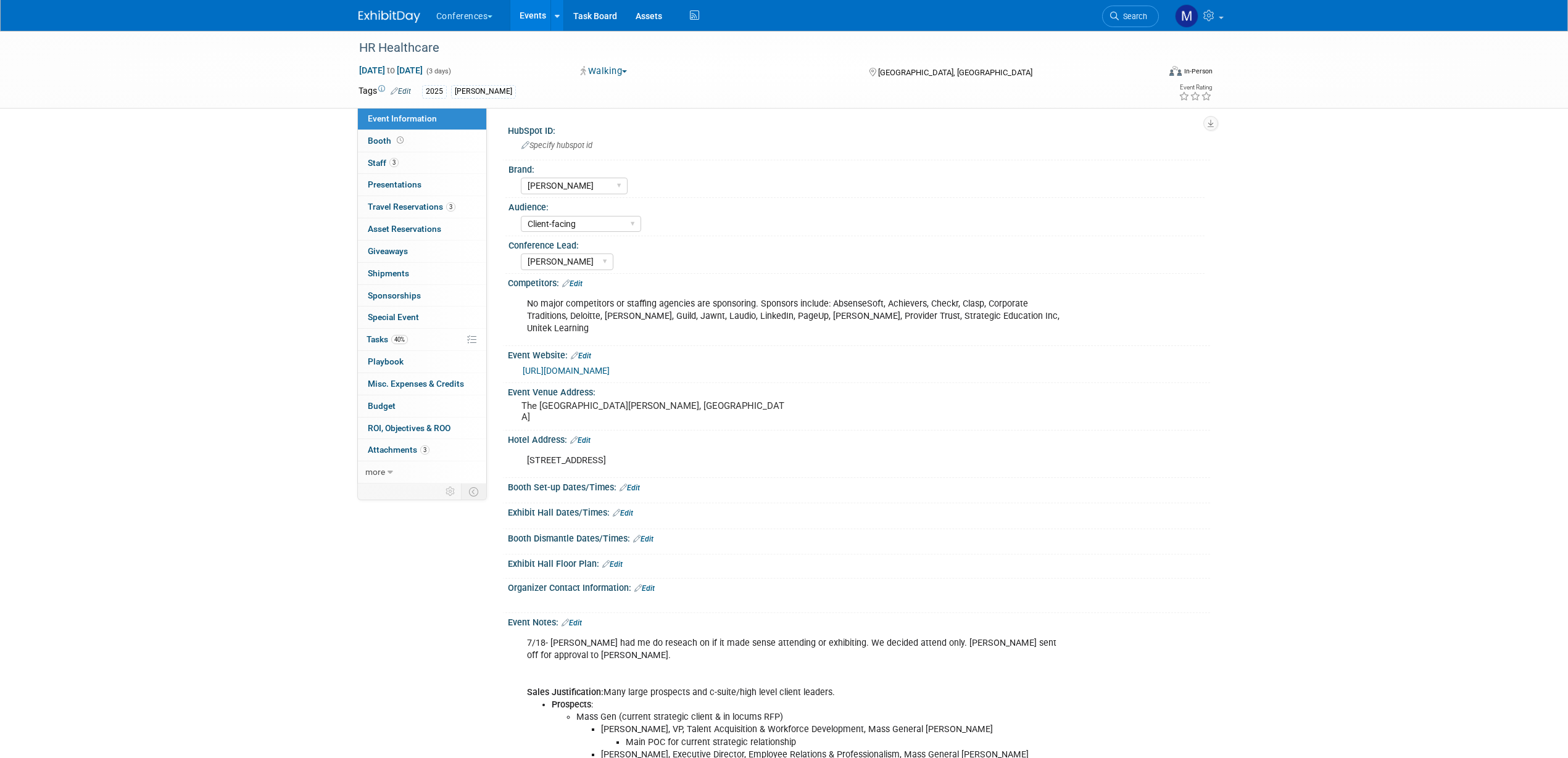
select select "[PERSON_NAME]"
select select "Client-facing"
select select "[PERSON_NAME]"
click at [412, 343] on link "40% Tasks 40%" at bounding box center [422, 340] width 128 height 21
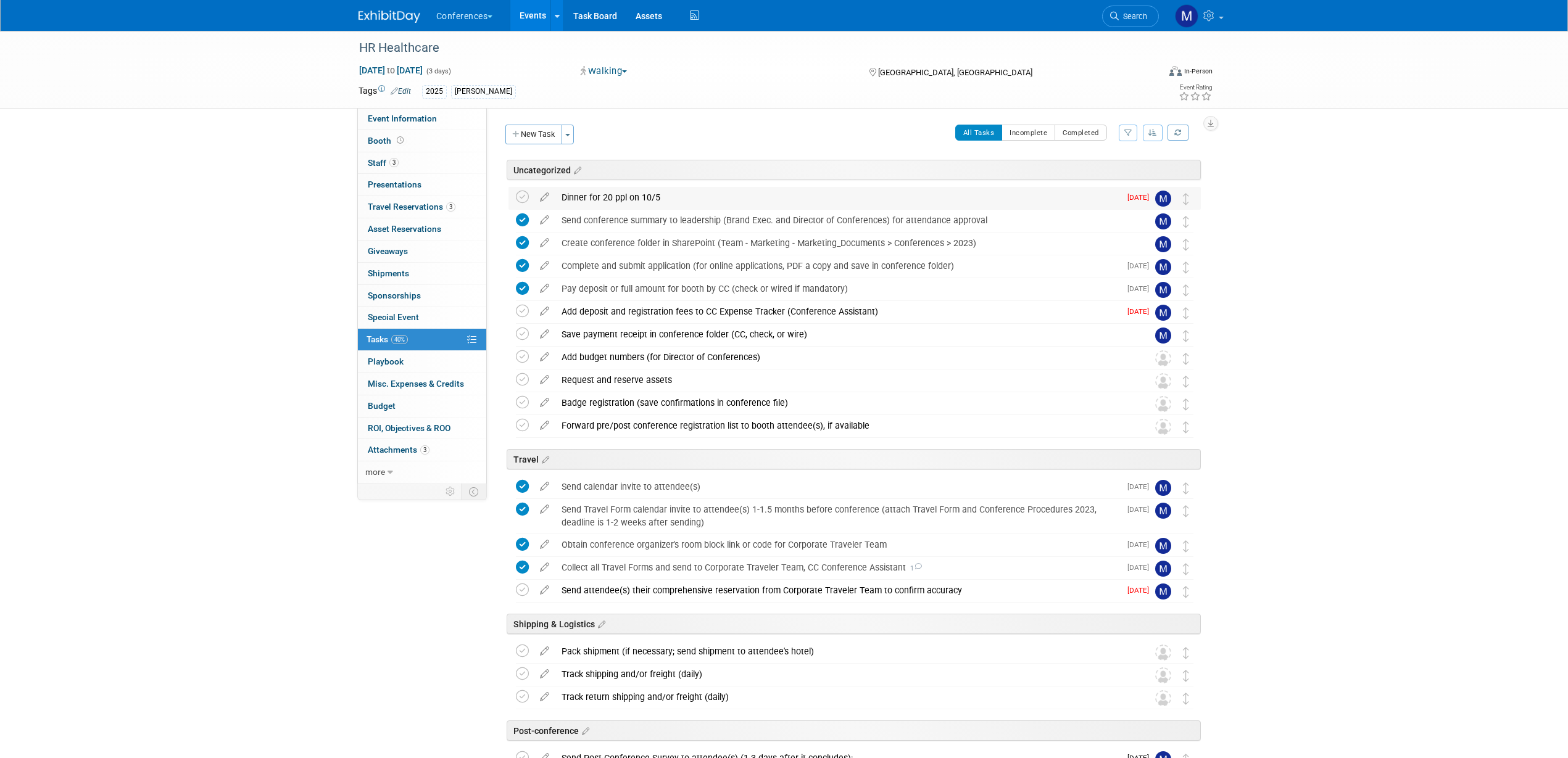
click at [691, 198] on div "Dinner for 20 ppl on 10/5" at bounding box center [837, 198] width 564 height 21
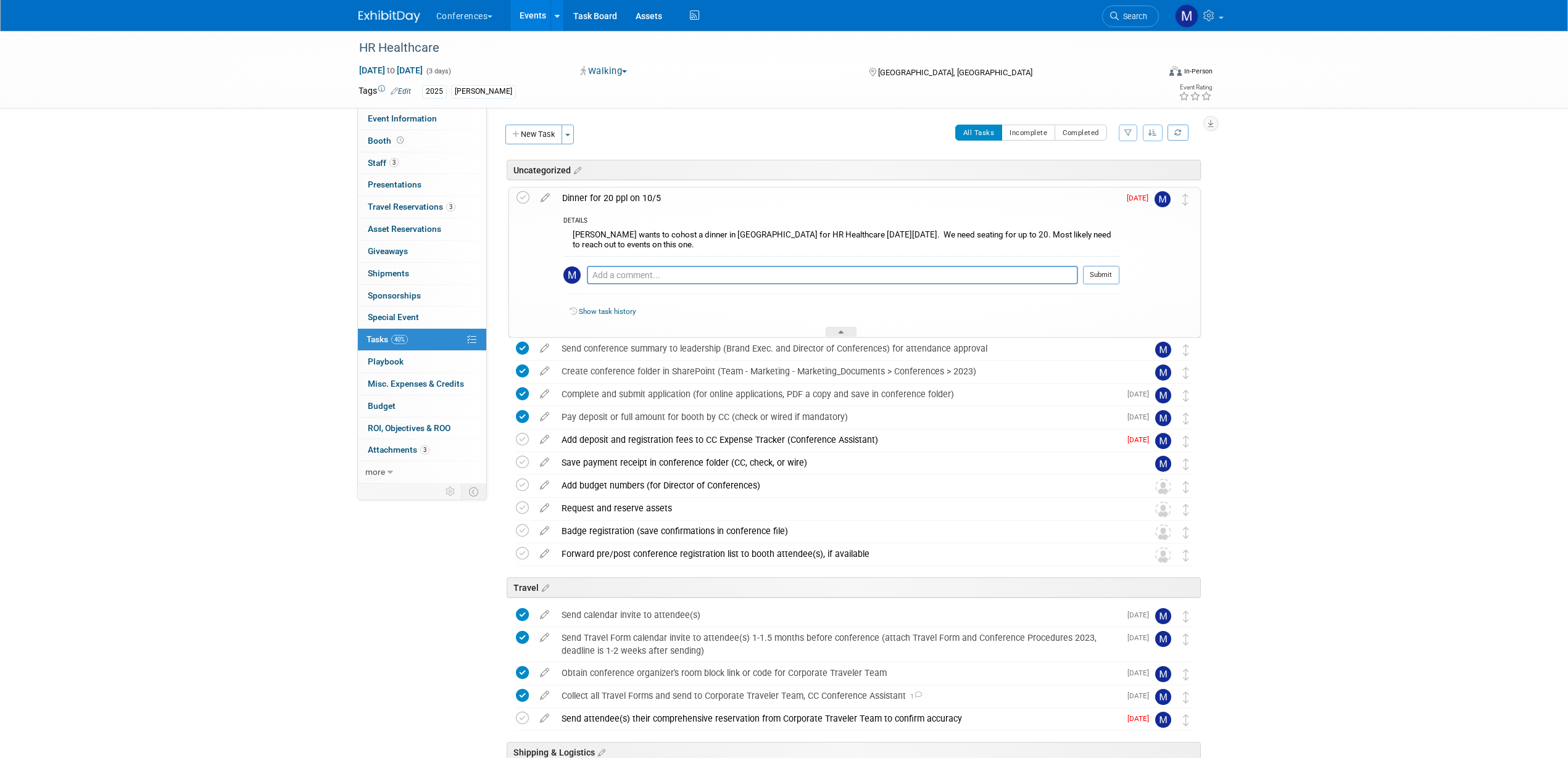
click at [691, 198] on div "Dinner for 20 ppl on 10/5" at bounding box center [837, 199] width 563 height 21
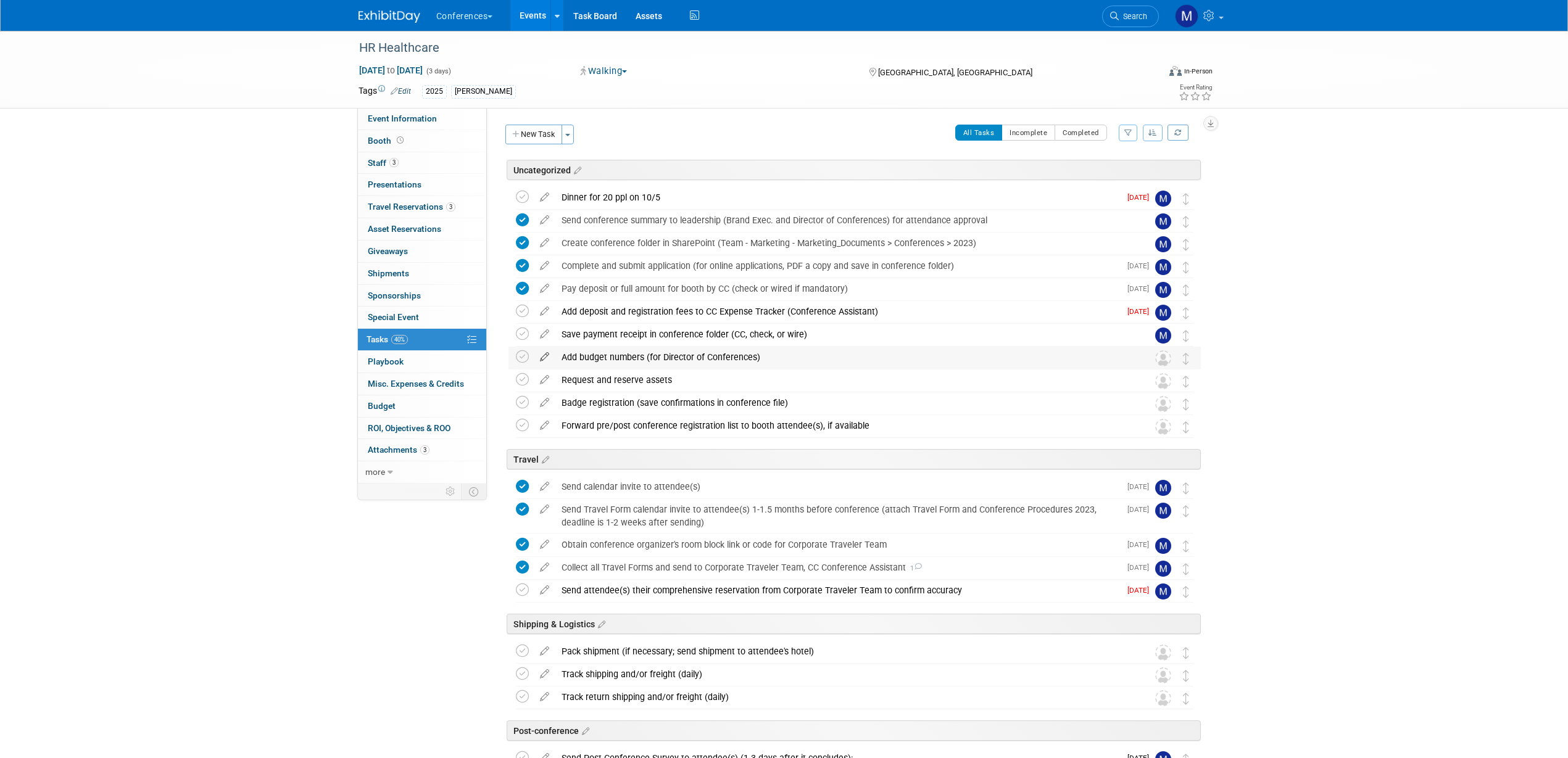
click at [544, 353] on icon at bounding box center [545, 354] width 21 height 16
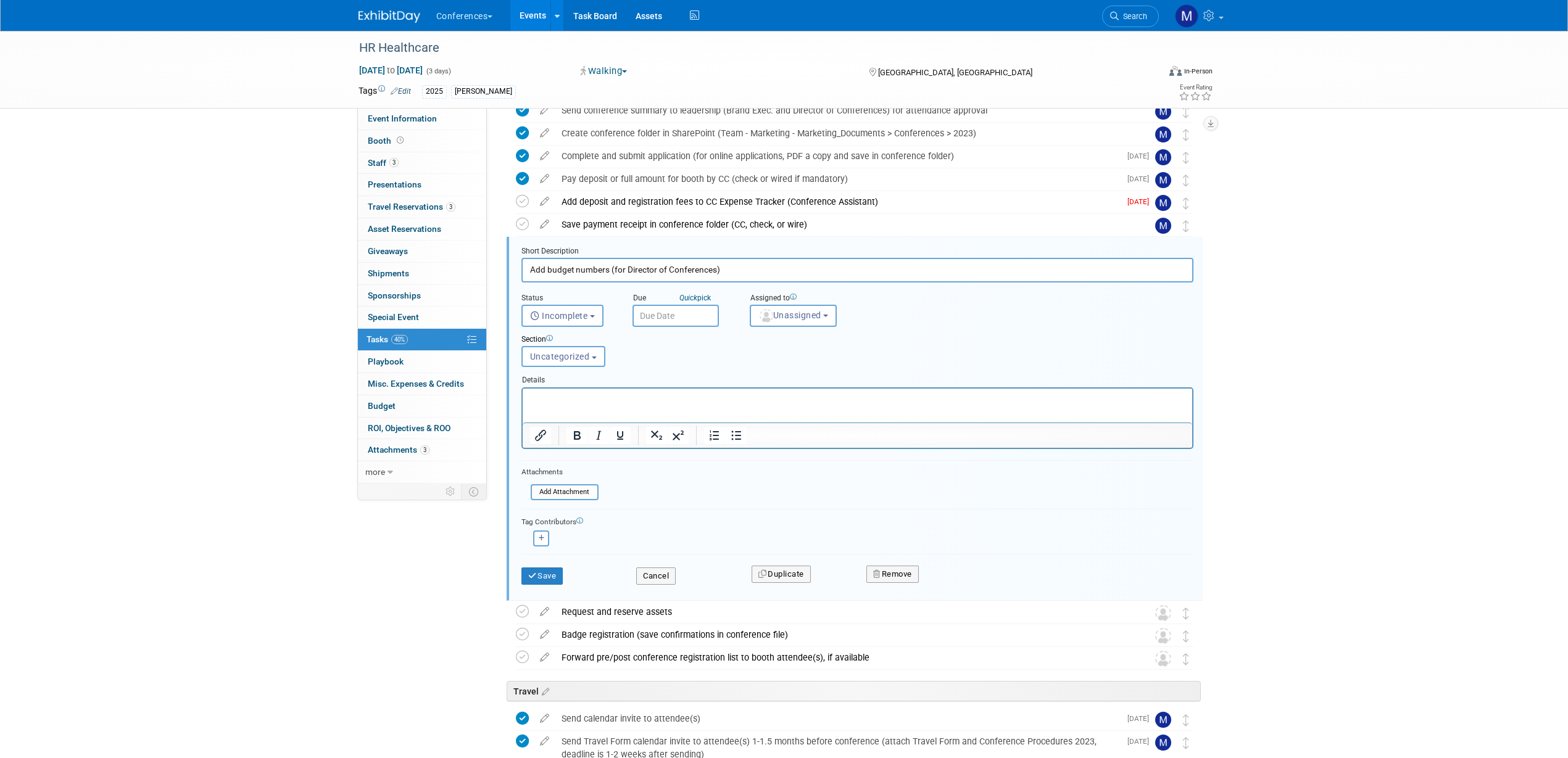
scroll to position [166, 0]
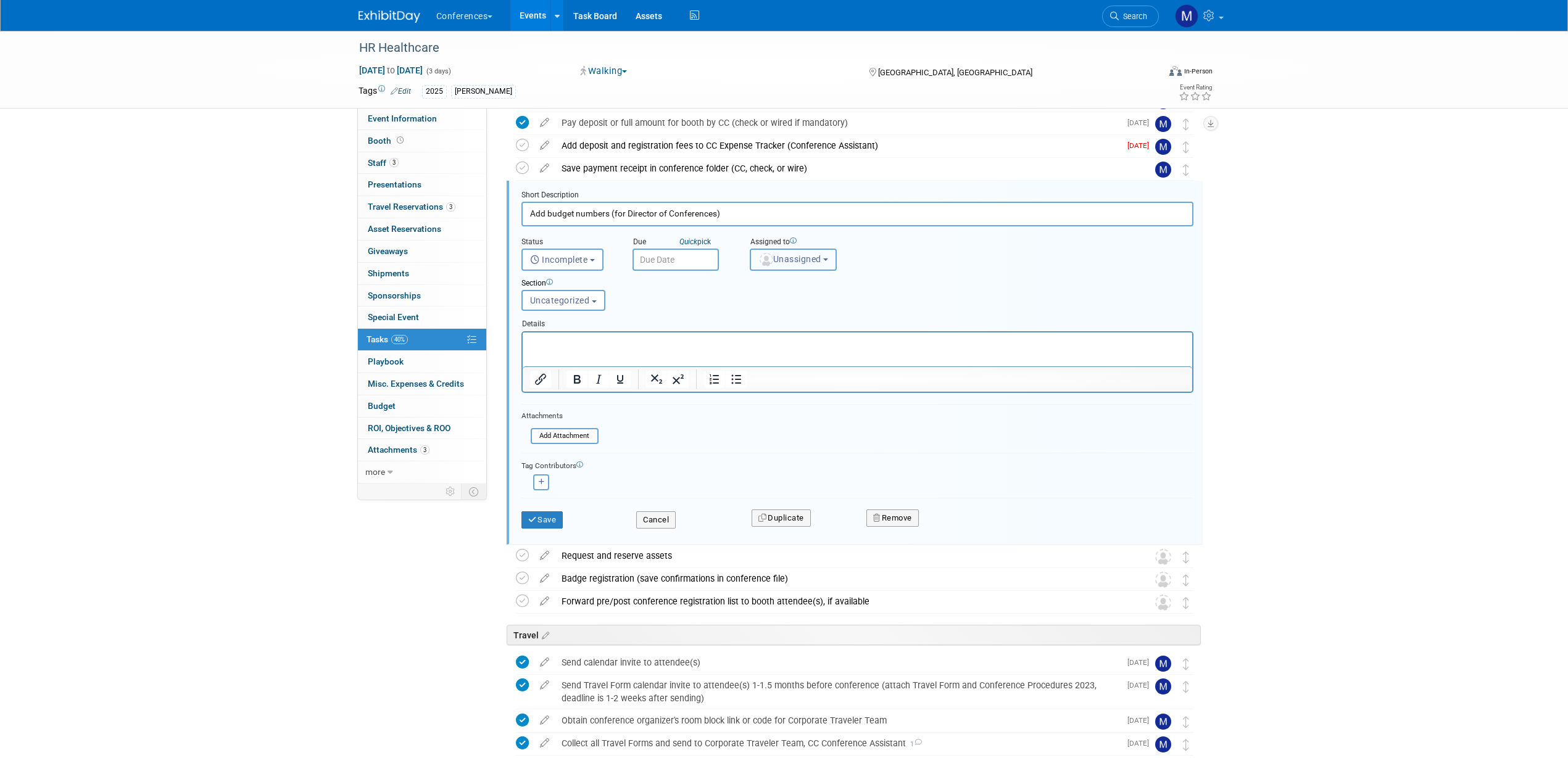
drag, startPoint x: 786, startPoint y: 265, endPoint x: 785, endPoint y: 276, distance: 11.0
click at [786, 264] on button "Unassigned" at bounding box center [794, 260] width 88 height 22
click at [785, 289] on input "text" at bounding box center [814, 290] width 124 height 21
type input "mar"
click at [812, 320] on label "[PERSON_NAME] (me)" at bounding box center [821, 315] width 129 height 19
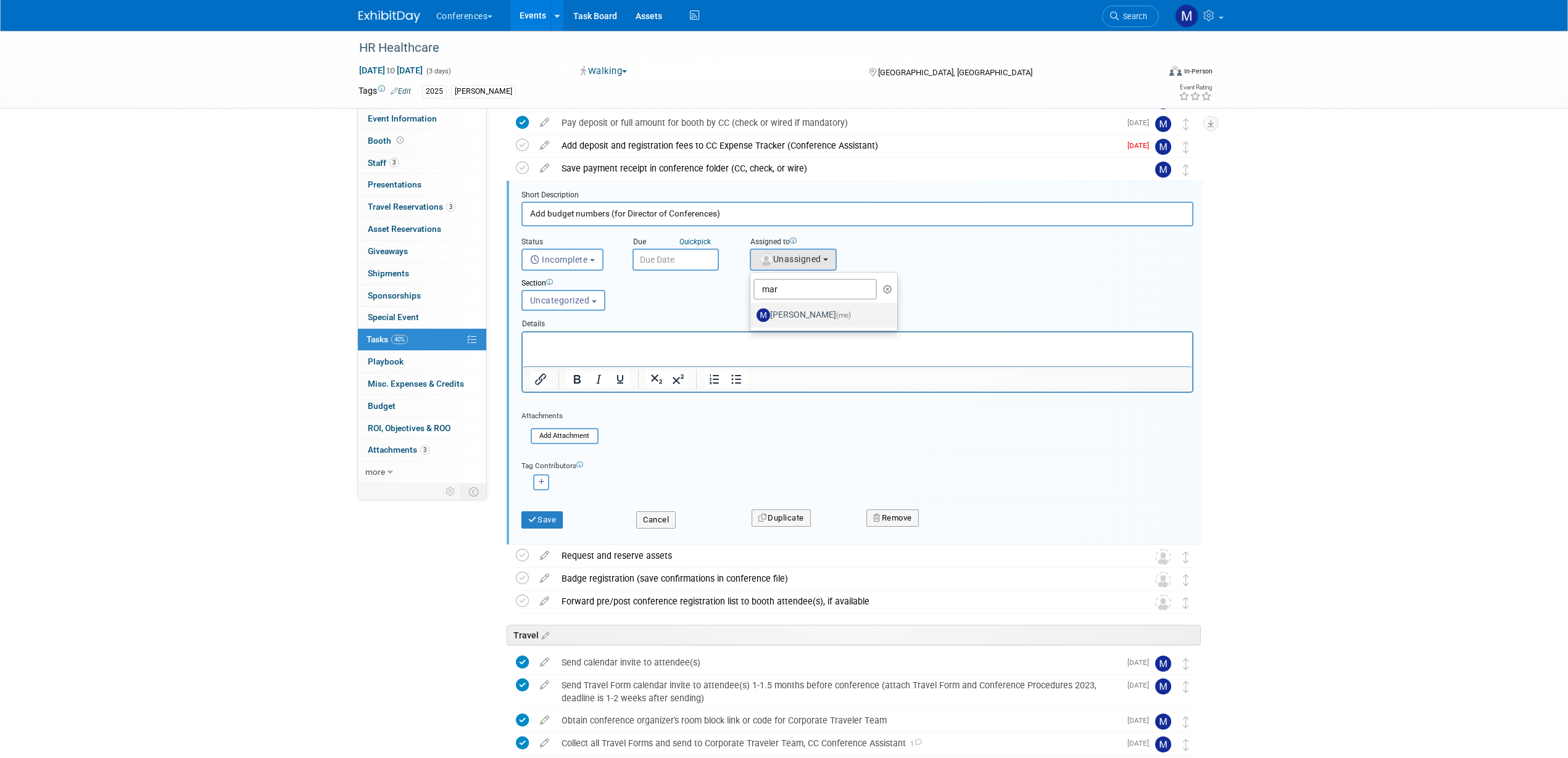
click at [752, 318] on input "[PERSON_NAME] (me)" at bounding box center [748, 313] width 8 height 8
select select "44aca64b-5a90-4919-a819-d2f91ad54103"
click at [553, 517] on button "Save" at bounding box center [542, 521] width 42 height 18
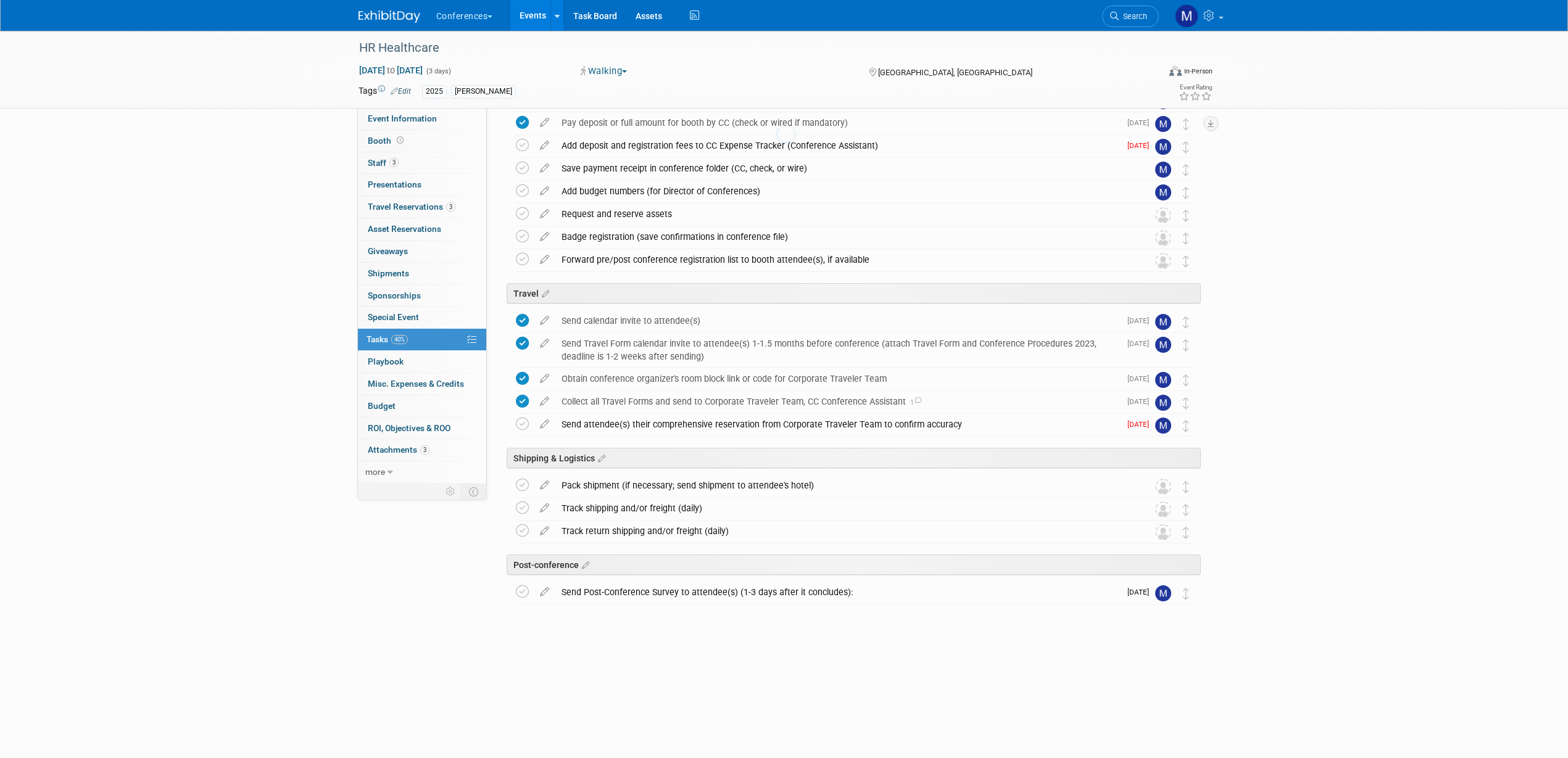
scroll to position [88, 0]
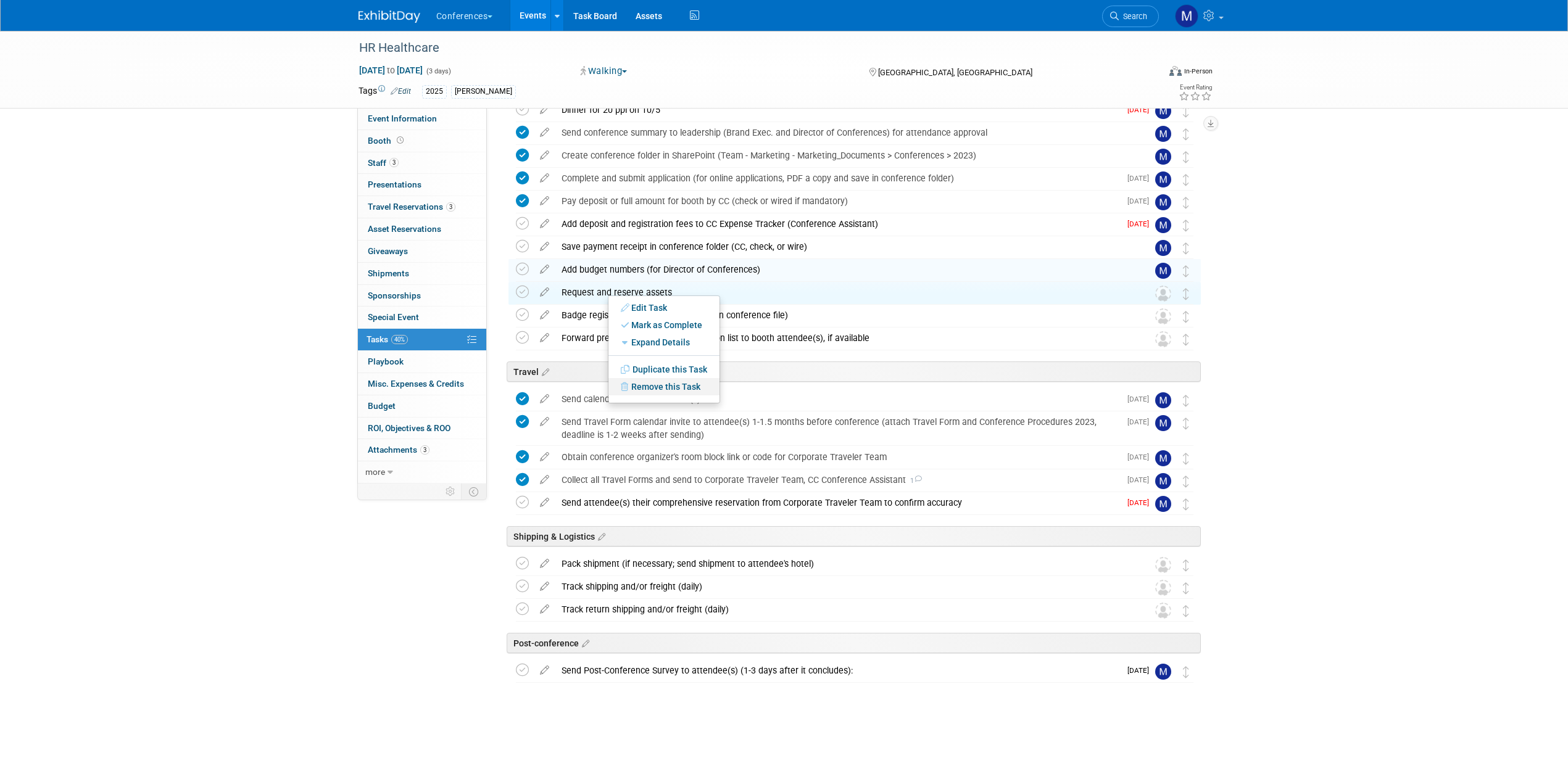
click at [657, 385] on link "Remove this Task" at bounding box center [663, 387] width 111 height 18
click at [766, 395] on link "Yes" at bounding box center [766, 397] width 36 height 19
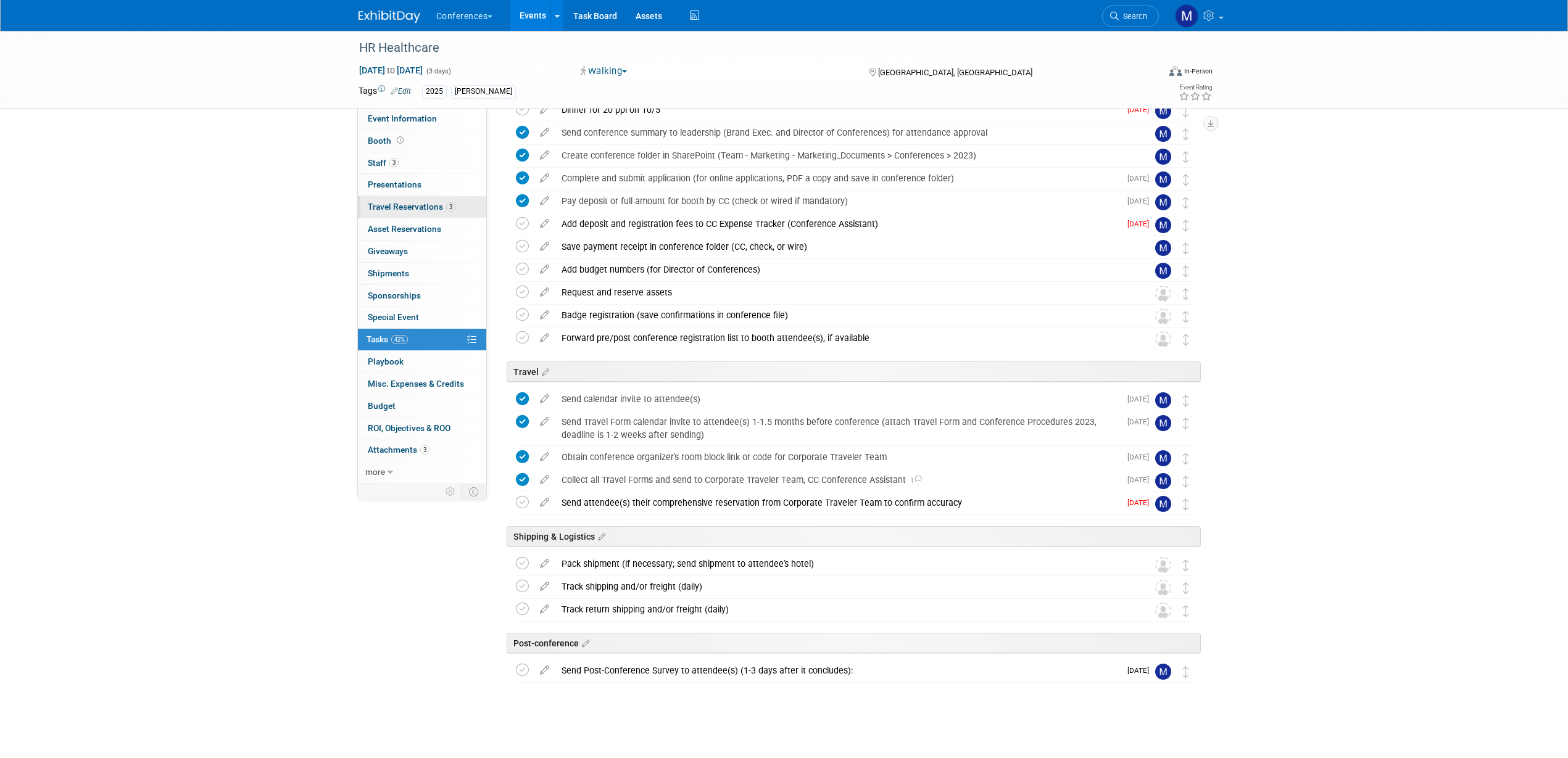
click at [443, 205] on span "Travel Reservations 3" at bounding box center [411, 206] width 88 height 10
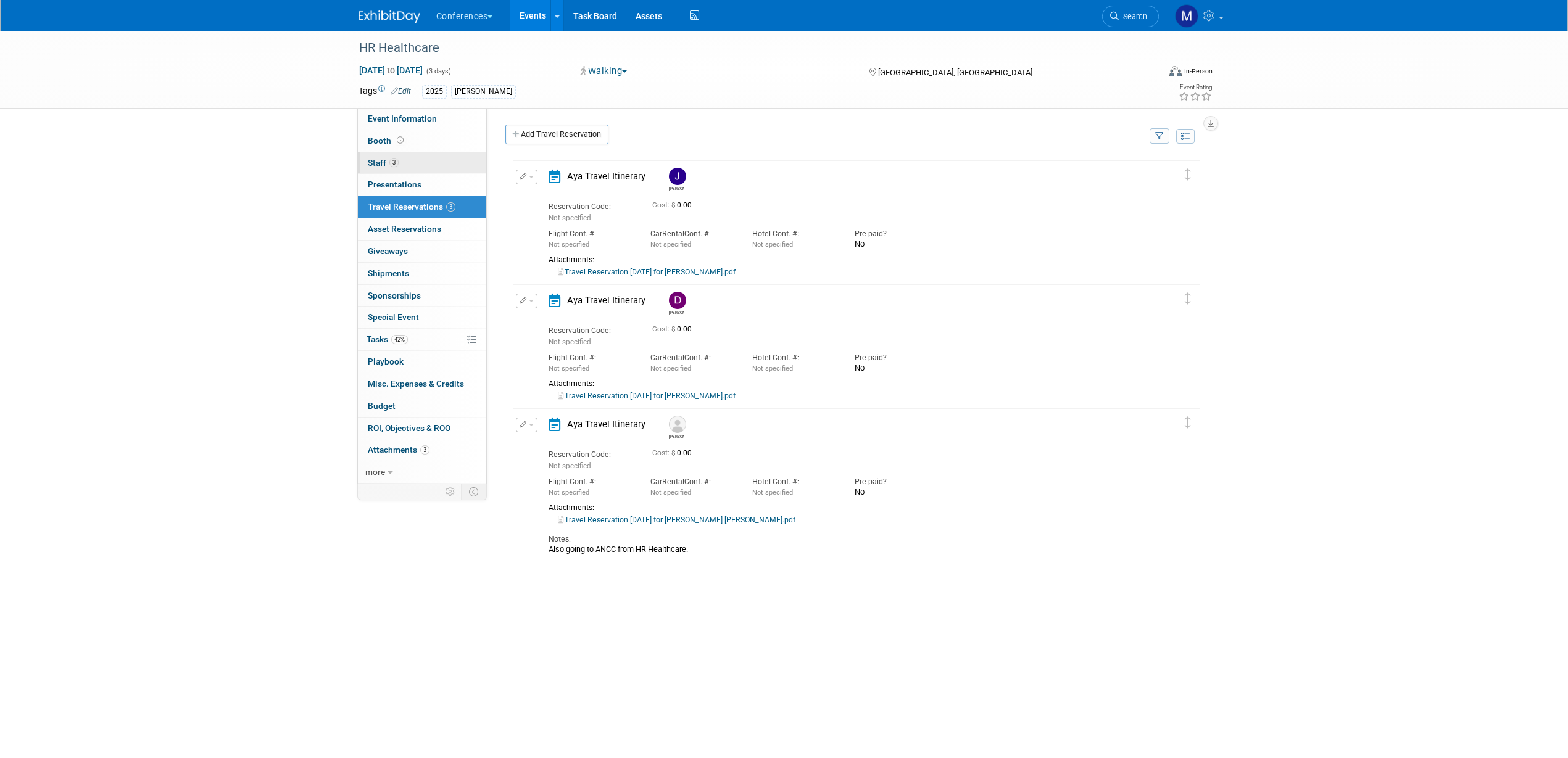
click at [442, 166] on link "3 Staff 3" at bounding box center [422, 163] width 128 height 21
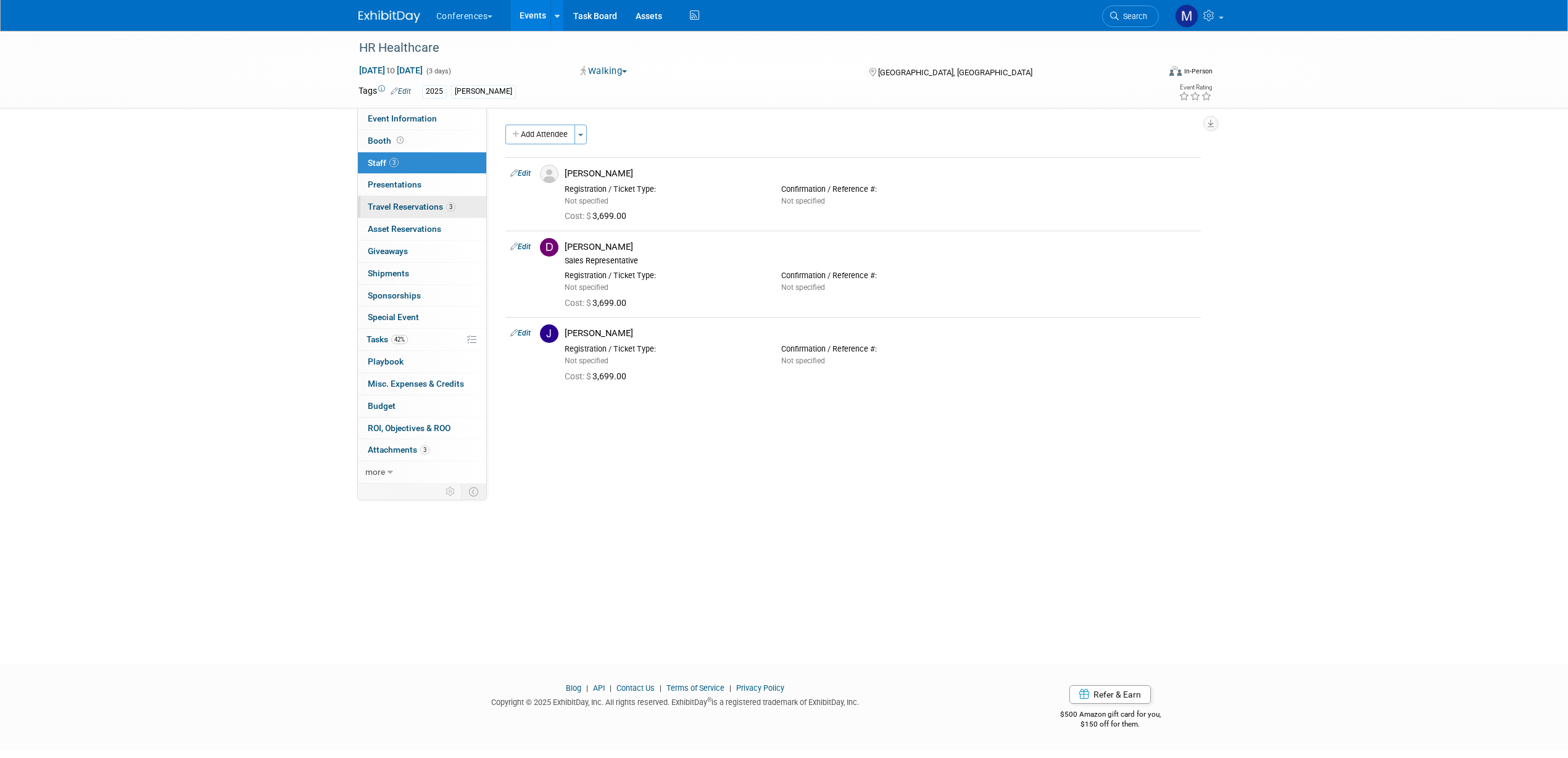
click at [423, 211] on span "Travel Reservations 3" at bounding box center [411, 206] width 88 height 10
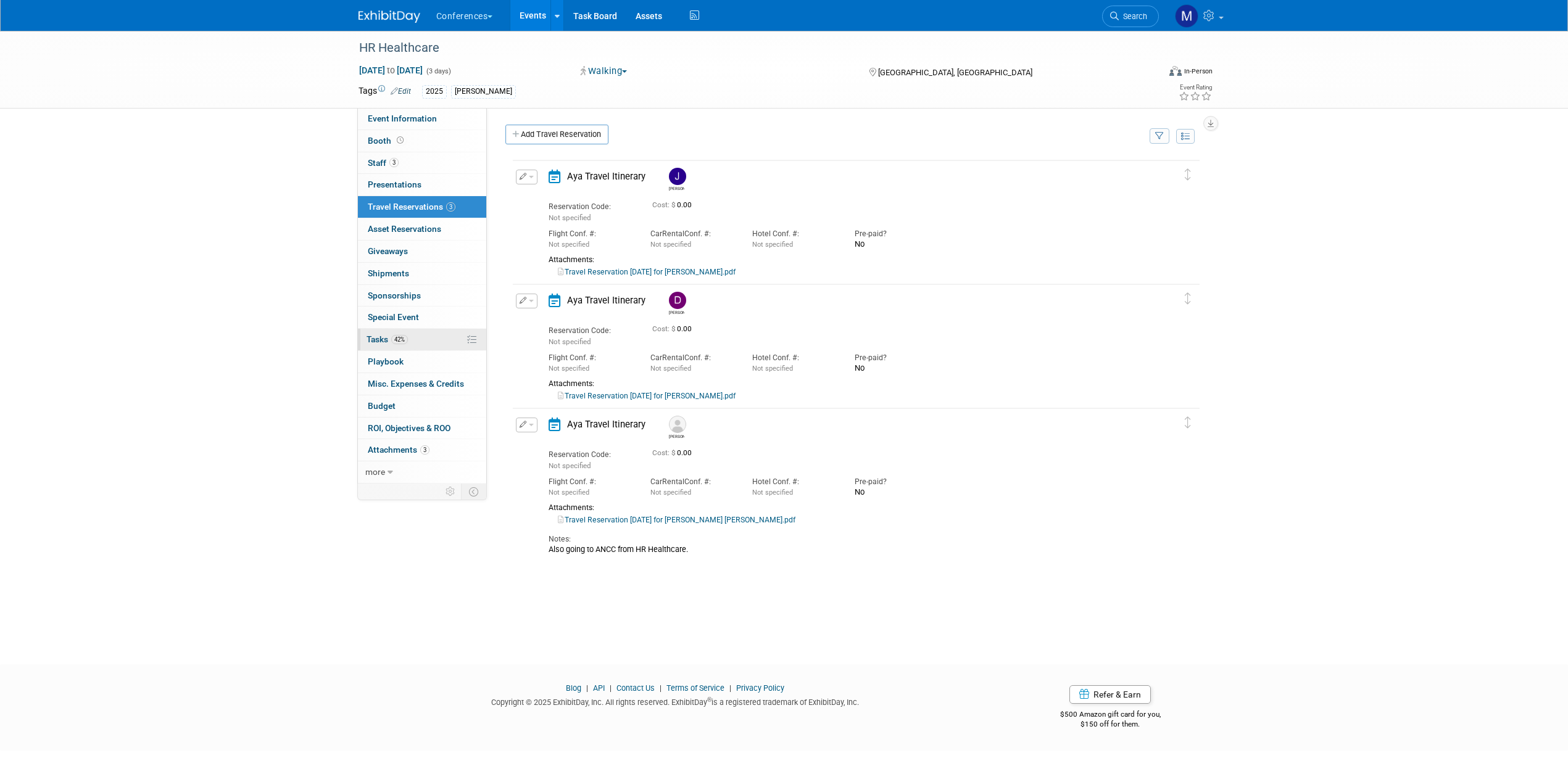
click at [393, 333] on link "42% Tasks 42%" at bounding box center [422, 340] width 128 height 21
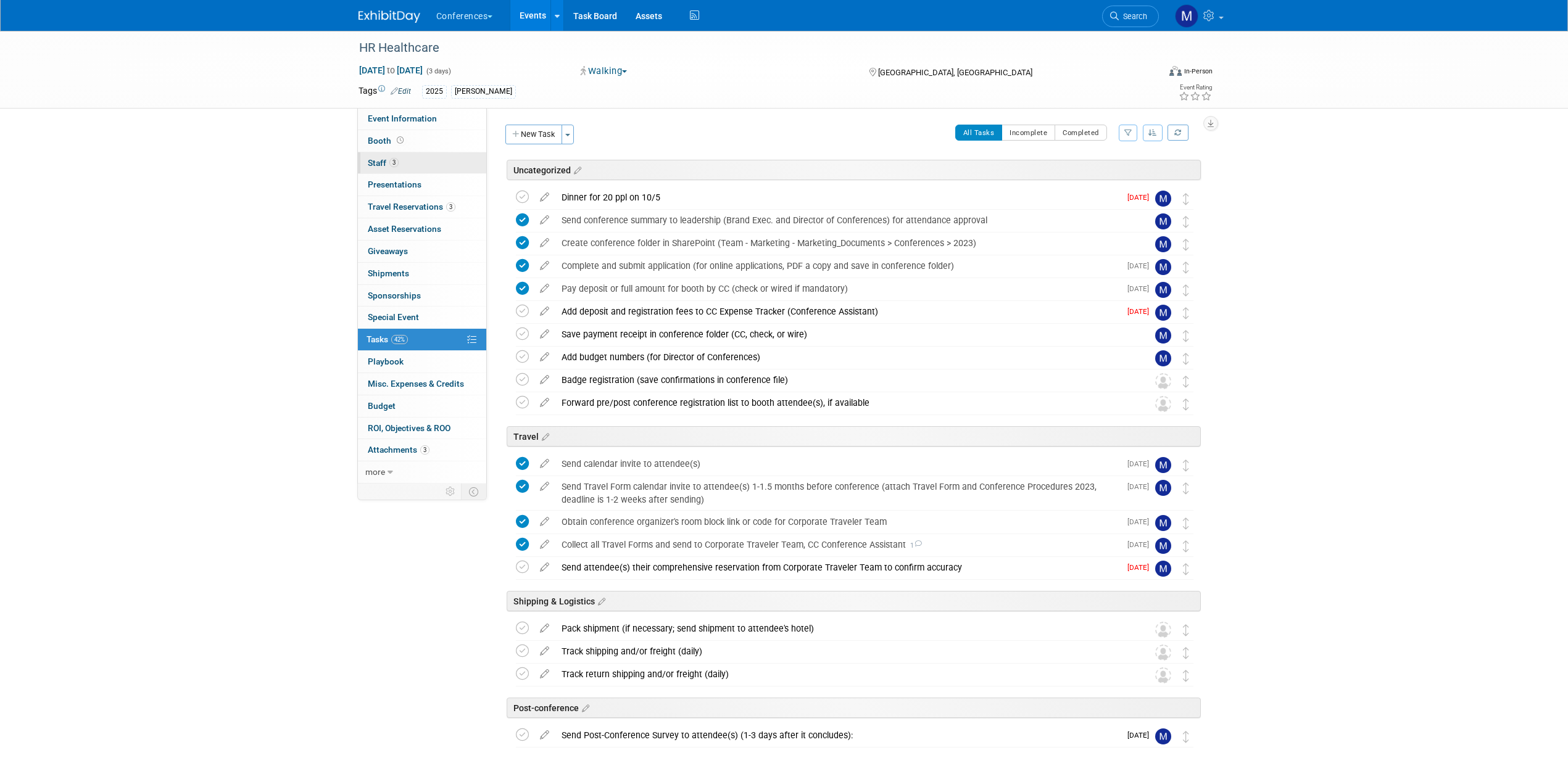
click at [385, 161] on span "Staff 3" at bounding box center [383, 162] width 31 height 10
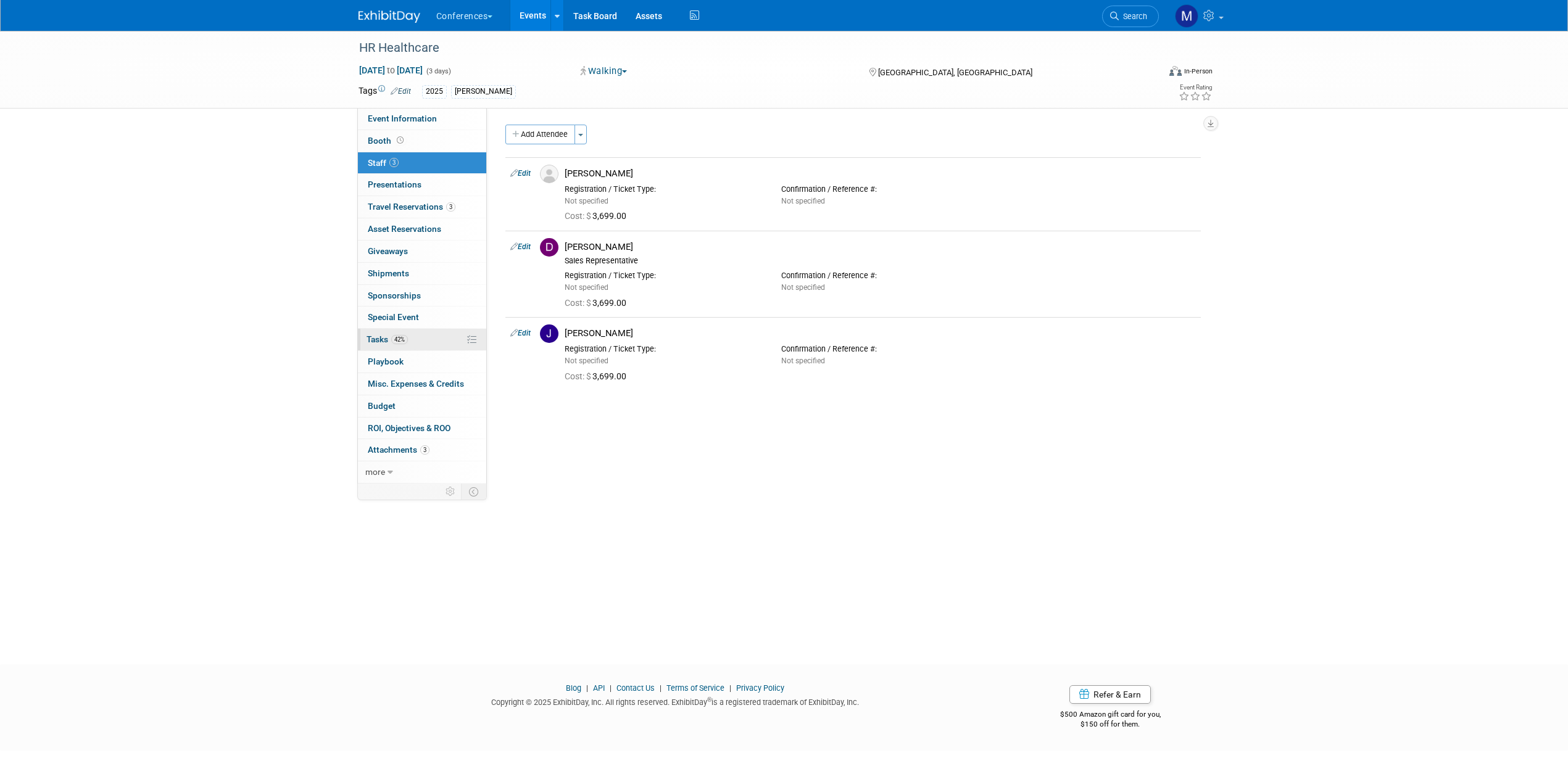
click at [395, 340] on span "42%" at bounding box center [399, 340] width 17 height 10
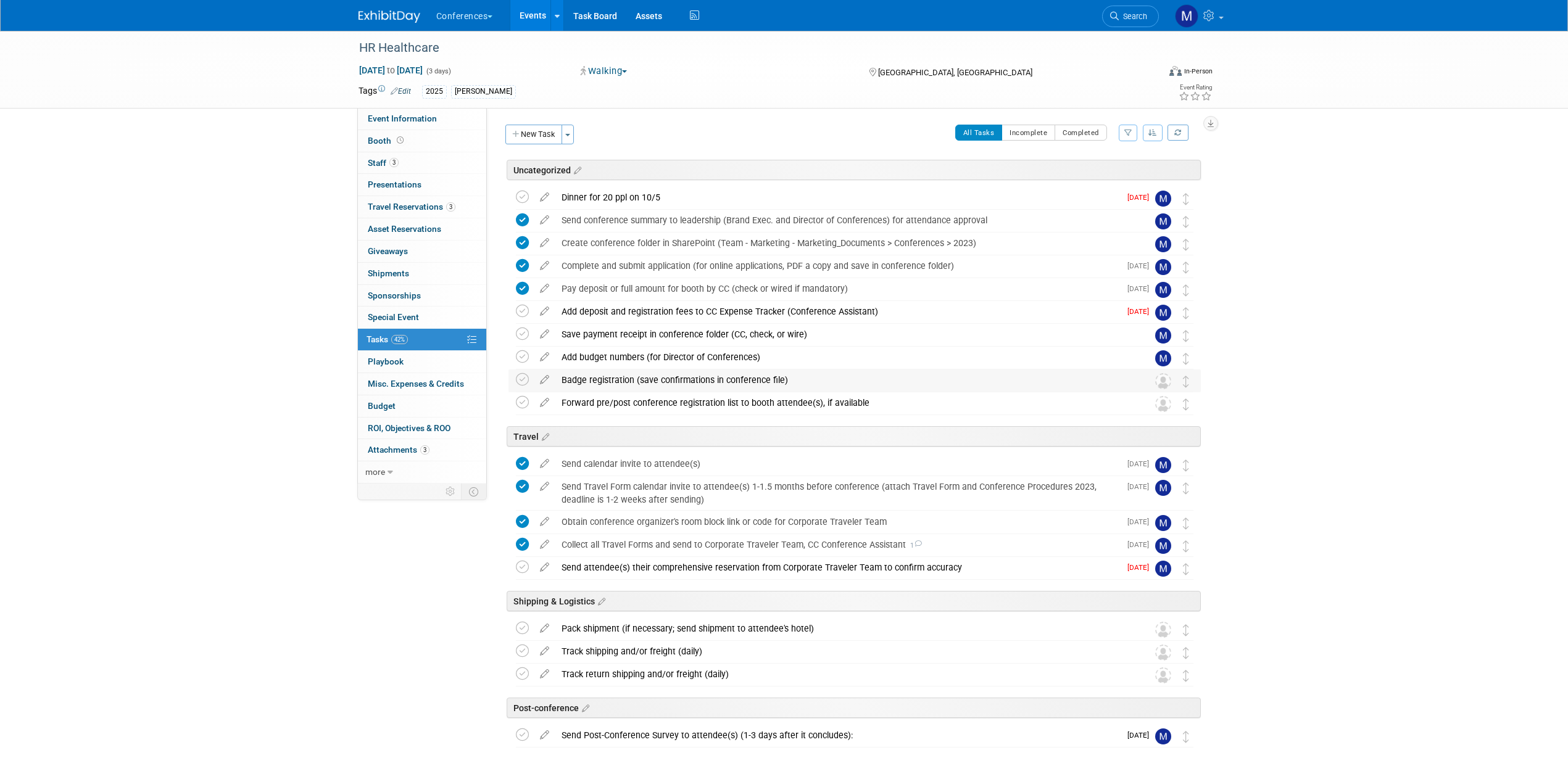
click at [594, 375] on div "Badge registration (save confirmations in conference file)" at bounding box center [842, 380] width 575 height 21
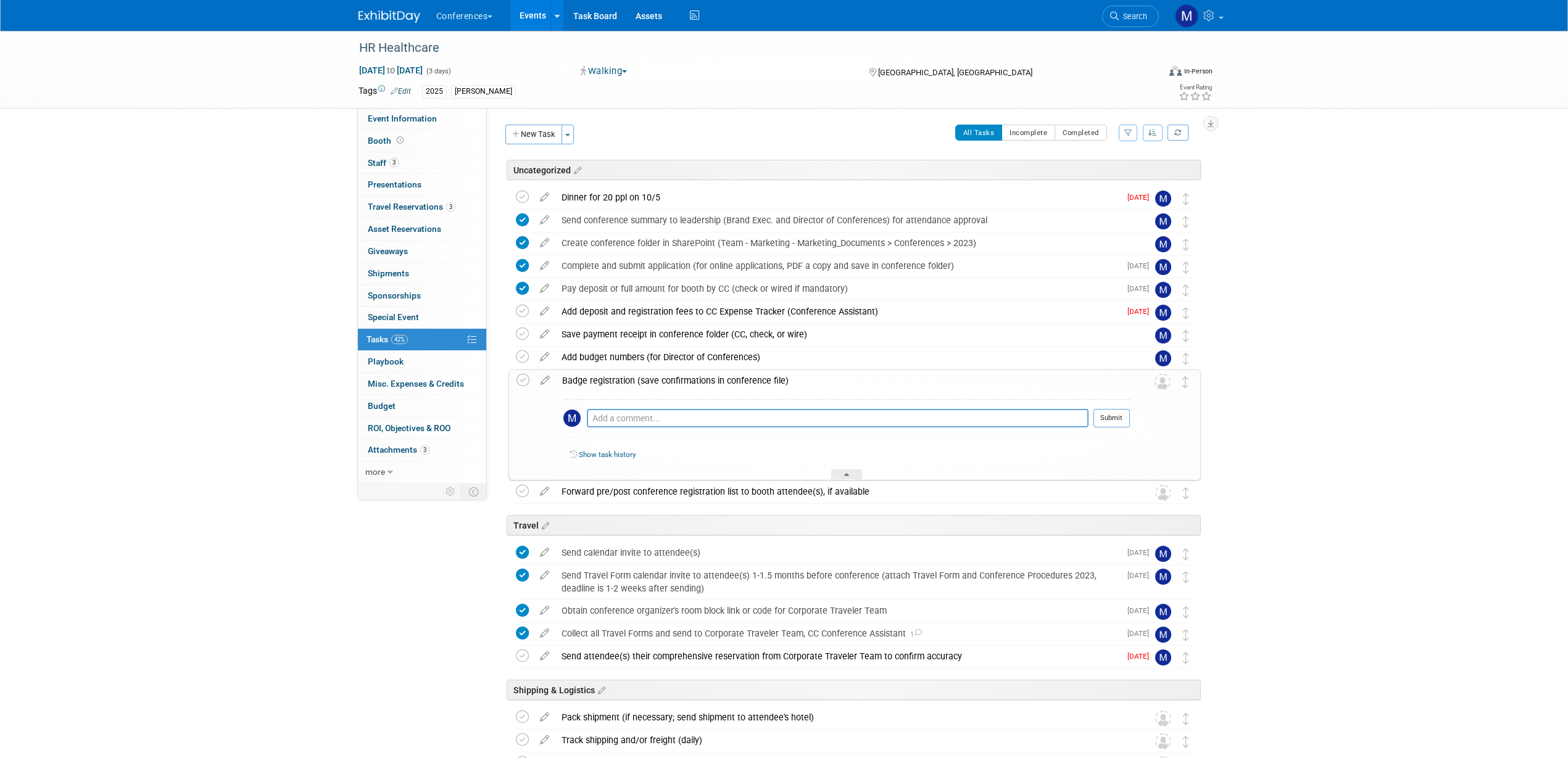
click at [551, 379] on icon at bounding box center [545, 379] width 21 height 16
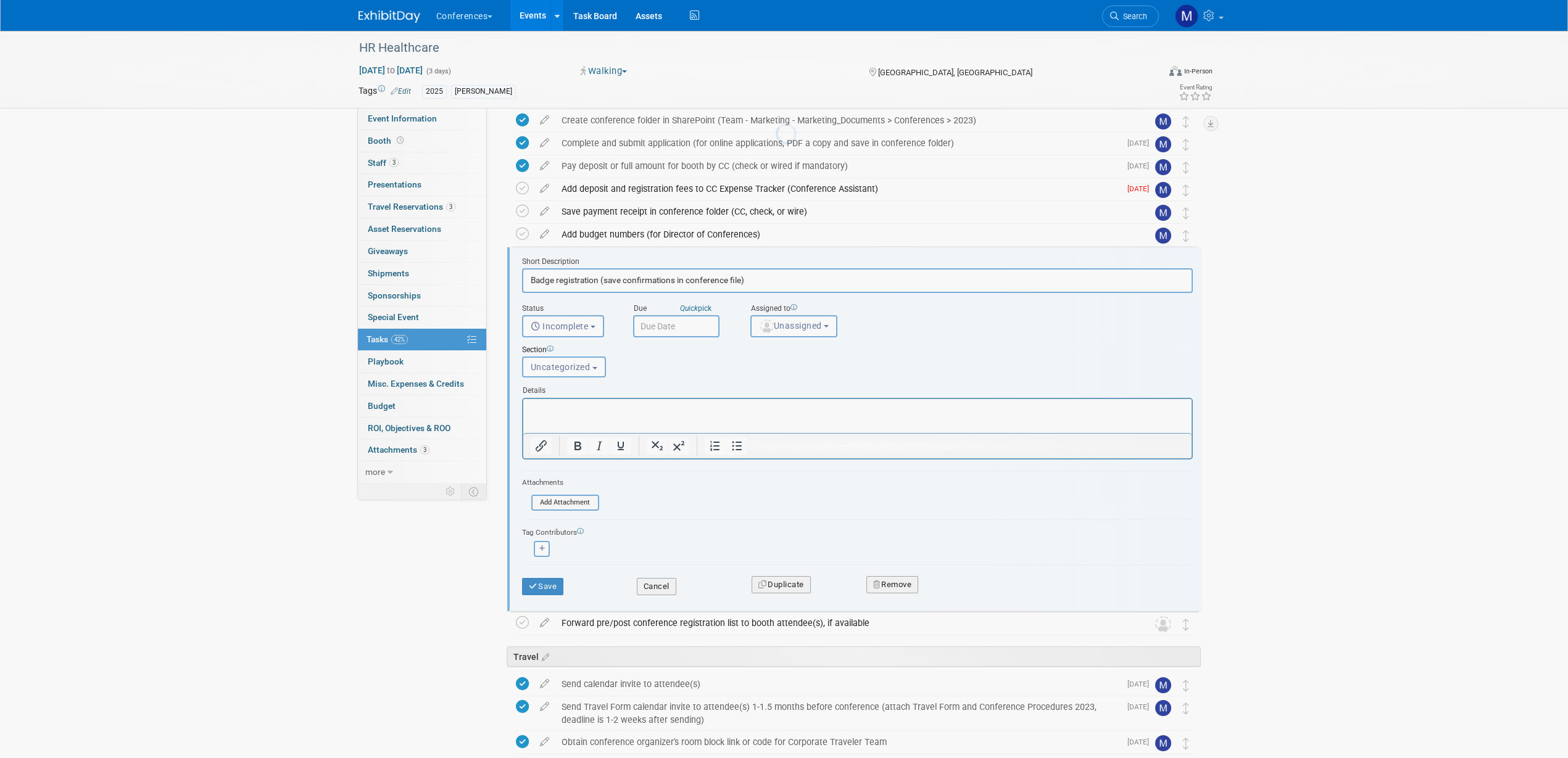
scroll to position [190, 0]
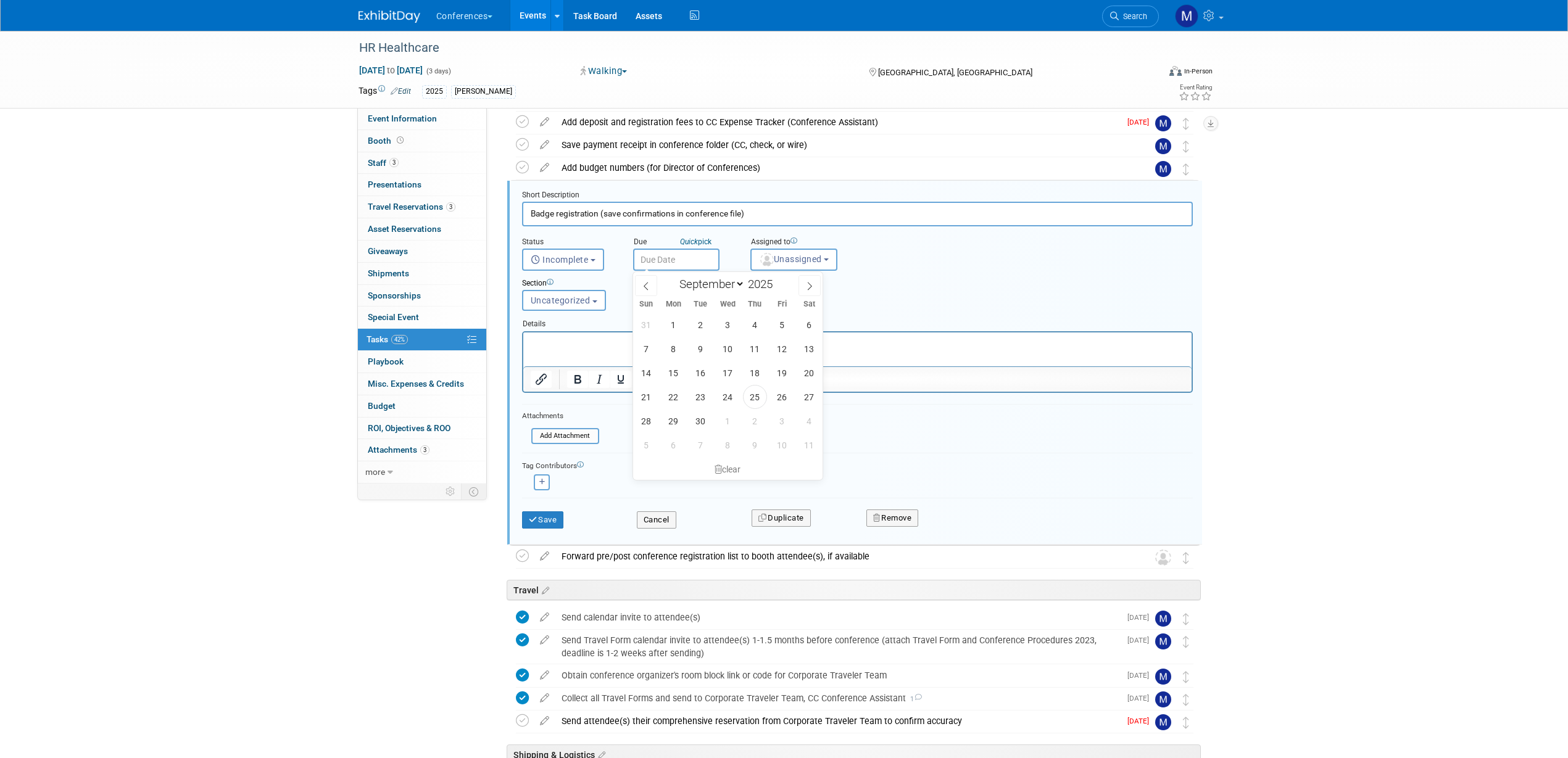
click at [676, 254] on input "text" at bounding box center [676, 260] width 87 height 22
click at [754, 402] on span "25" at bounding box center [755, 397] width 24 height 24
type input "Sep 25, 2025"
click at [696, 257] on input "Sep 25, 2025" at bounding box center [676, 260] width 87 height 22
click at [723, 471] on div "clear" at bounding box center [728, 470] width 190 height 21
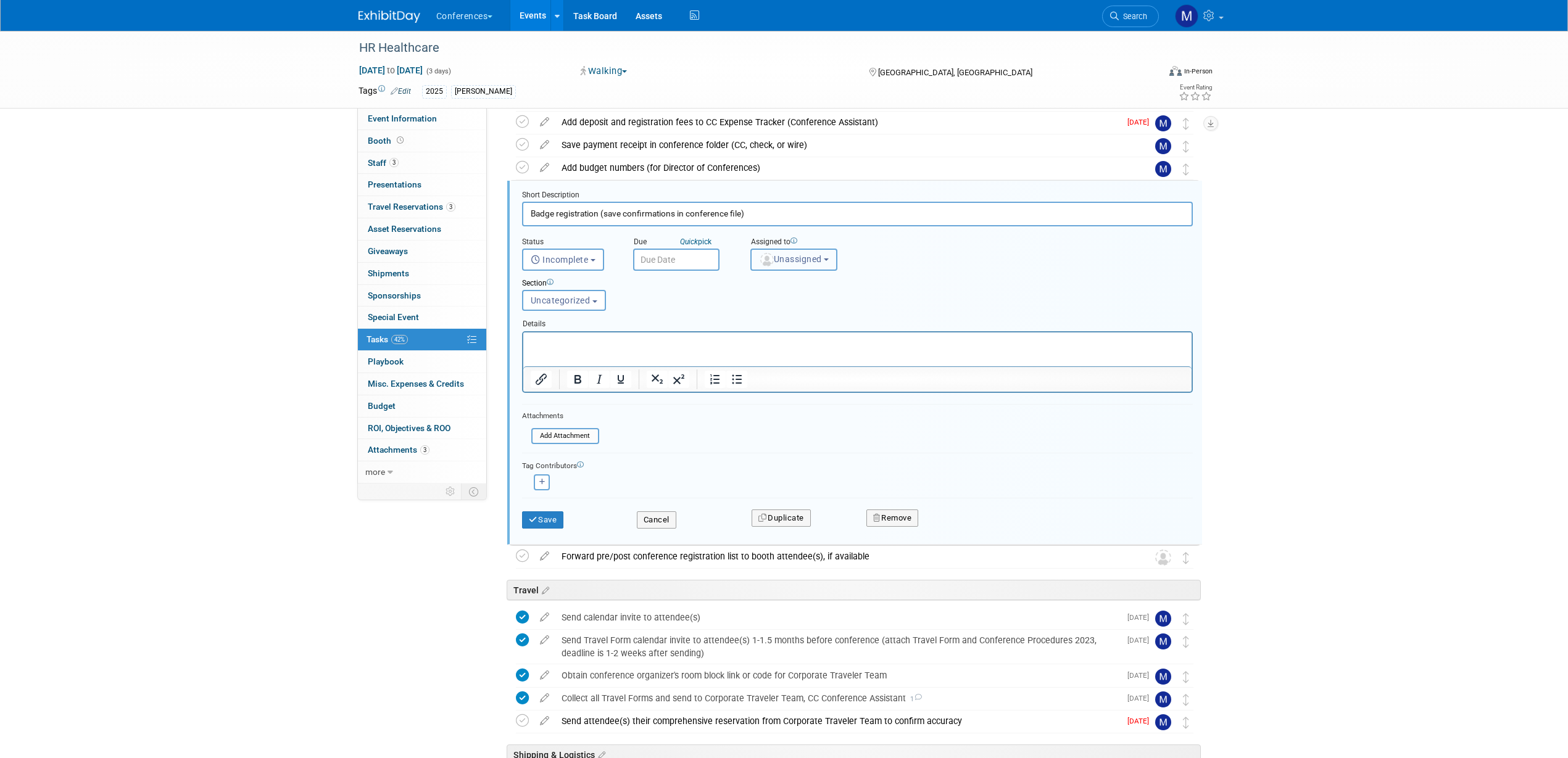
click at [785, 254] on span "Unassigned" at bounding box center [790, 259] width 63 height 10
click at [801, 287] on input "text" at bounding box center [815, 290] width 124 height 21
type input "mar"
click at [796, 305] on link "Marygrace LeGros (me)" at bounding box center [825, 314] width 148 height 24
click at [795, 314] on label "Marygrace LeGros (me)" at bounding box center [821, 315] width 129 height 19
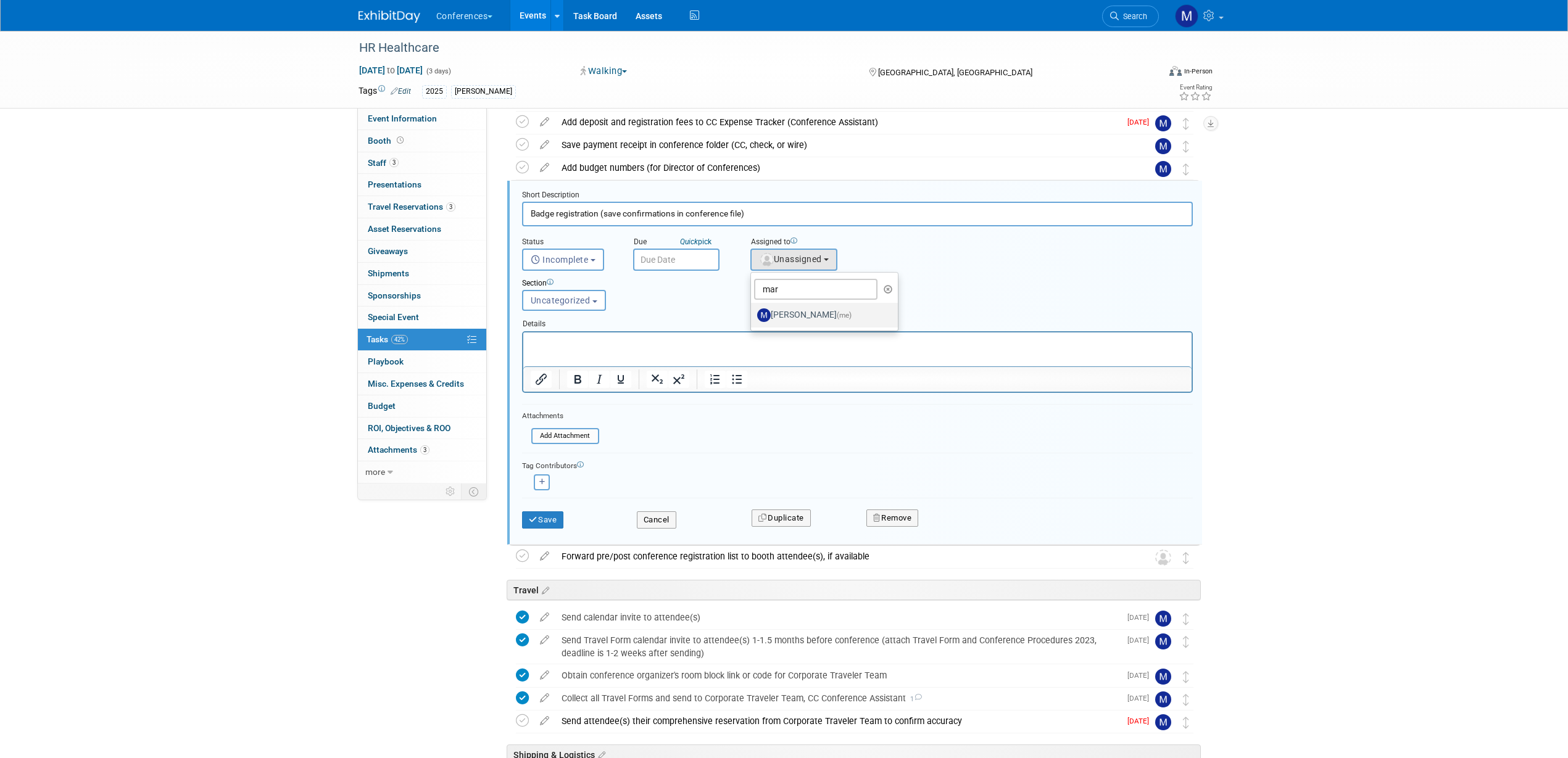
click at [753, 314] on input "Marygrace LeGros (me)" at bounding box center [749, 313] width 8 height 8
select select "44aca64b-5a90-4919-a819-d2f91ad54103"
click at [656, 343] on p "Rich Text Area. Press ALT-0 for help." at bounding box center [857, 343] width 654 height 12
click at [556, 516] on button "Save" at bounding box center [543, 521] width 42 height 18
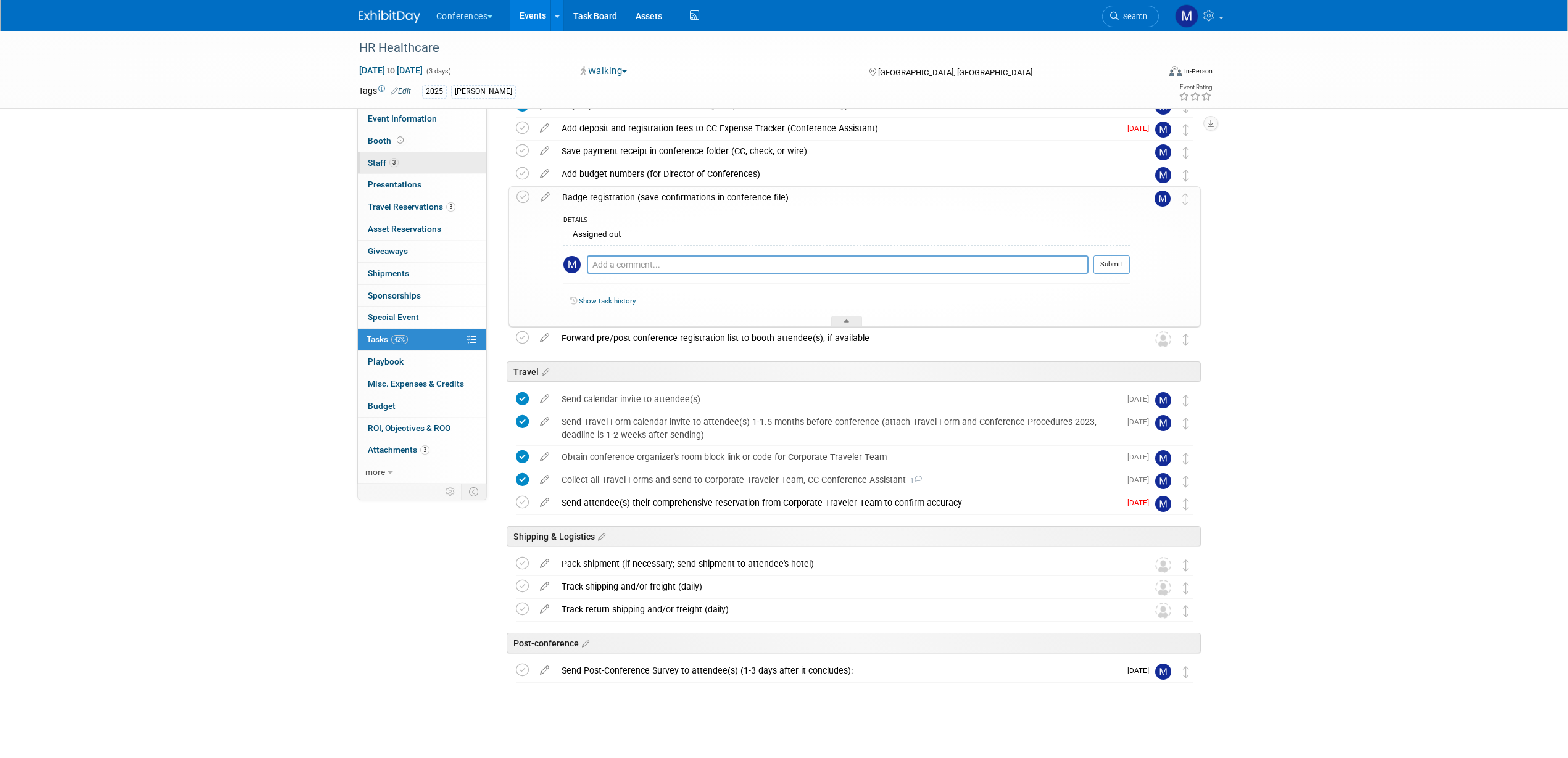
scroll to position [183, 0]
click at [415, 162] on link "3 Staff 3" at bounding box center [422, 163] width 128 height 21
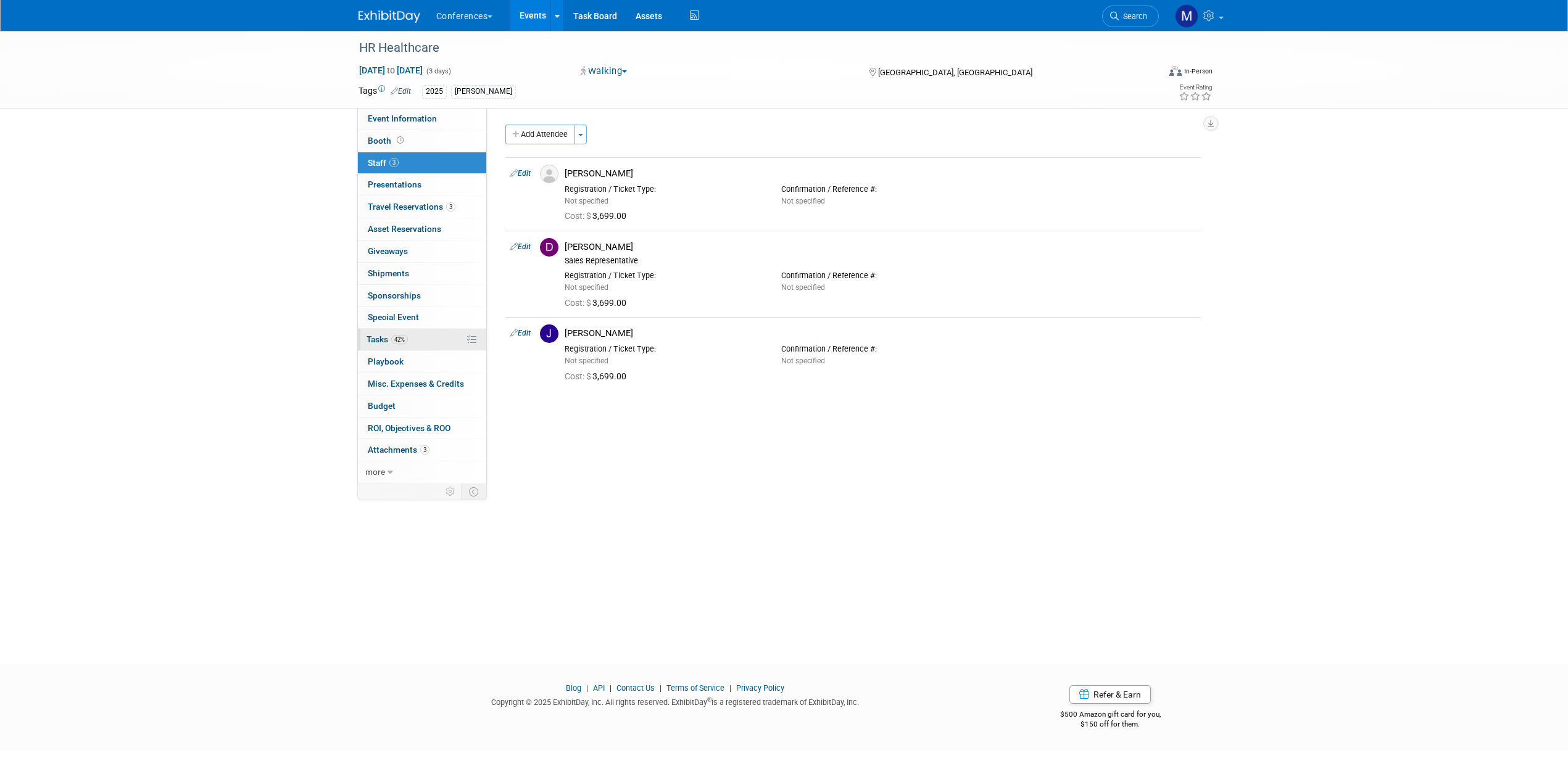
click at [397, 341] on span "42%" at bounding box center [399, 340] width 17 height 10
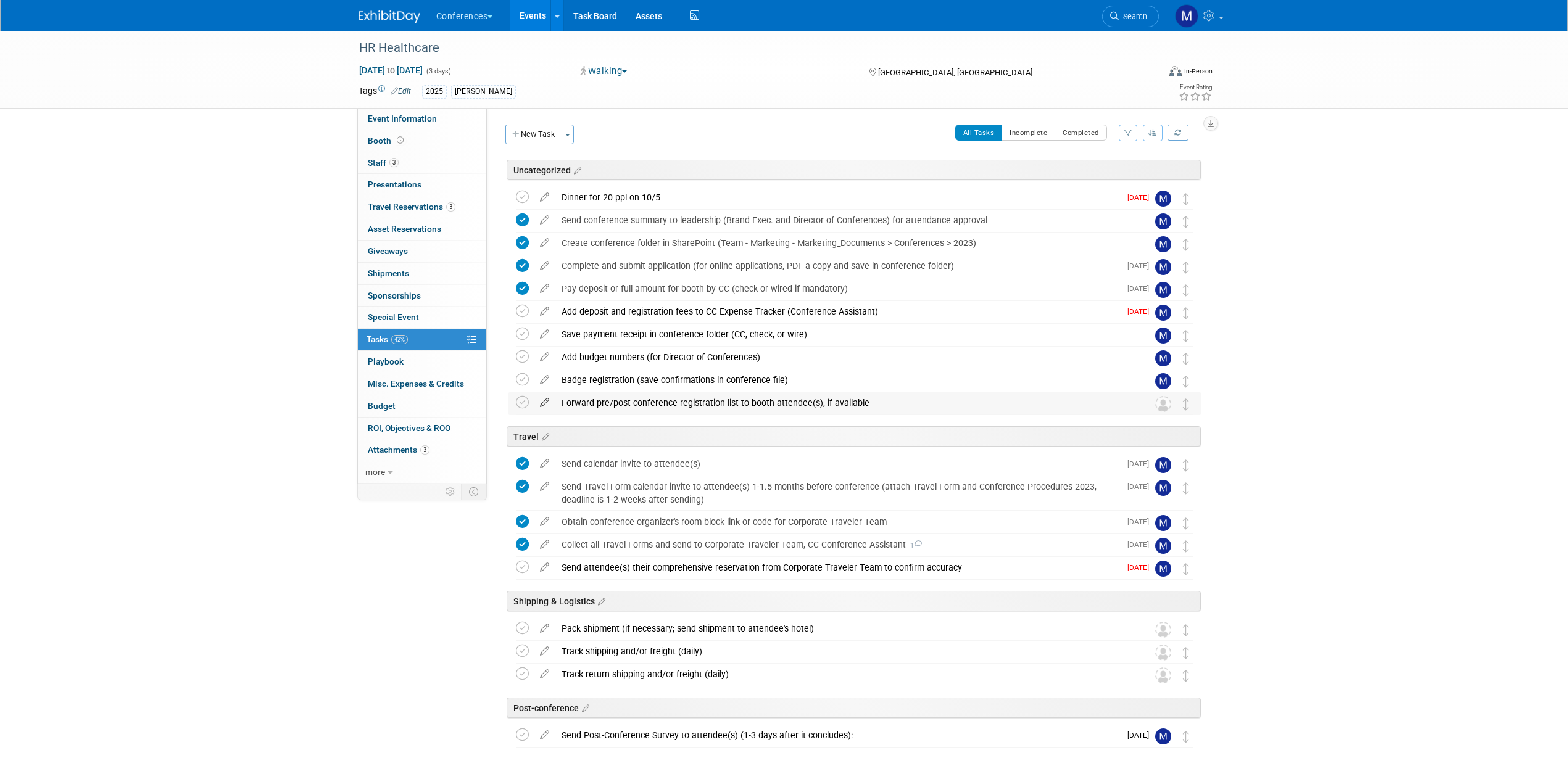
click at [544, 405] on icon at bounding box center [545, 400] width 21 height 16
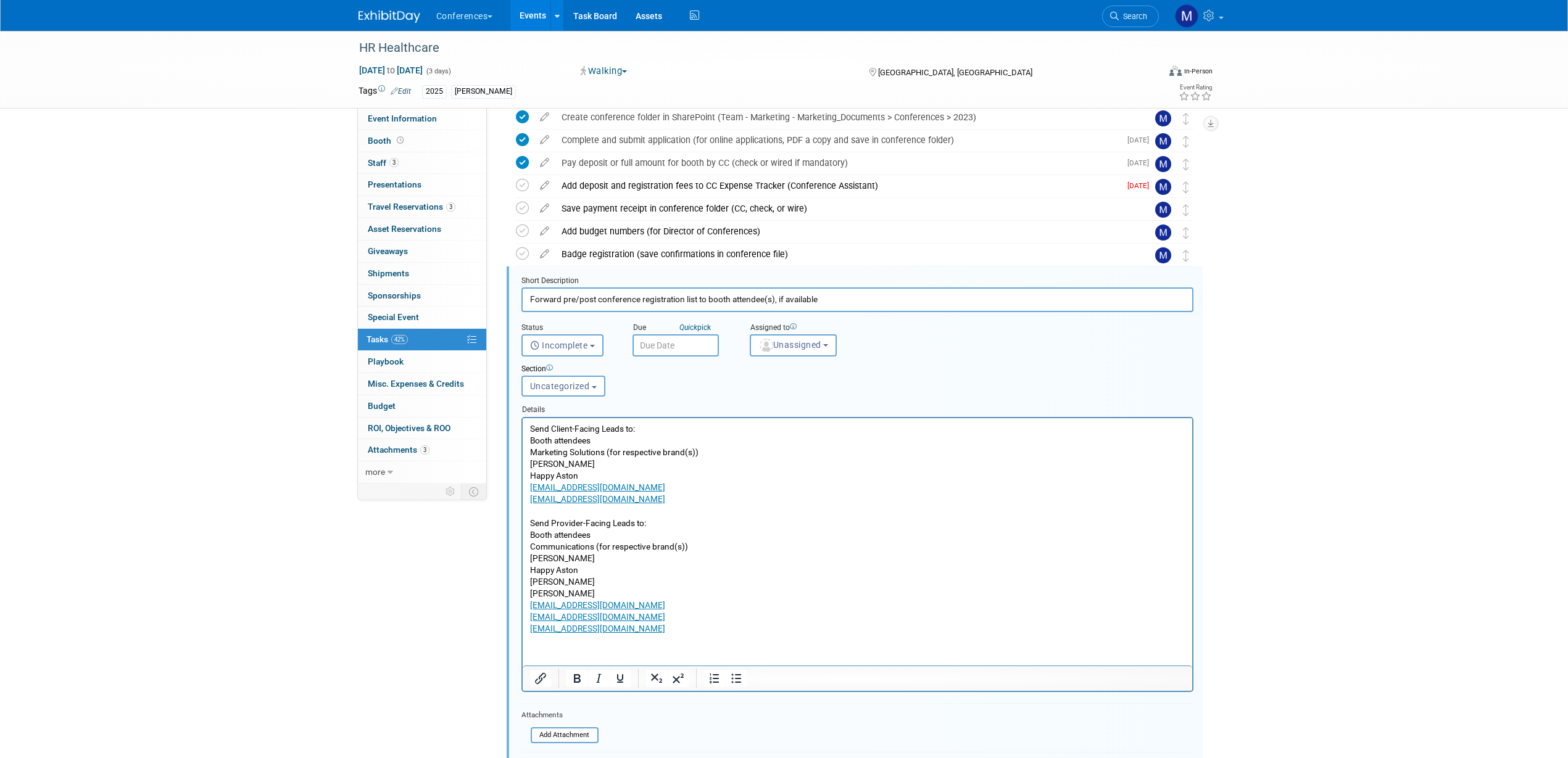
scroll to position [212, 0]
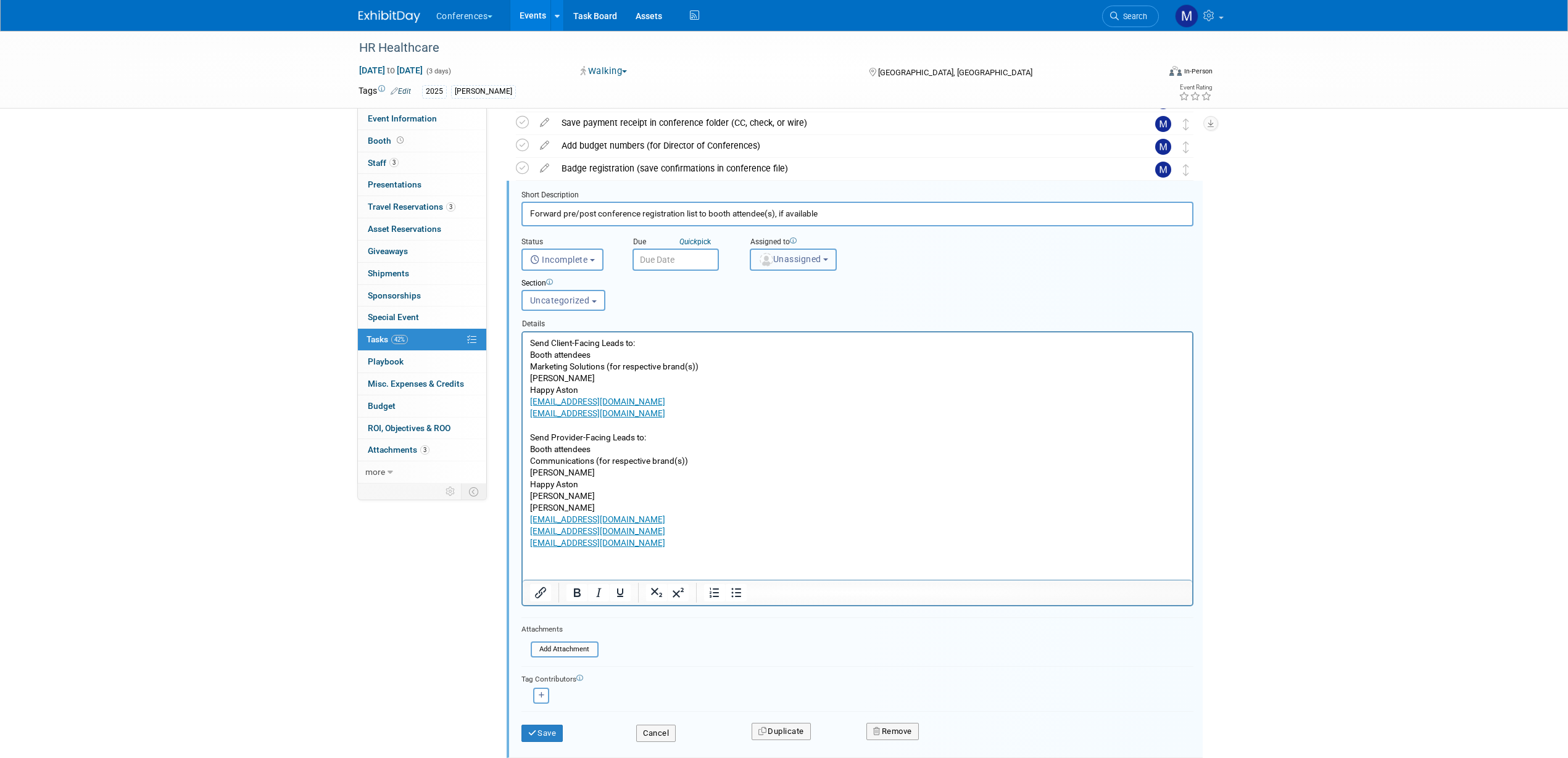
drag, startPoint x: 787, startPoint y: 256, endPoint x: 785, endPoint y: 266, distance: 10.2
click at [787, 256] on span "Unassigned" at bounding box center [789, 259] width 63 height 10
click at [781, 288] on input "text" at bounding box center [814, 290] width 124 height 21
type input "mar"
click at [818, 320] on label "Marygrace LeGros (me)" at bounding box center [821, 315] width 129 height 19
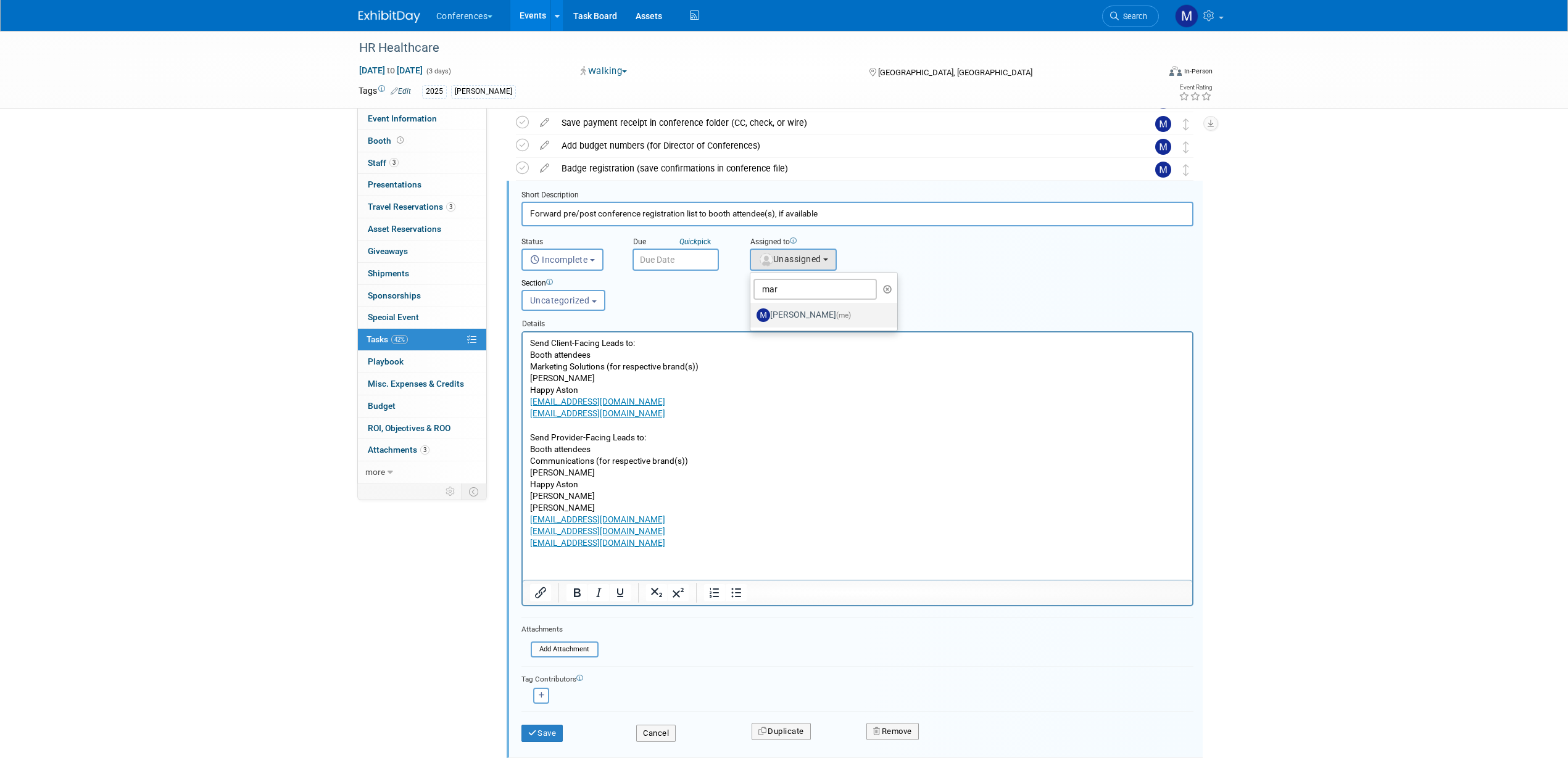
click at [752, 318] on input "Marygrace LeGros (me)" at bounding box center [748, 313] width 8 height 8
select select "44aca64b-5a90-4919-a819-d2f91ad54103"
drag, startPoint x: 560, startPoint y: 732, endPoint x: 679, endPoint y: 561, distance: 208.3
click at [560, 732] on button "Save" at bounding box center [542, 734] width 42 height 18
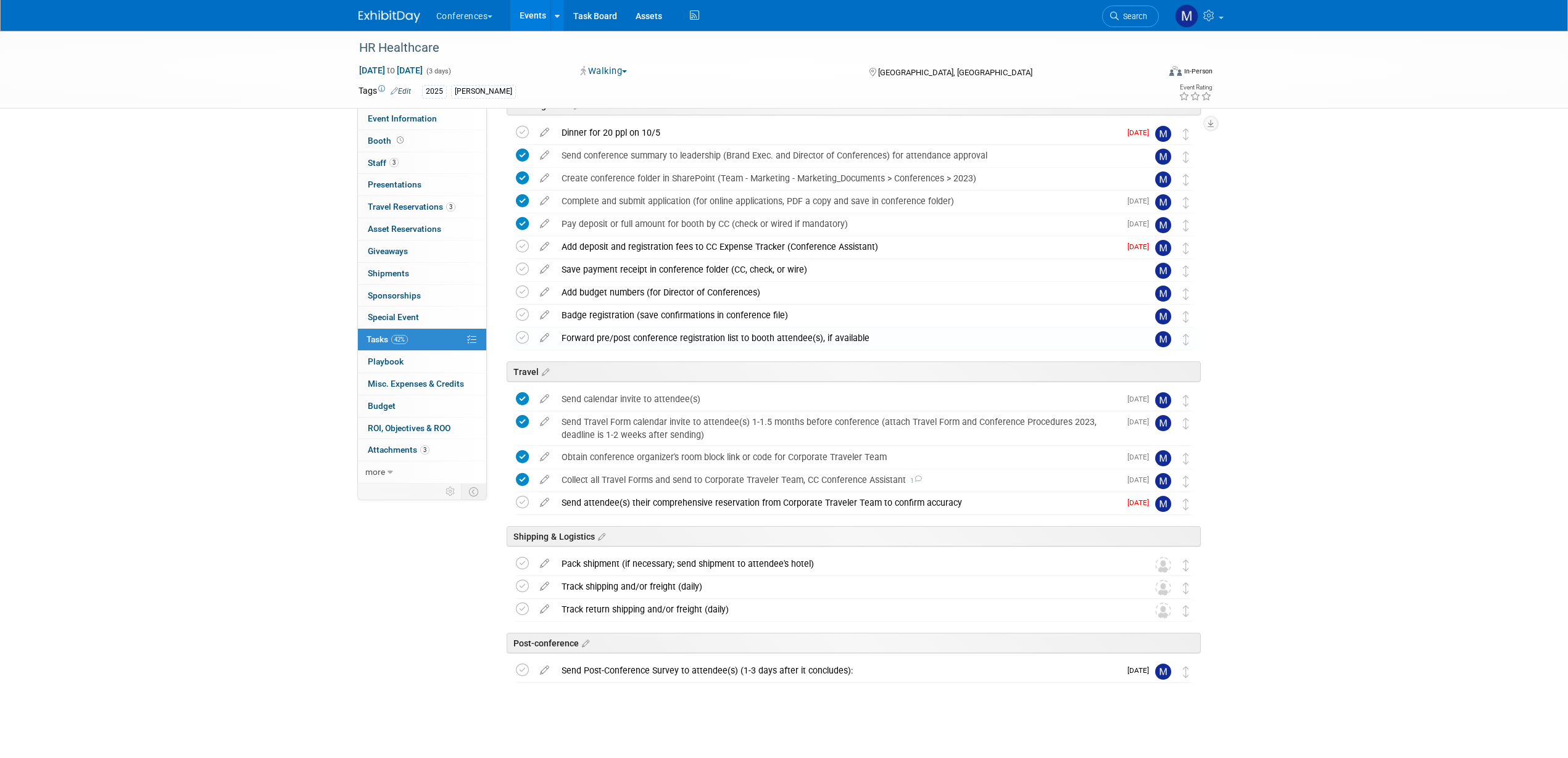
scroll to position [65, 0]
click at [422, 164] on link "3 Staff 3" at bounding box center [422, 163] width 128 height 21
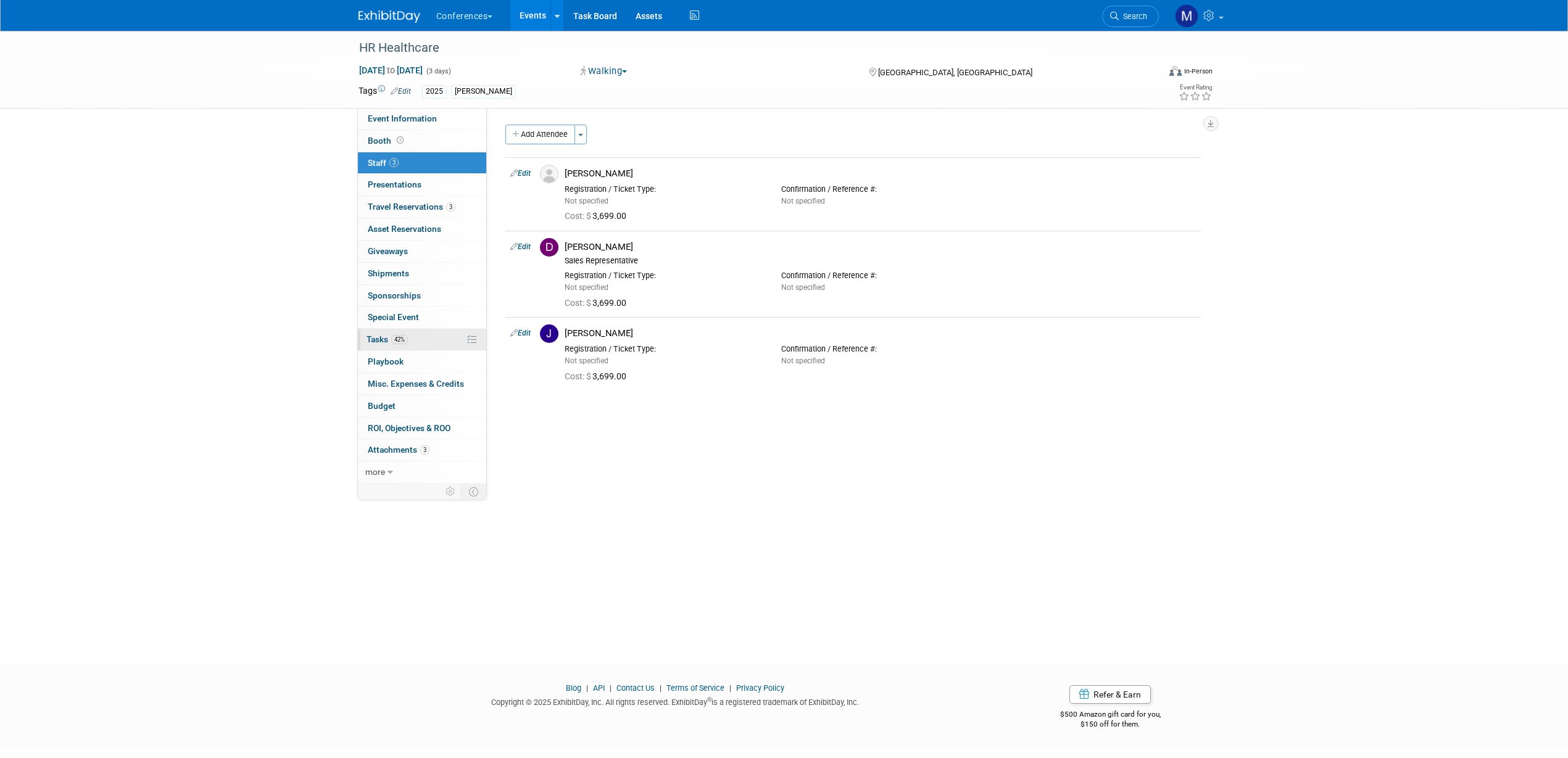
click at [413, 340] on link "42% Tasks 42%" at bounding box center [422, 340] width 128 height 21
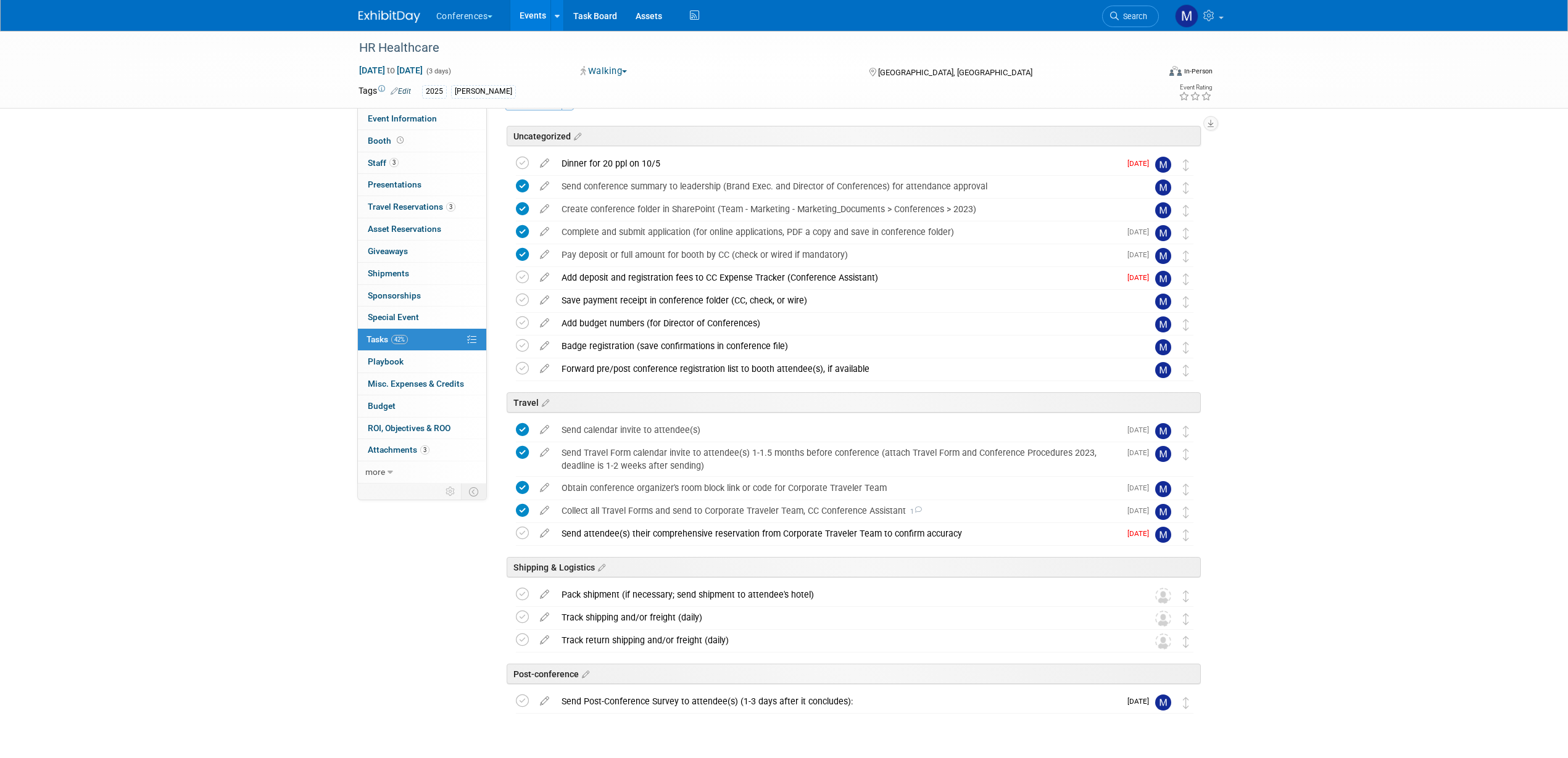
scroll to position [65, 0]
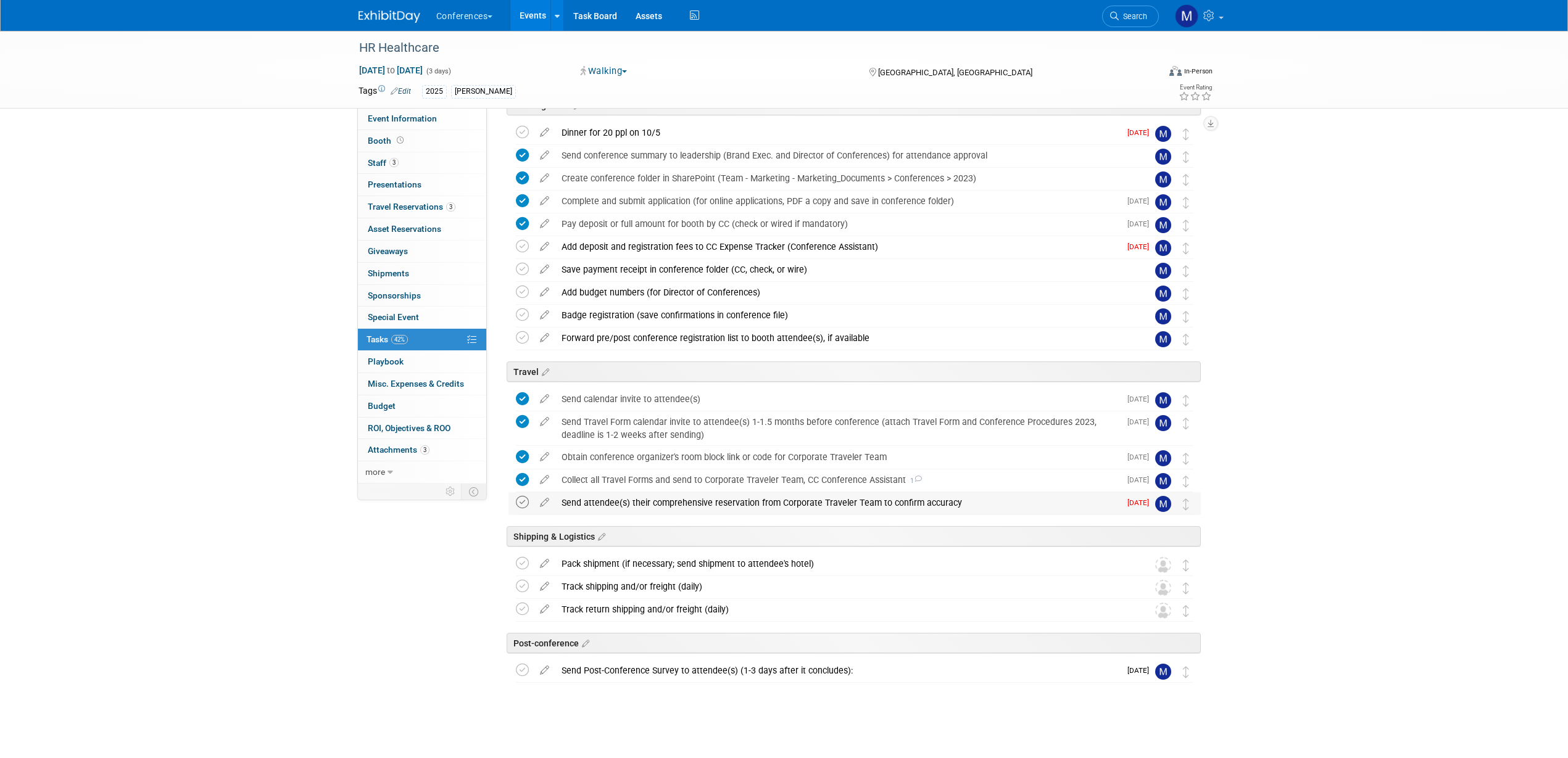
click at [523, 505] on icon at bounding box center [521, 502] width 13 height 13
click at [414, 162] on link "3 Staff 3" at bounding box center [422, 163] width 128 height 21
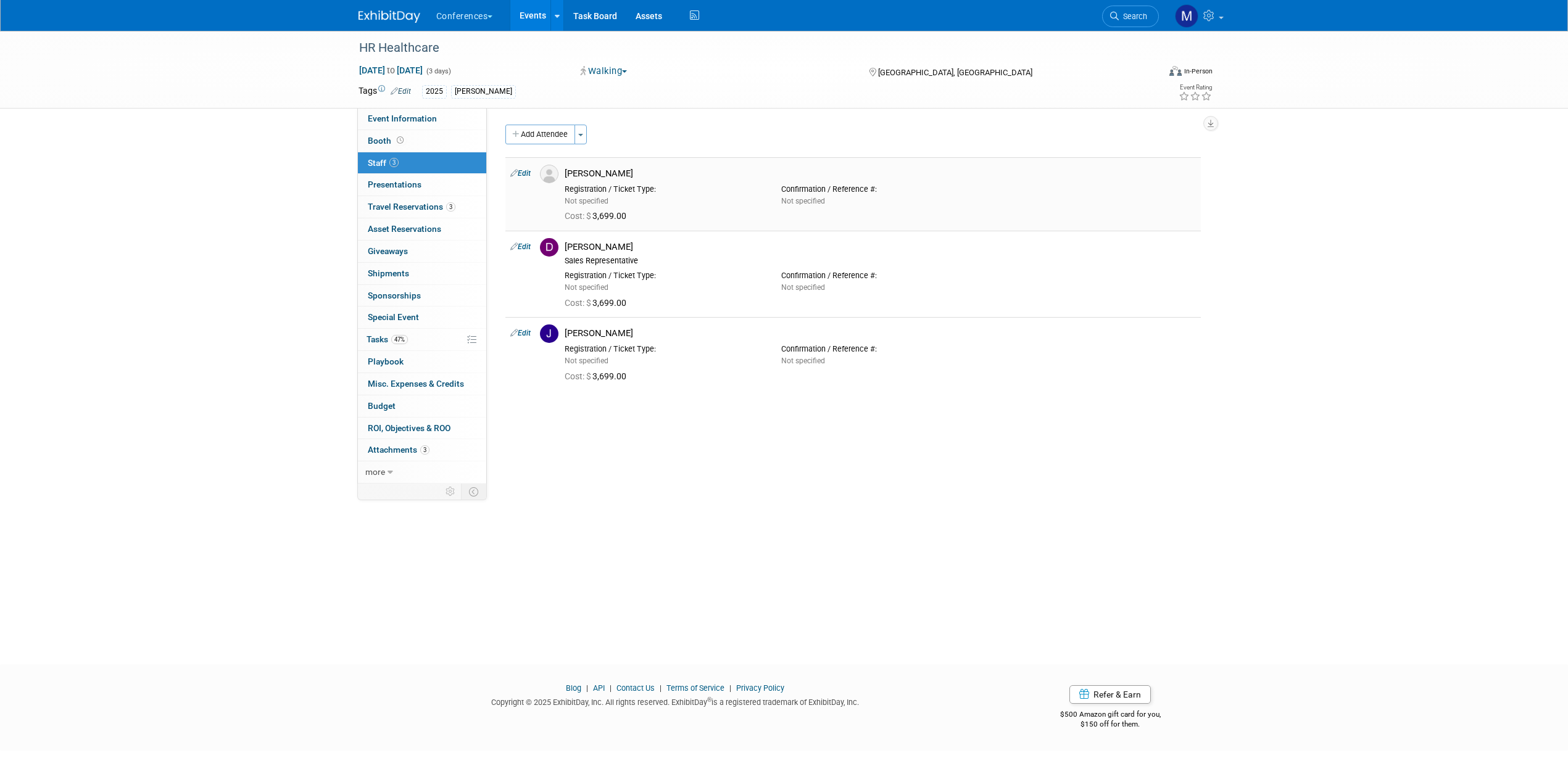
click at [526, 174] on link "Edit" at bounding box center [520, 173] width 20 height 9
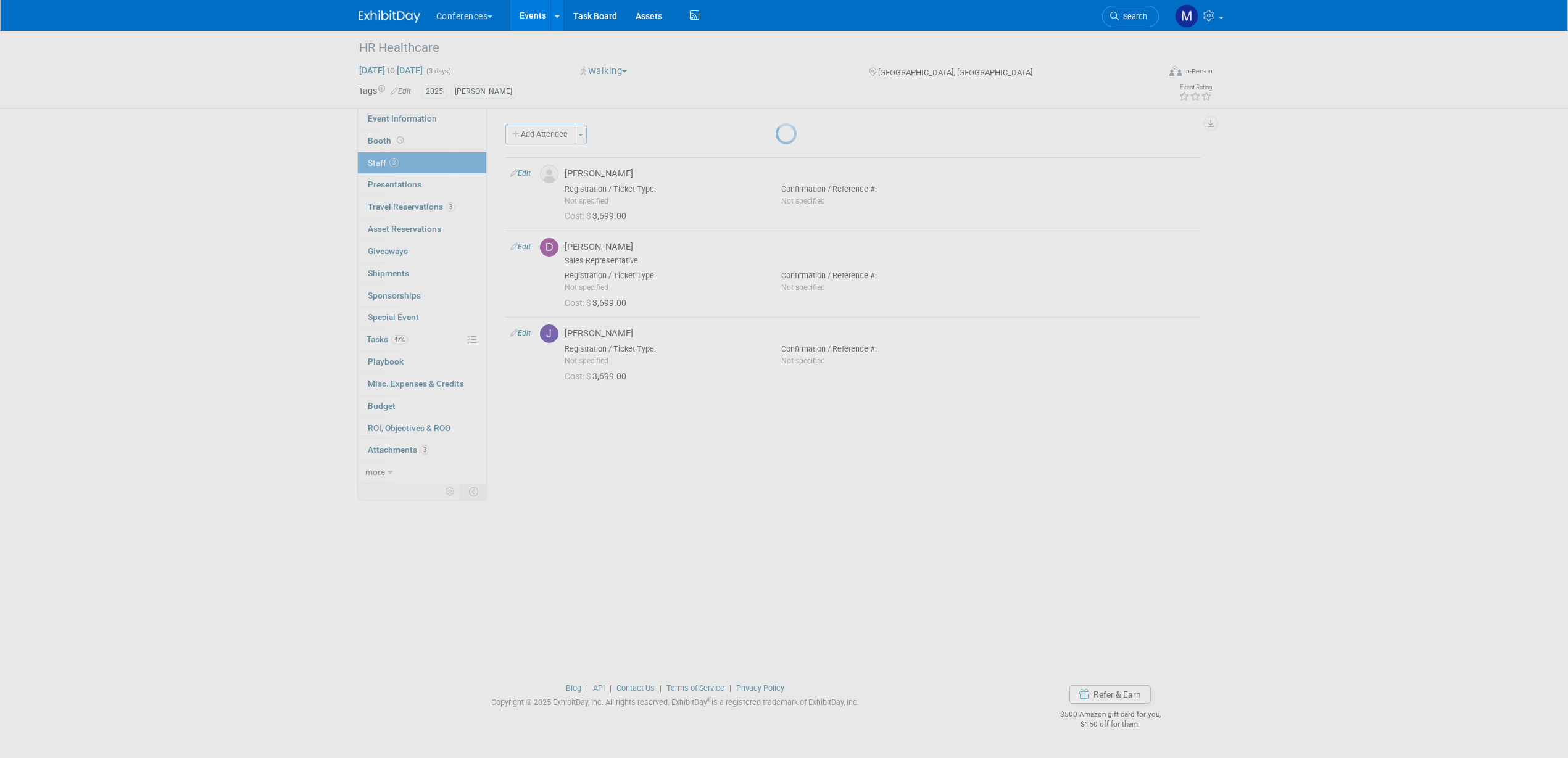
select select "ccf5f93a-16b4-440a-ad45-0675bfada12e"
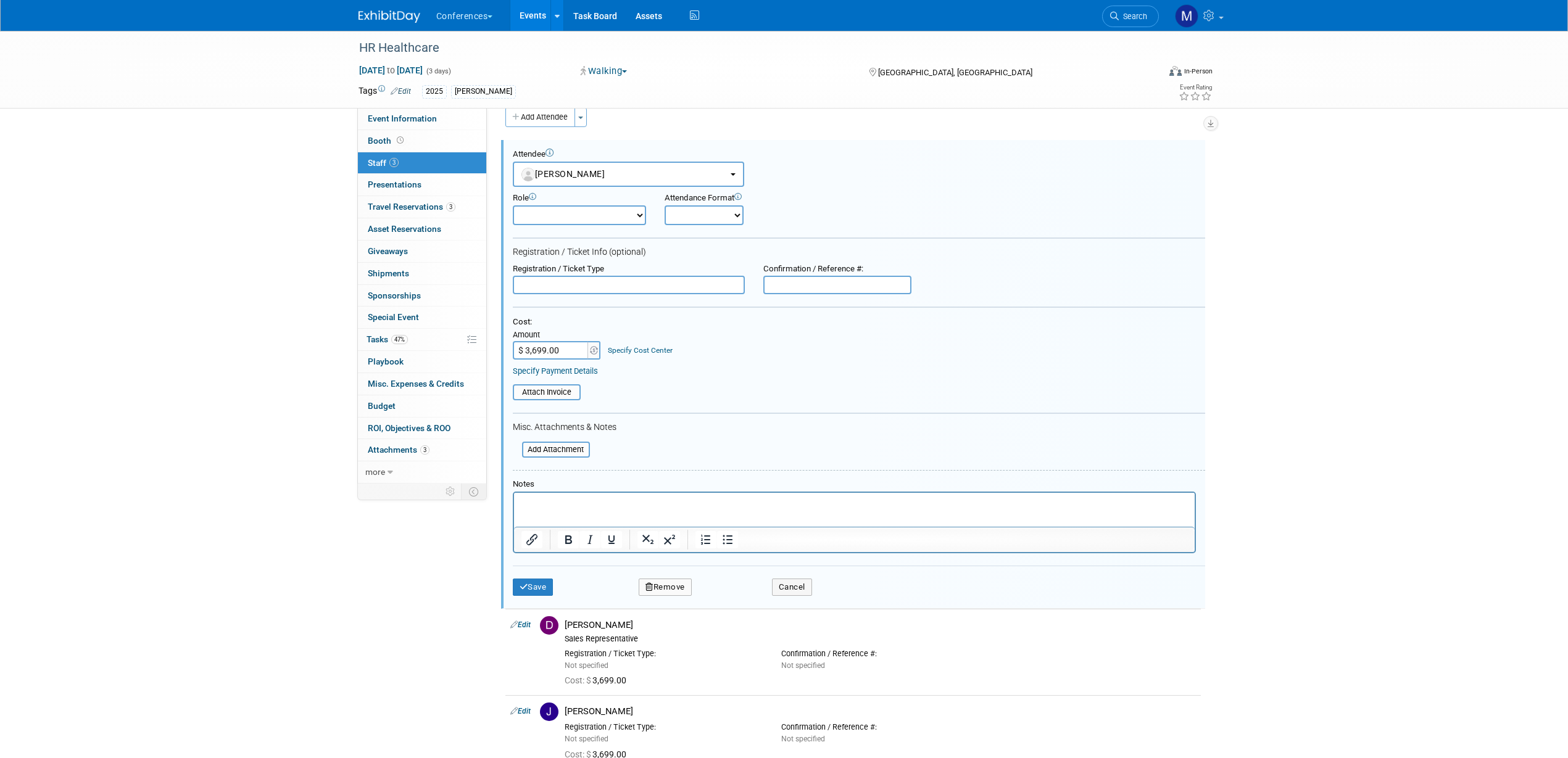
click at [796, 284] on input "text" at bounding box center [837, 285] width 148 height 18
paste input "WEMS-001135330"
type input "WEMS-001135330"
click at [529, 588] on button "Save" at bounding box center [533, 588] width 41 height 18
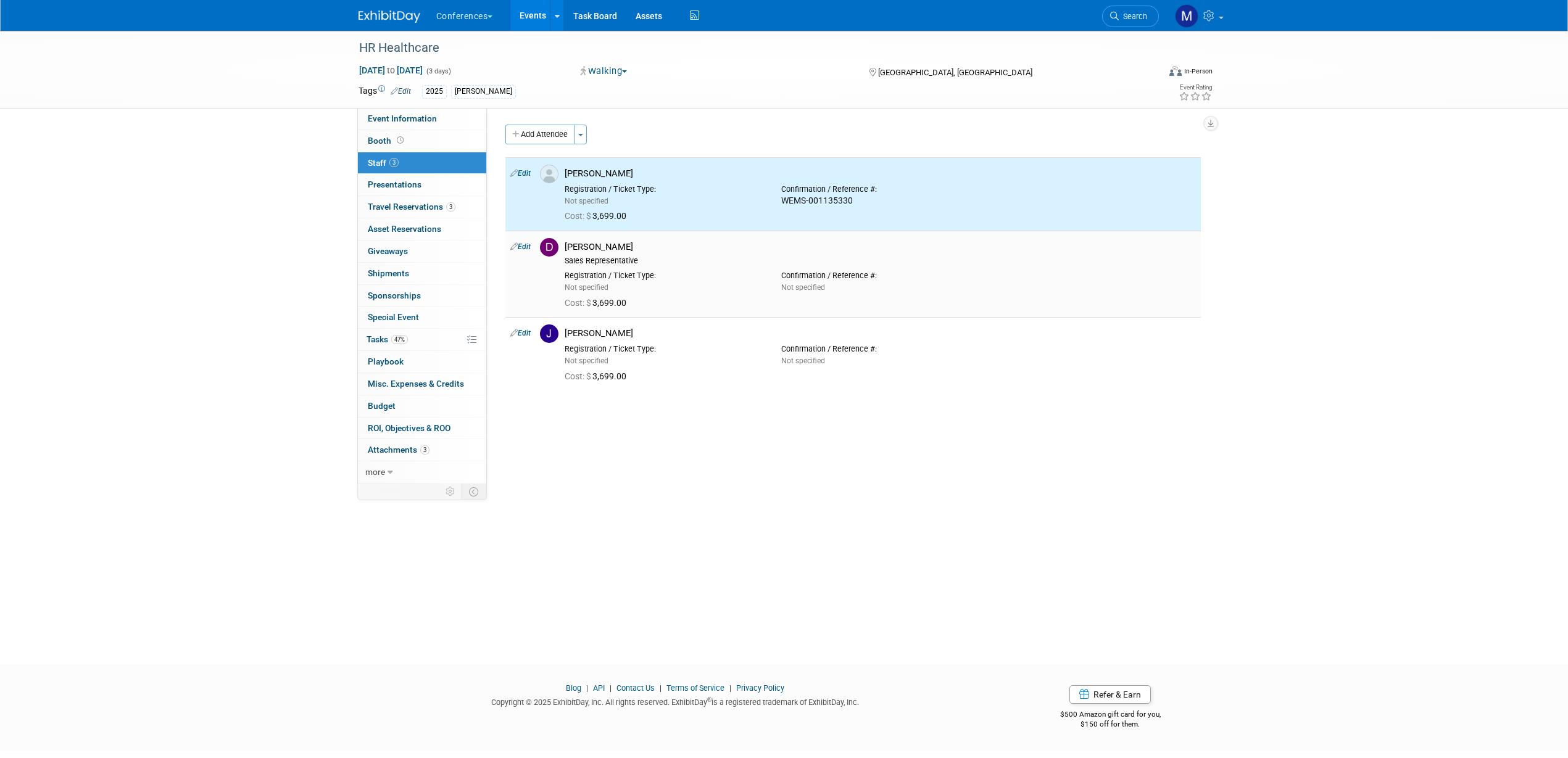
click at [518, 250] on link "Edit" at bounding box center [520, 246] width 20 height 9
select select "64be5e3d-3fe7-4012-81f6-7507feb59db0"
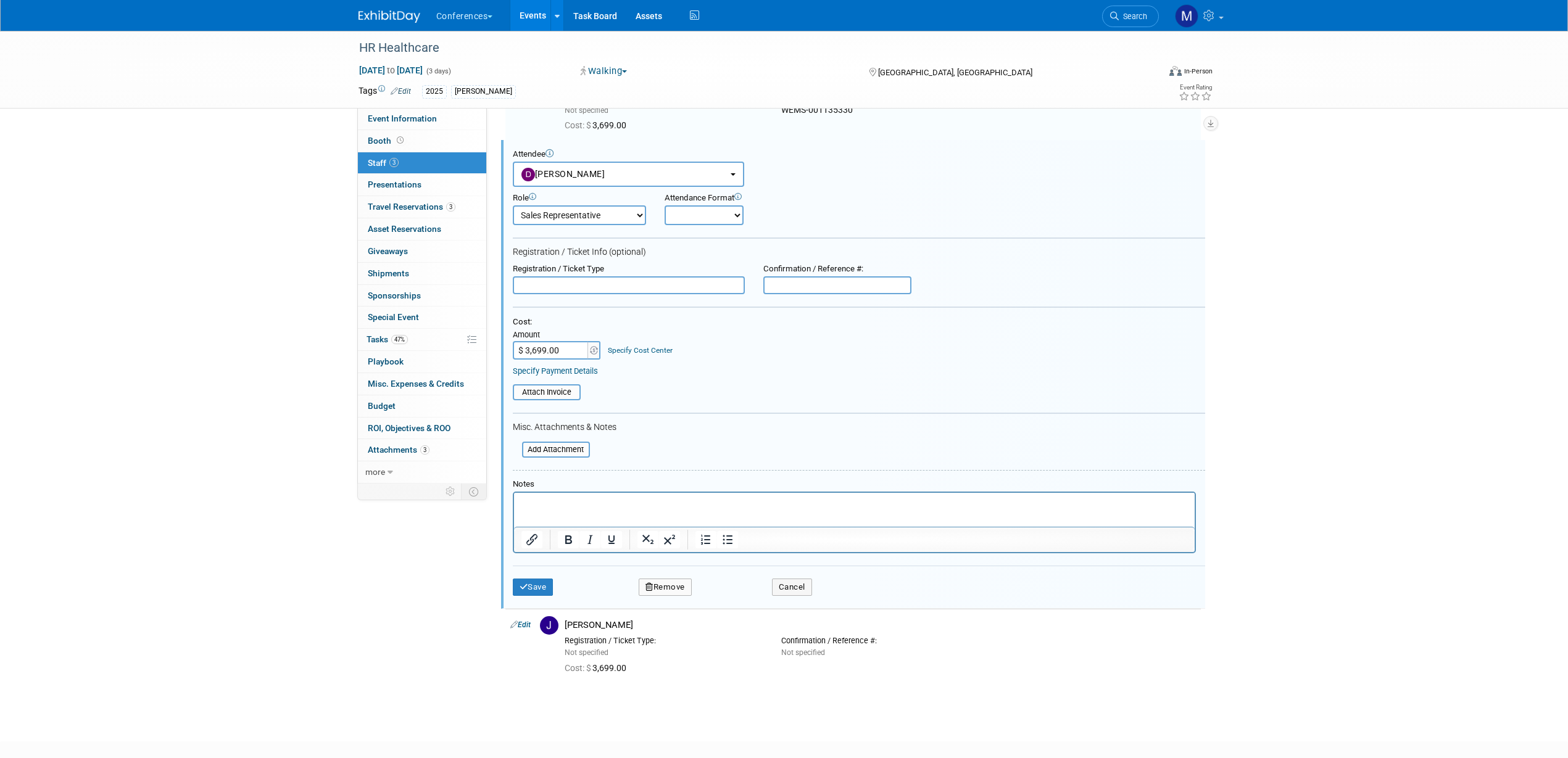
click at [824, 289] on input "text" at bounding box center [837, 285] width 148 height 18
paste input "WEMS-001135330"
type input "WEMS-001135330"
click at [539, 596] on button "Save" at bounding box center [533, 588] width 41 height 18
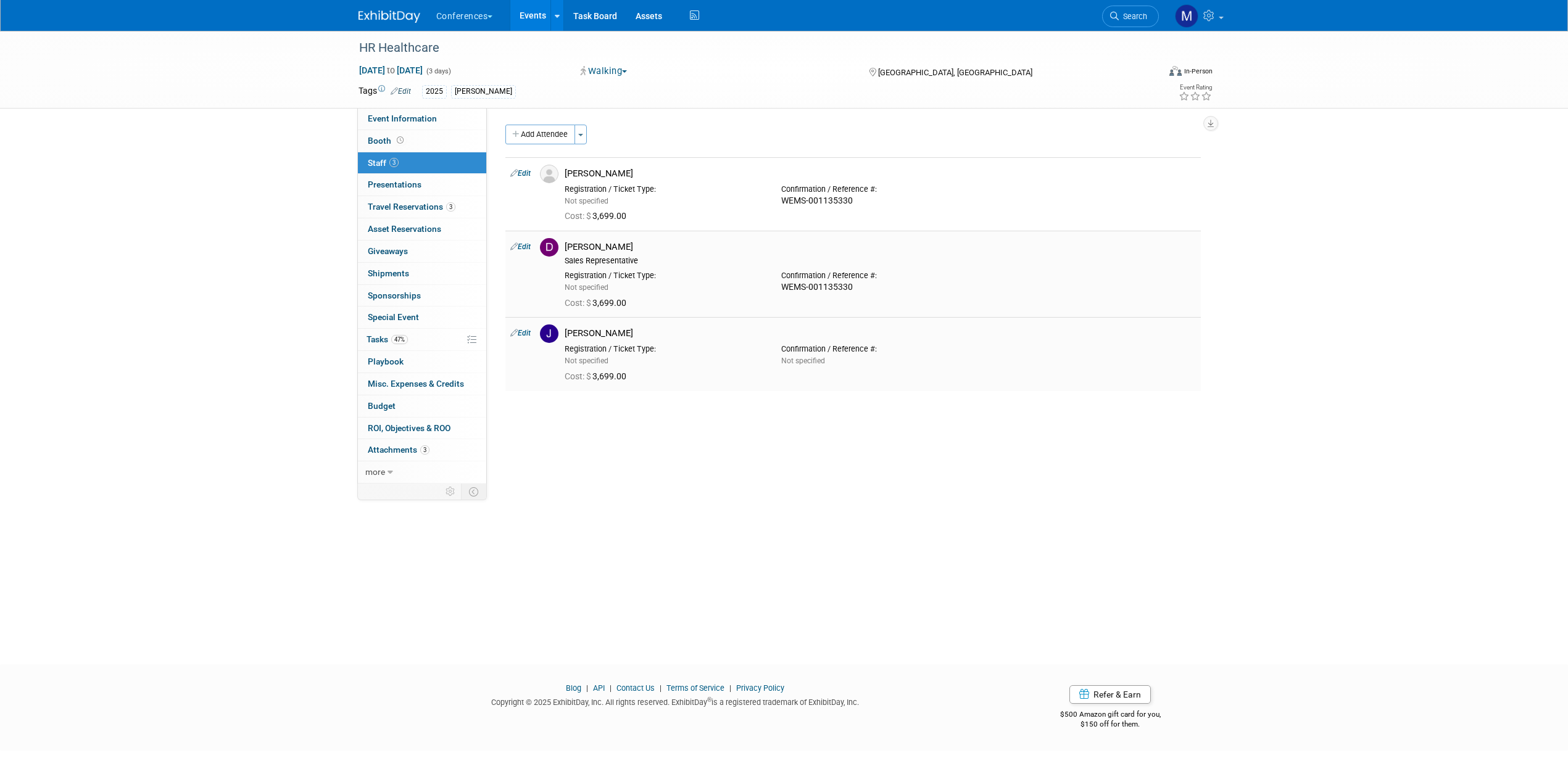
click at [525, 337] on link "Edit" at bounding box center [520, 333] width 20 height 9
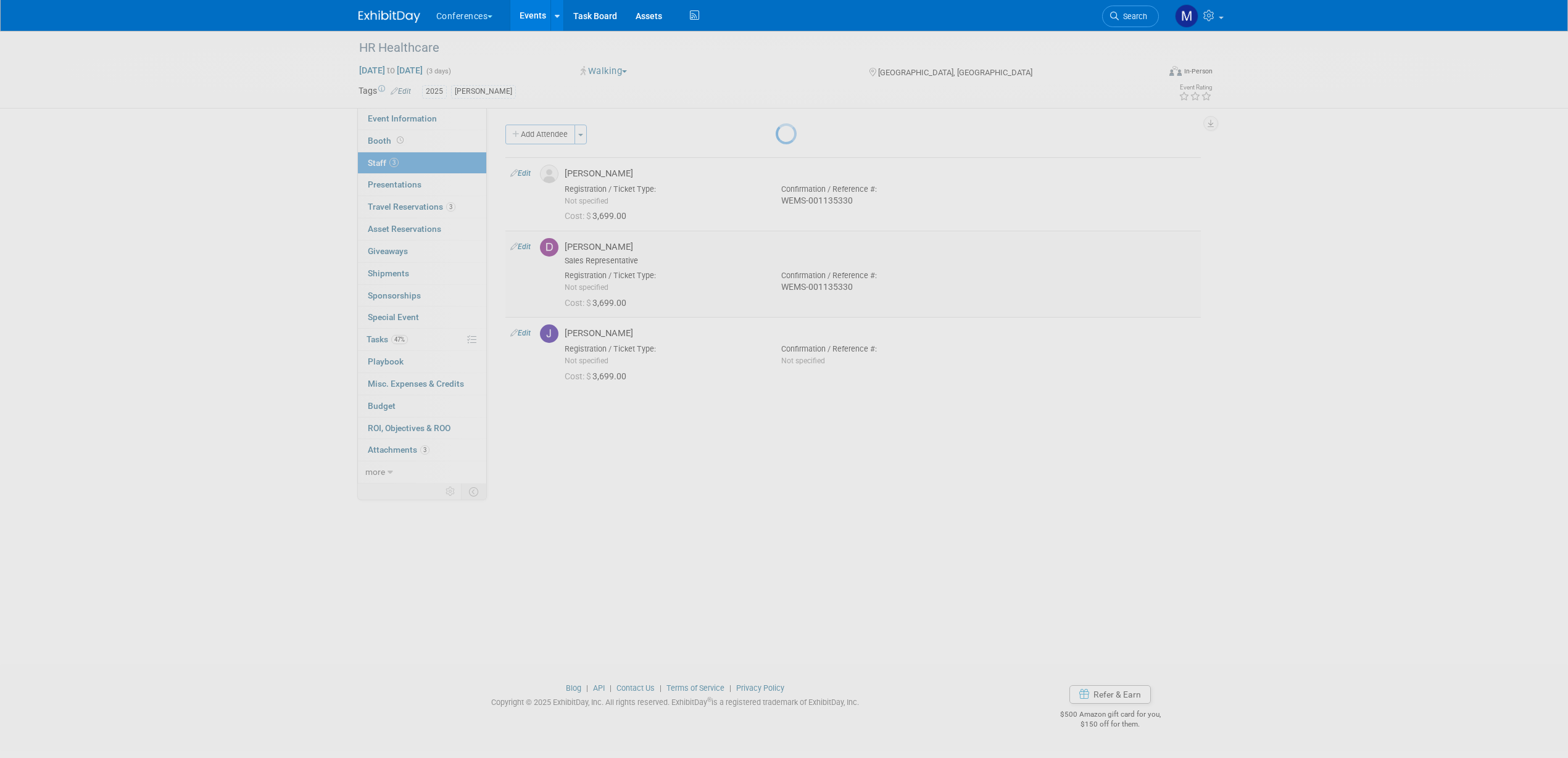
select select "7f7ccf16-378d-4304-b41c-a7d6348dfc85"
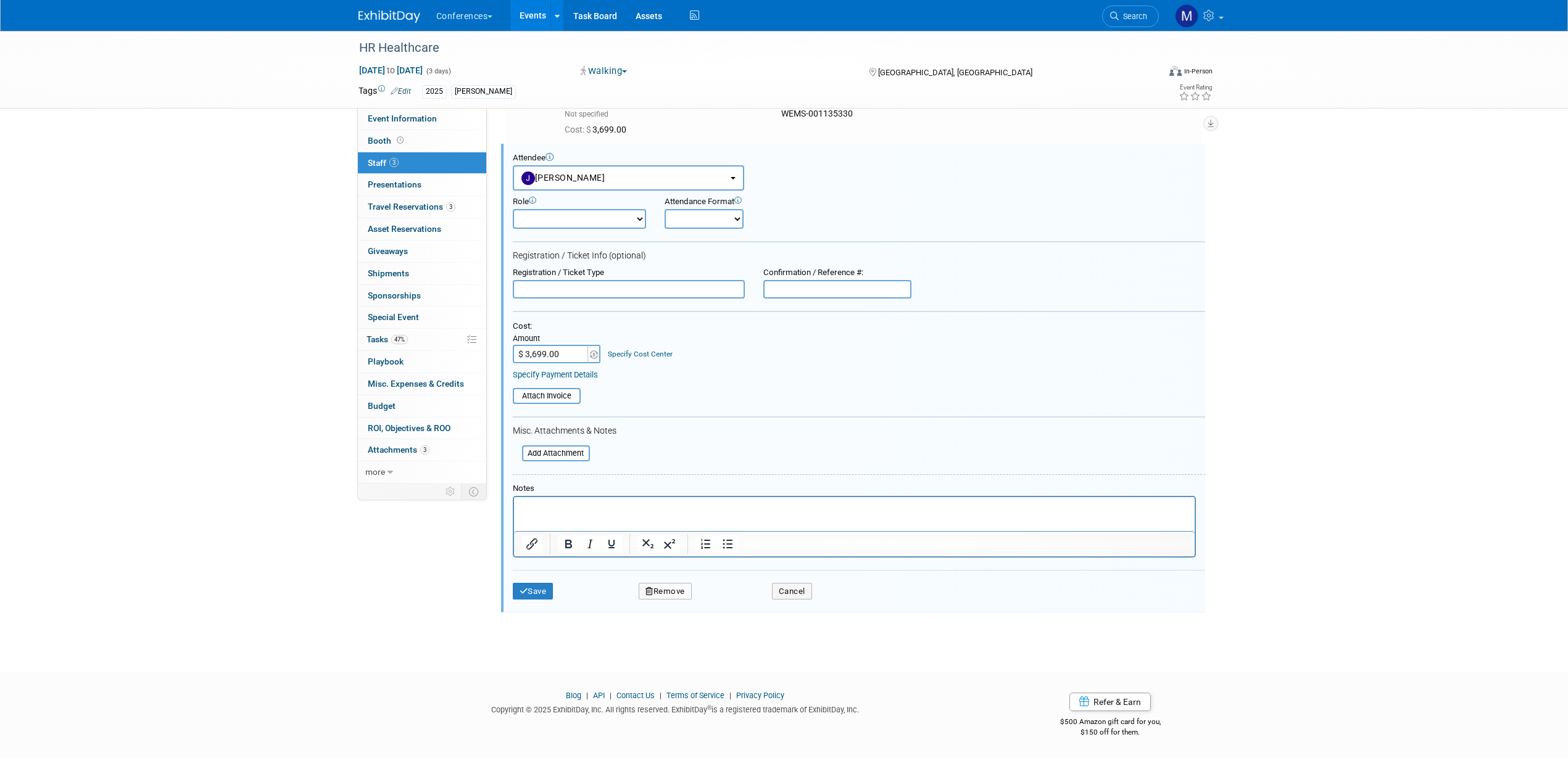
click at [785, 281] on input "text" at bounding box center [837, 289] width 148 height 18
paste input "WEMS-001135330"
type input "WEMS-001135330"
click at [542, 581] on div "Save Remove Cancel" at bounding box center [859, 590] width 693 height 40
click at [541, 588] on button "Save" at bounding box center [533, 592] width 41 height 18
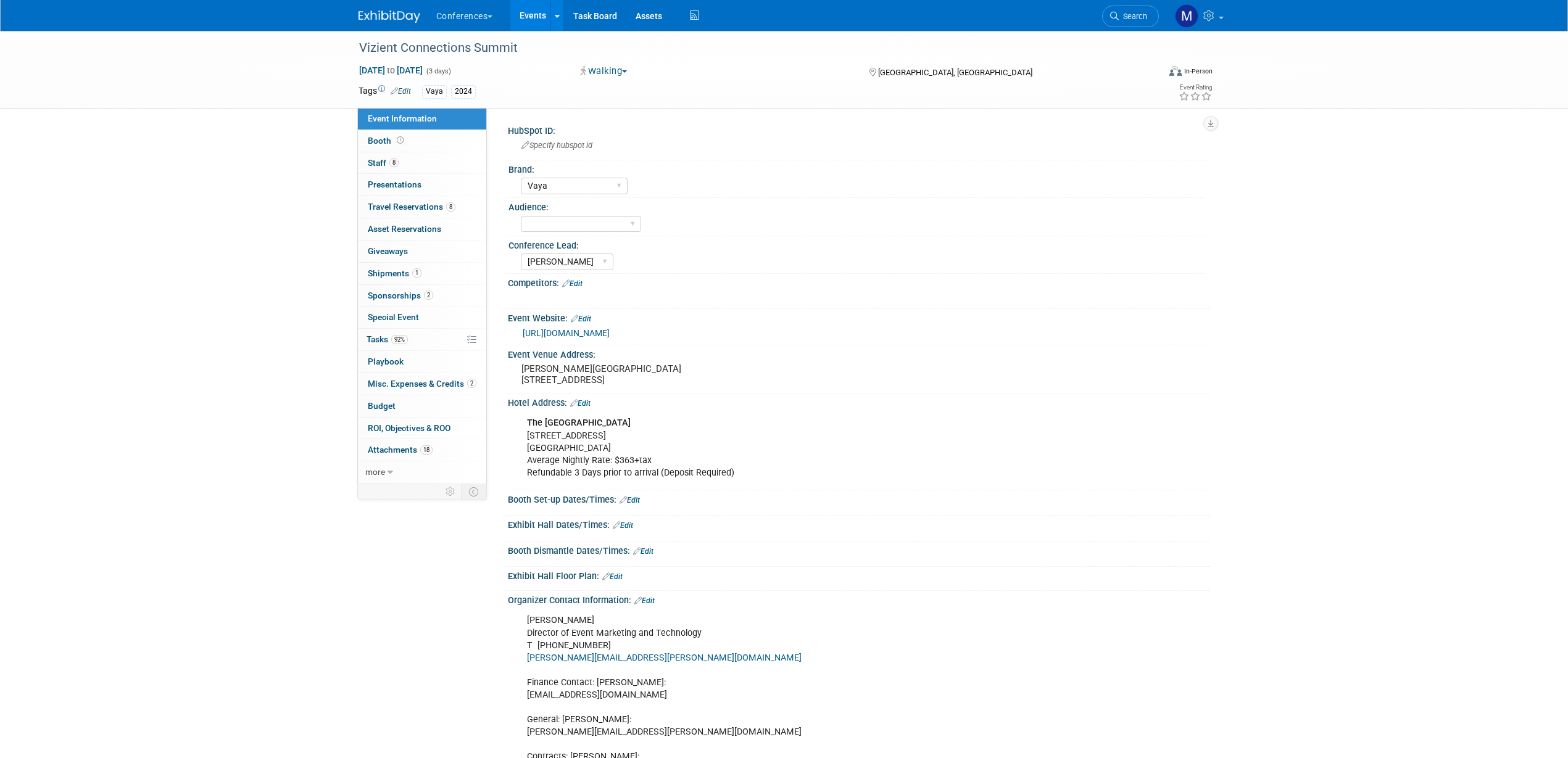
select select "Vaya"
select select "[PERSON_NAME]"
click at [442, 165] on link "8 Staff 8" at bounding box center [422, 163] width 128 height 21
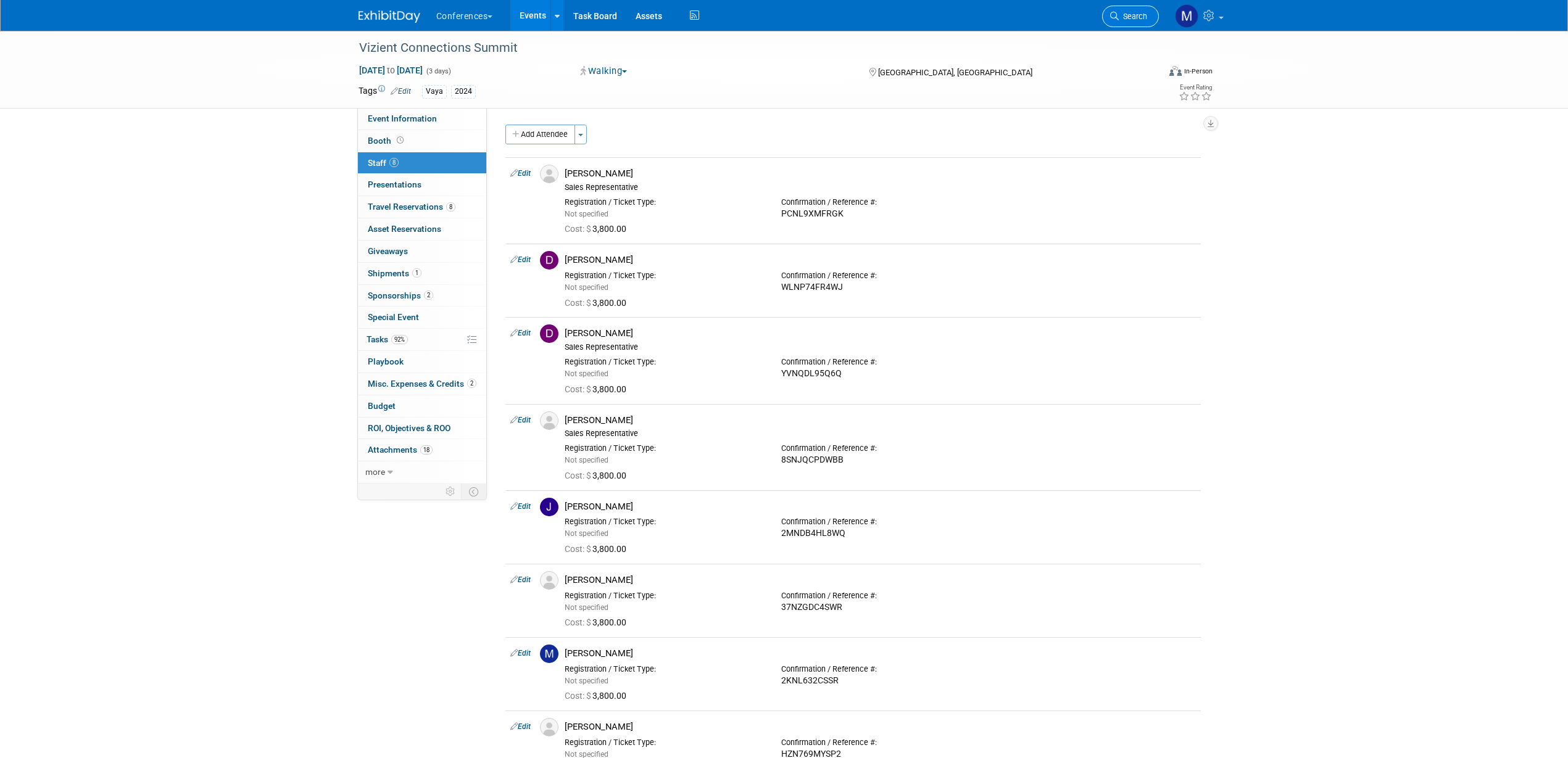
click at [1129, 15] on span "Search" at bounding box center [1132, 17] width 28 height 10
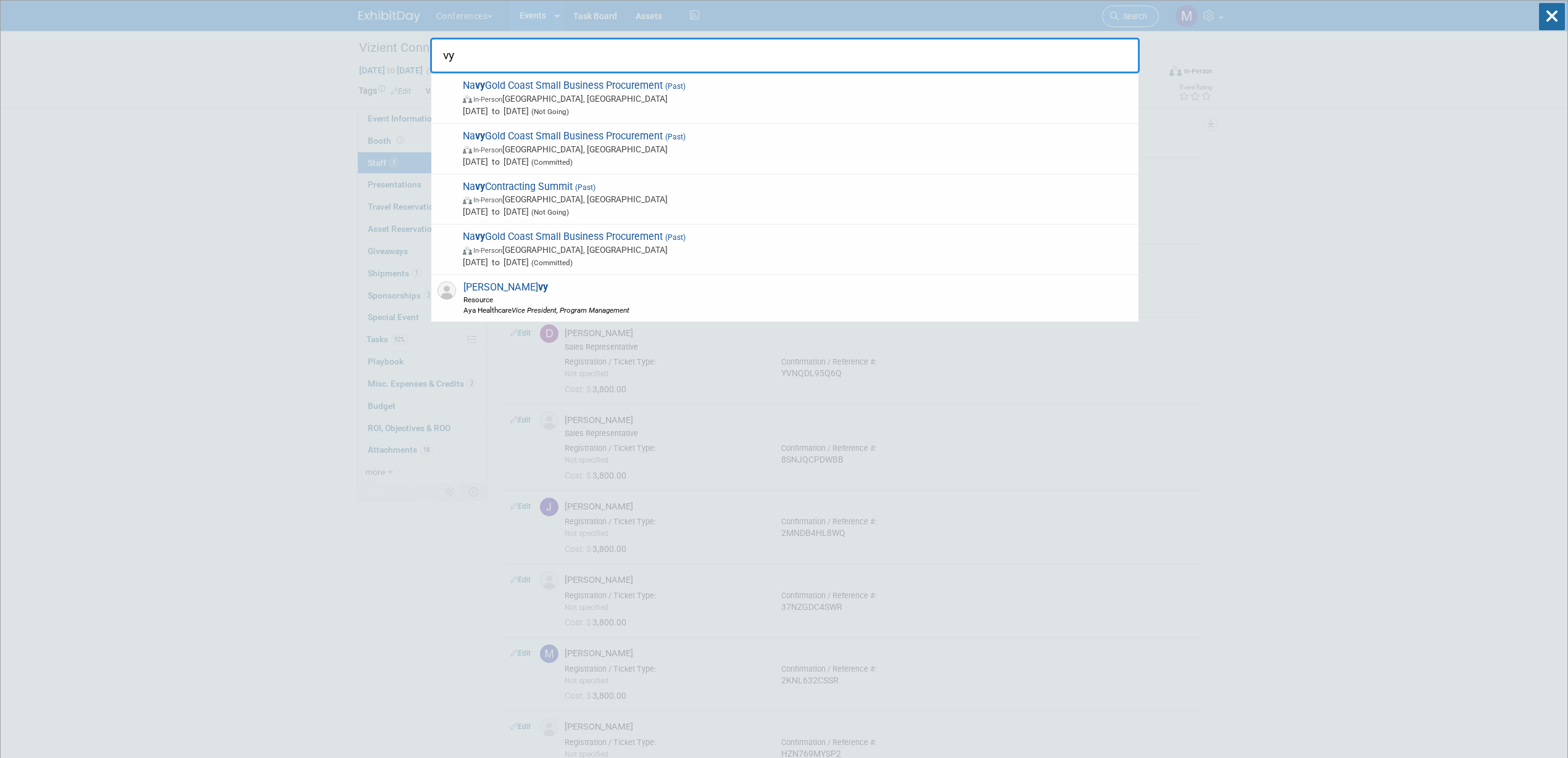
type input "v"
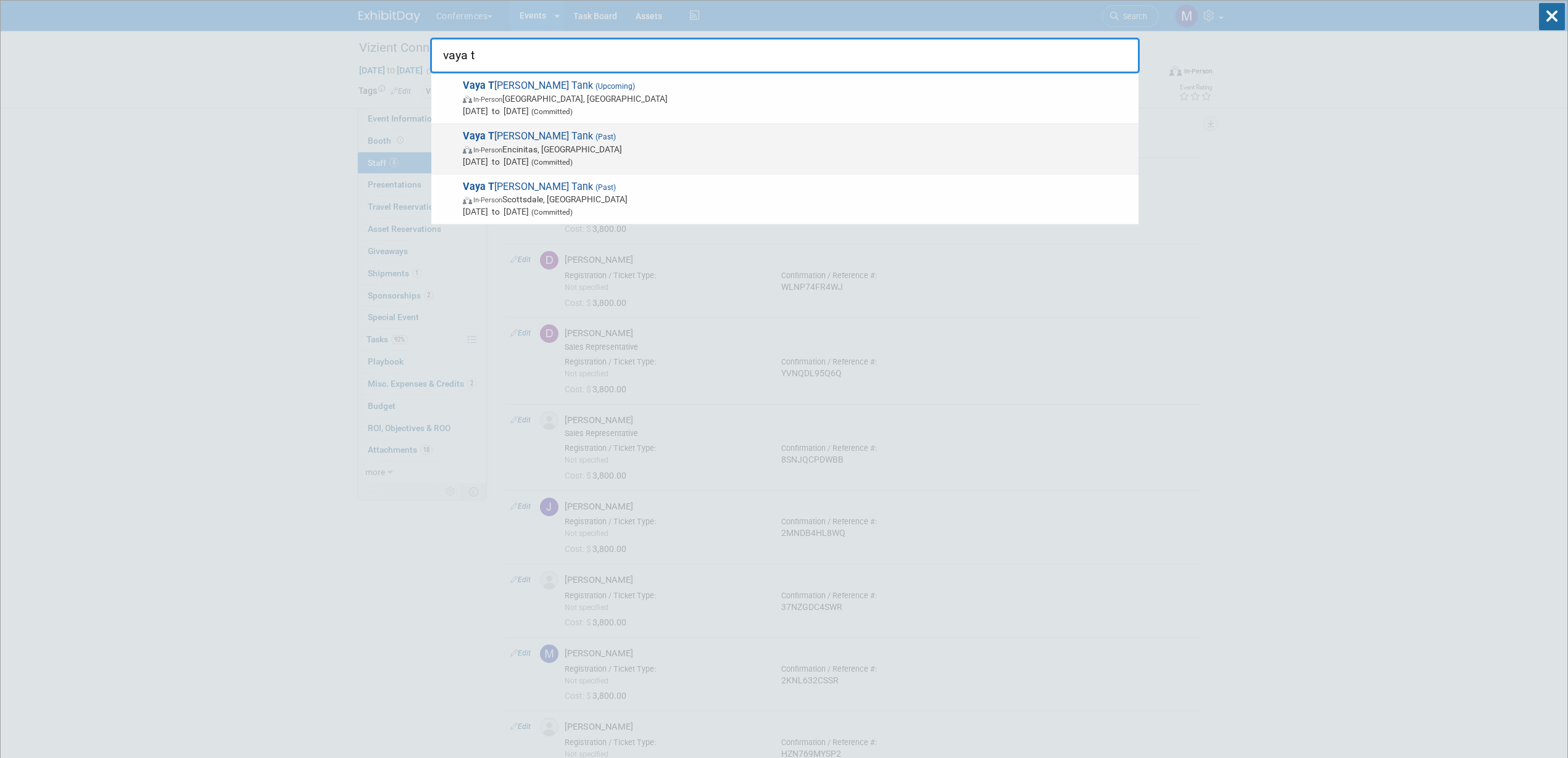
type input "vaya t"
click at [499, 144] on span "In-Person Encinitas, CA" at bounding box center [798, 149] width 669 height 13
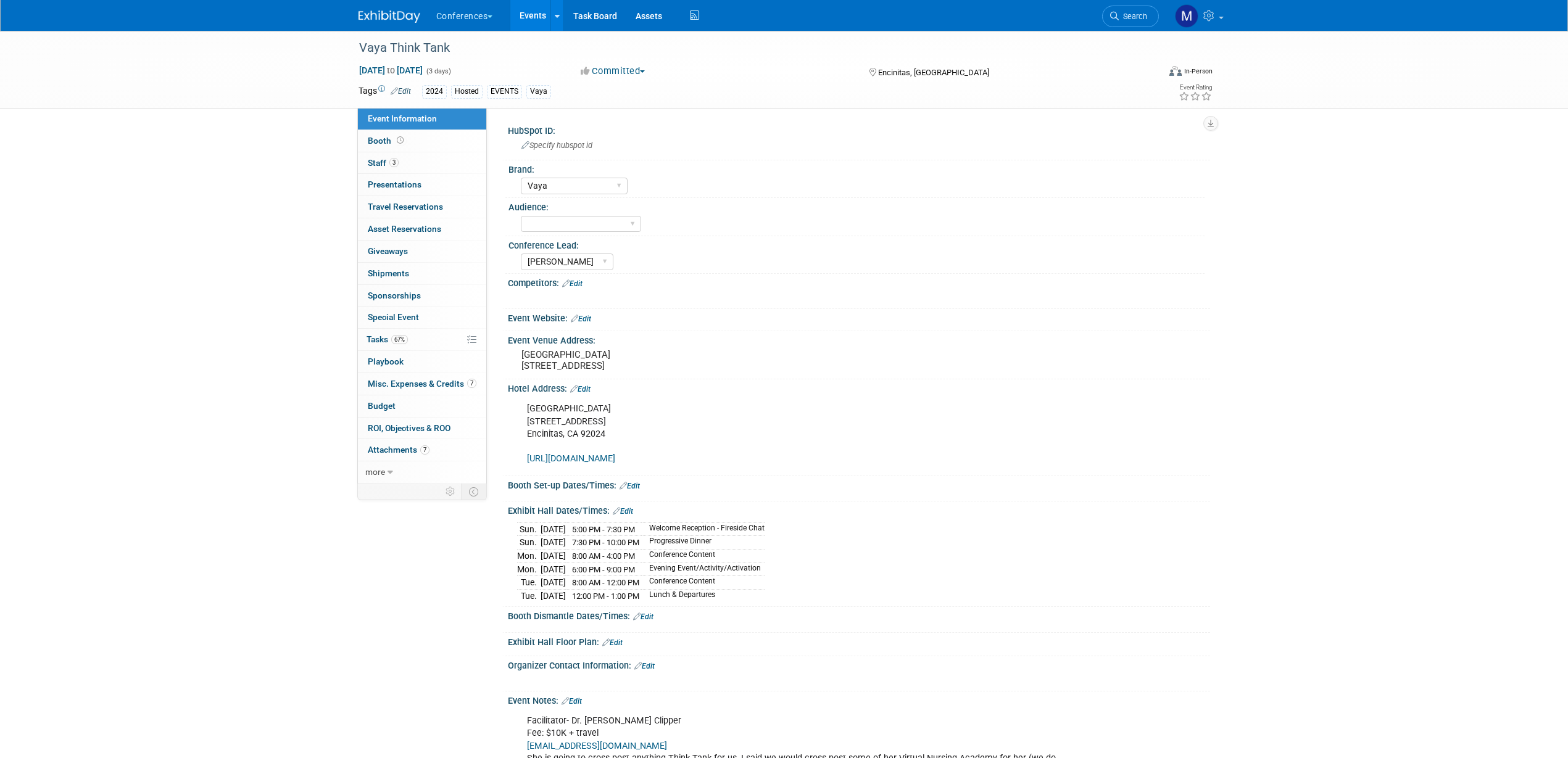
select select "Vaya"
select select "[PERSON_NAME]"
click at [402, 381] on span "Misc. Expenses & Credits 7" at bounding box center [422, 383] width 109 height 10
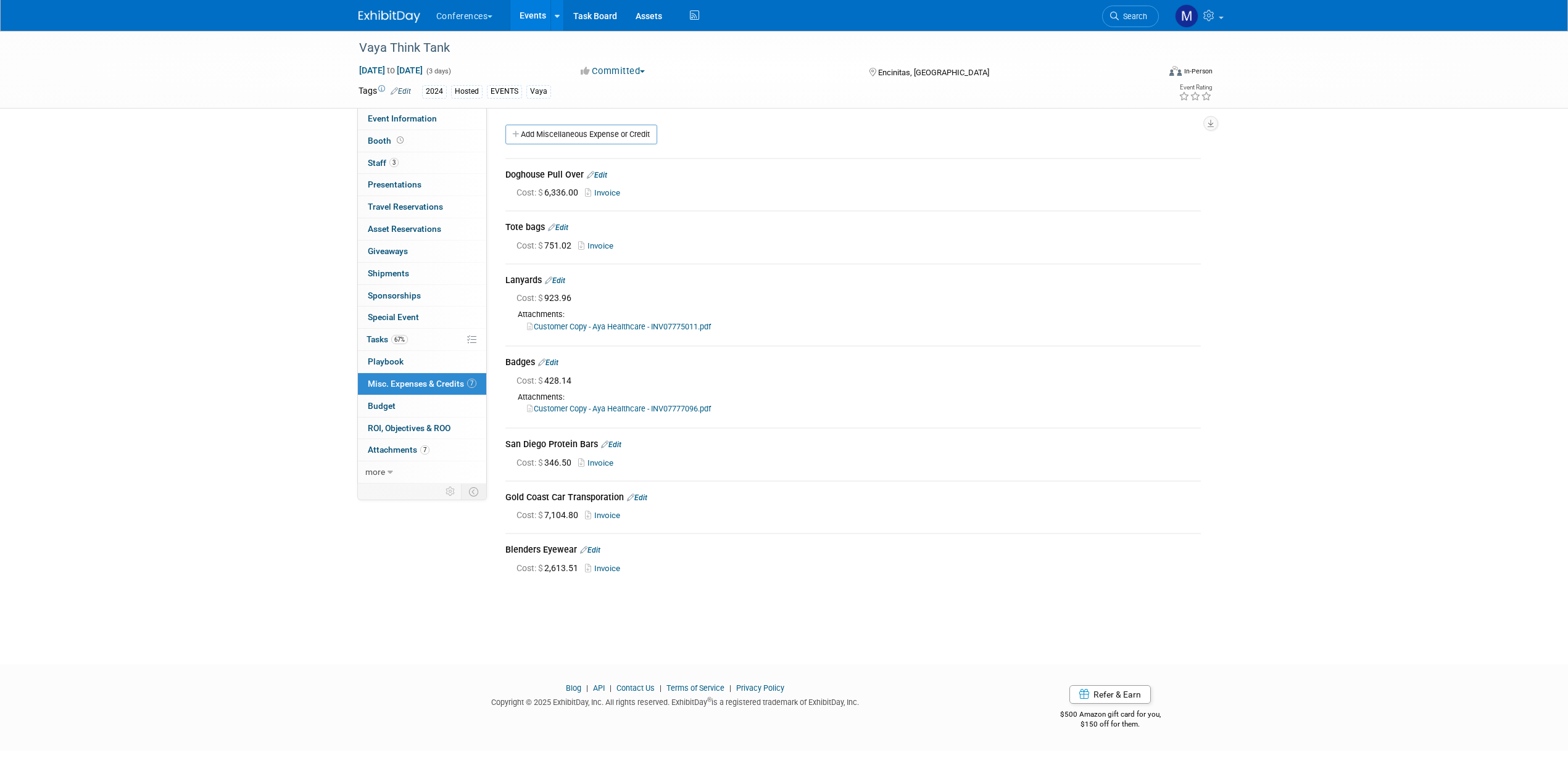
click at [599, 247] on link "Invoice" at bounding box center [597, 246] width 40 height 10
